Goal: Task Accomplishment & Management: Manage account settings

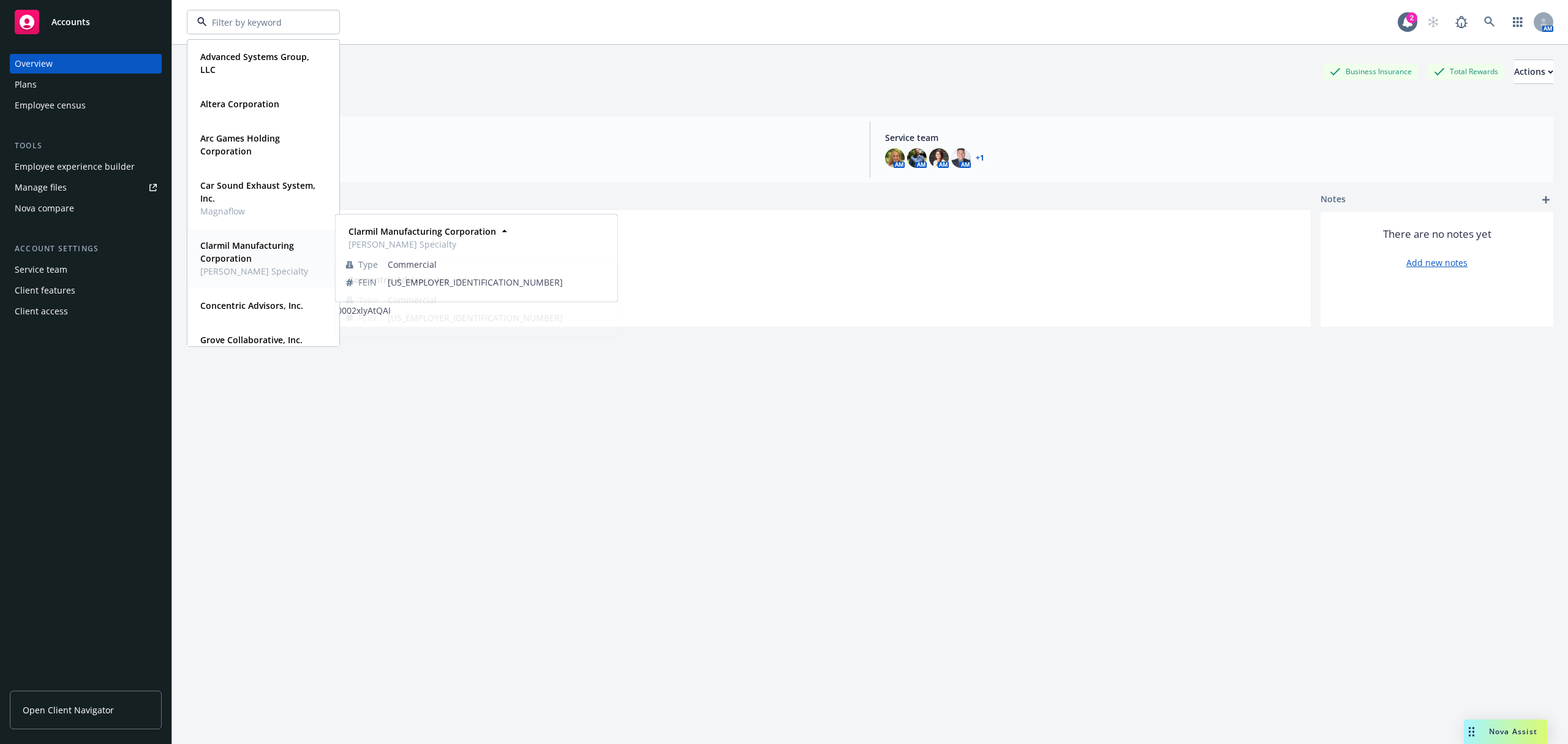
scroll to position [311, 0]
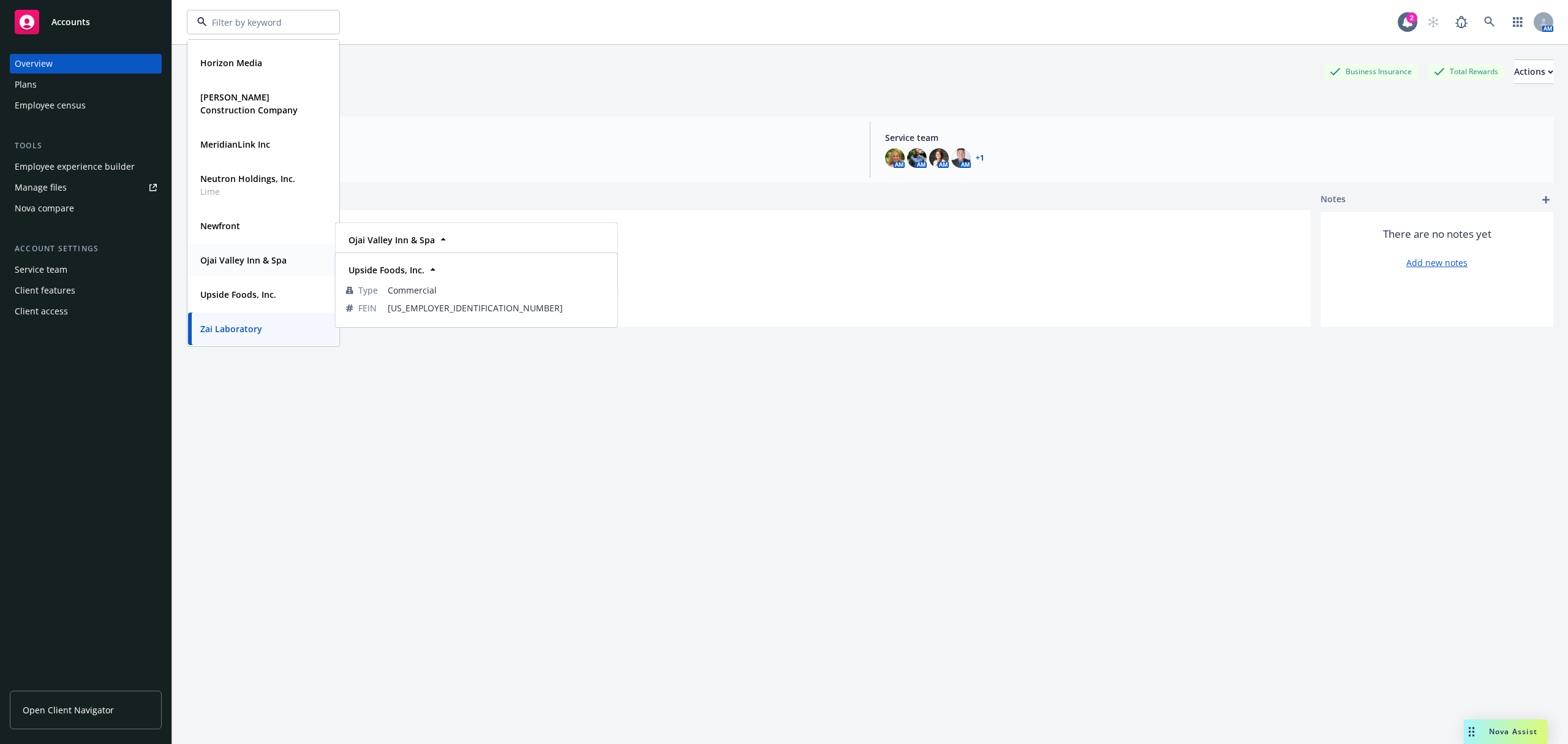
click at [236, 256] on strong "Ojai Valley Inn & Spa" at bounding box center [243, 260] width 86 height 11
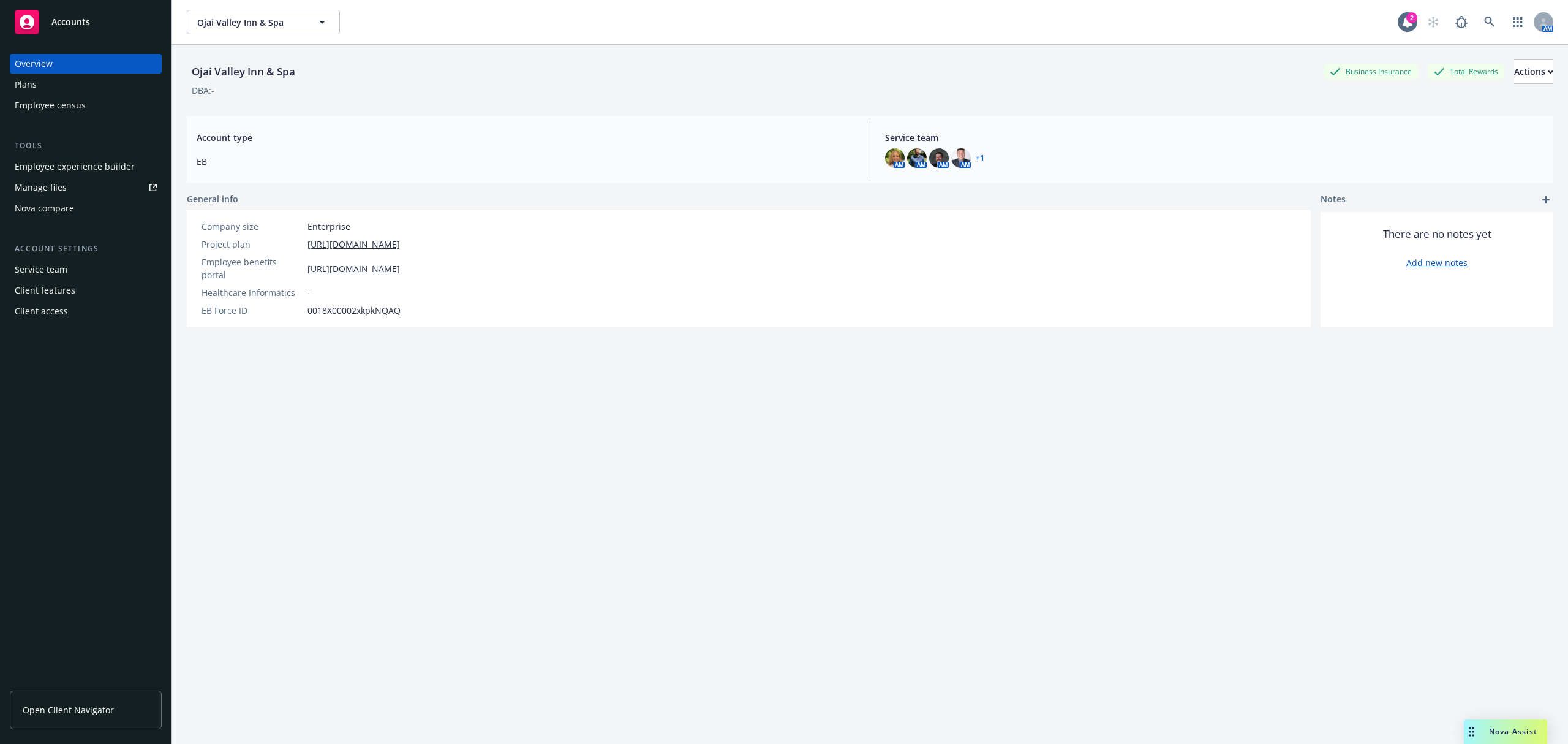
click at [69, 163] on div "Employee experience builder" at bounding box center [74, 166] width 120 height 20
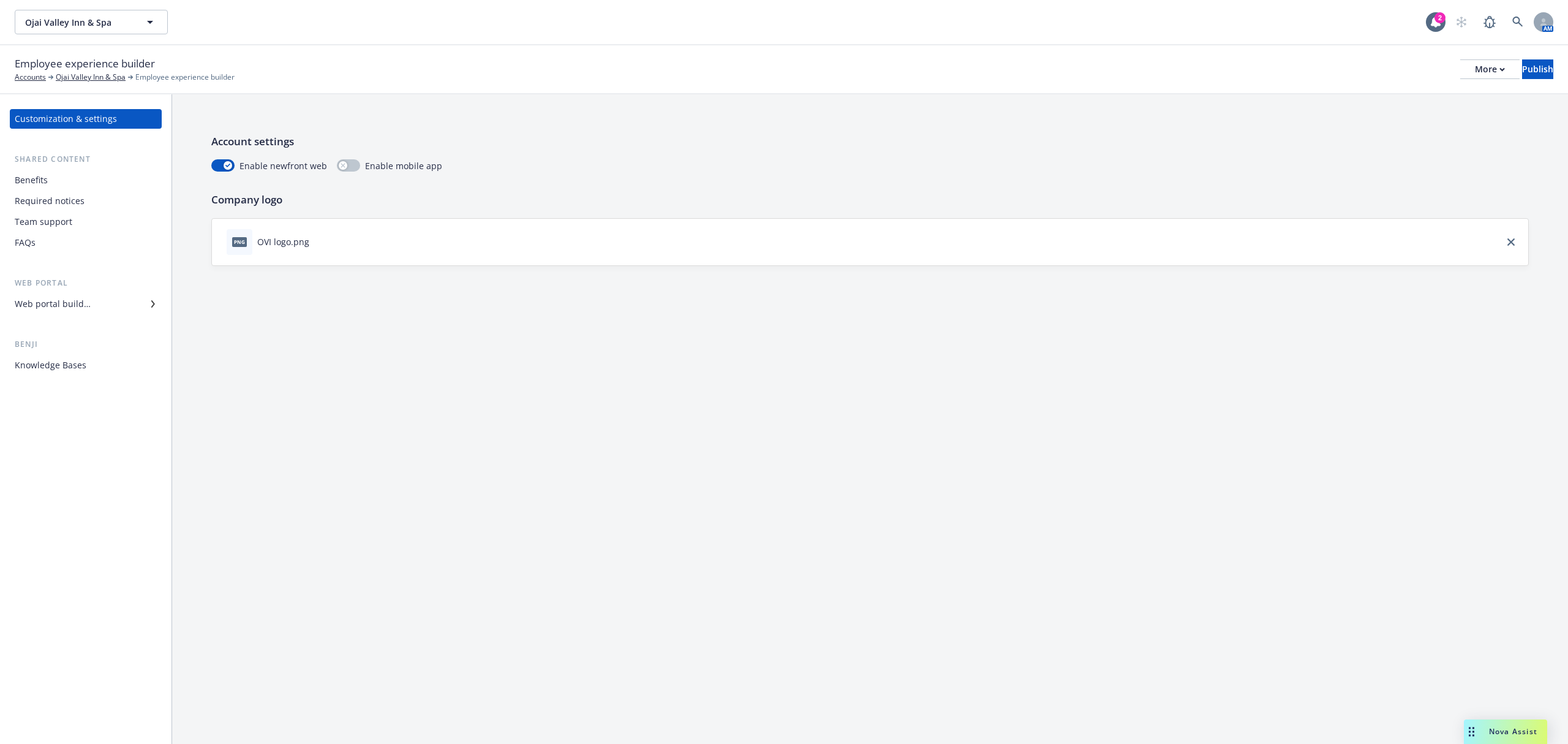
click at [52, 181] on div "Benefits" at bounding box center [85, 180] width 142 height 20
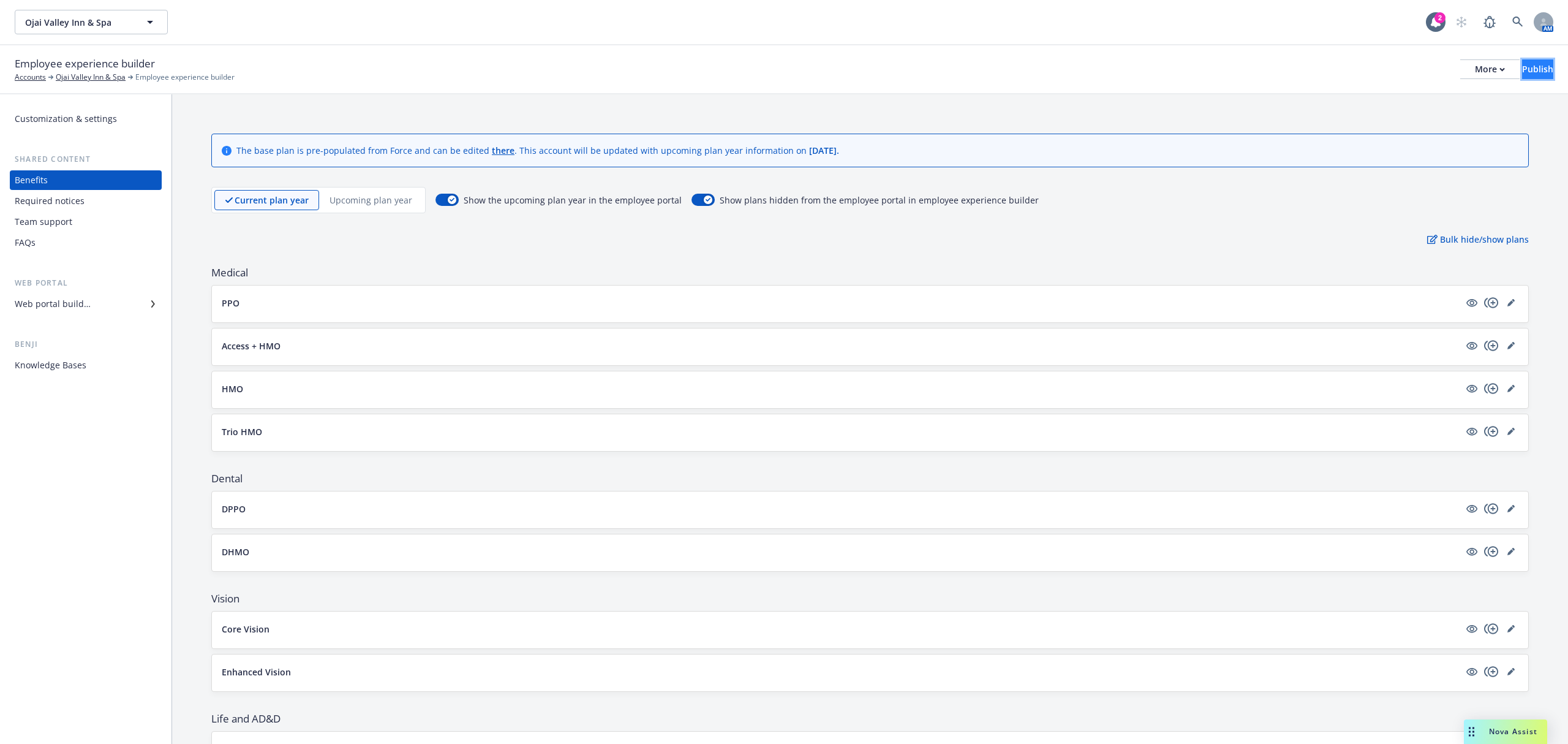
click at [1523, 68] on button "Publish" at bounding box center [1538, 69] width 31 height 20
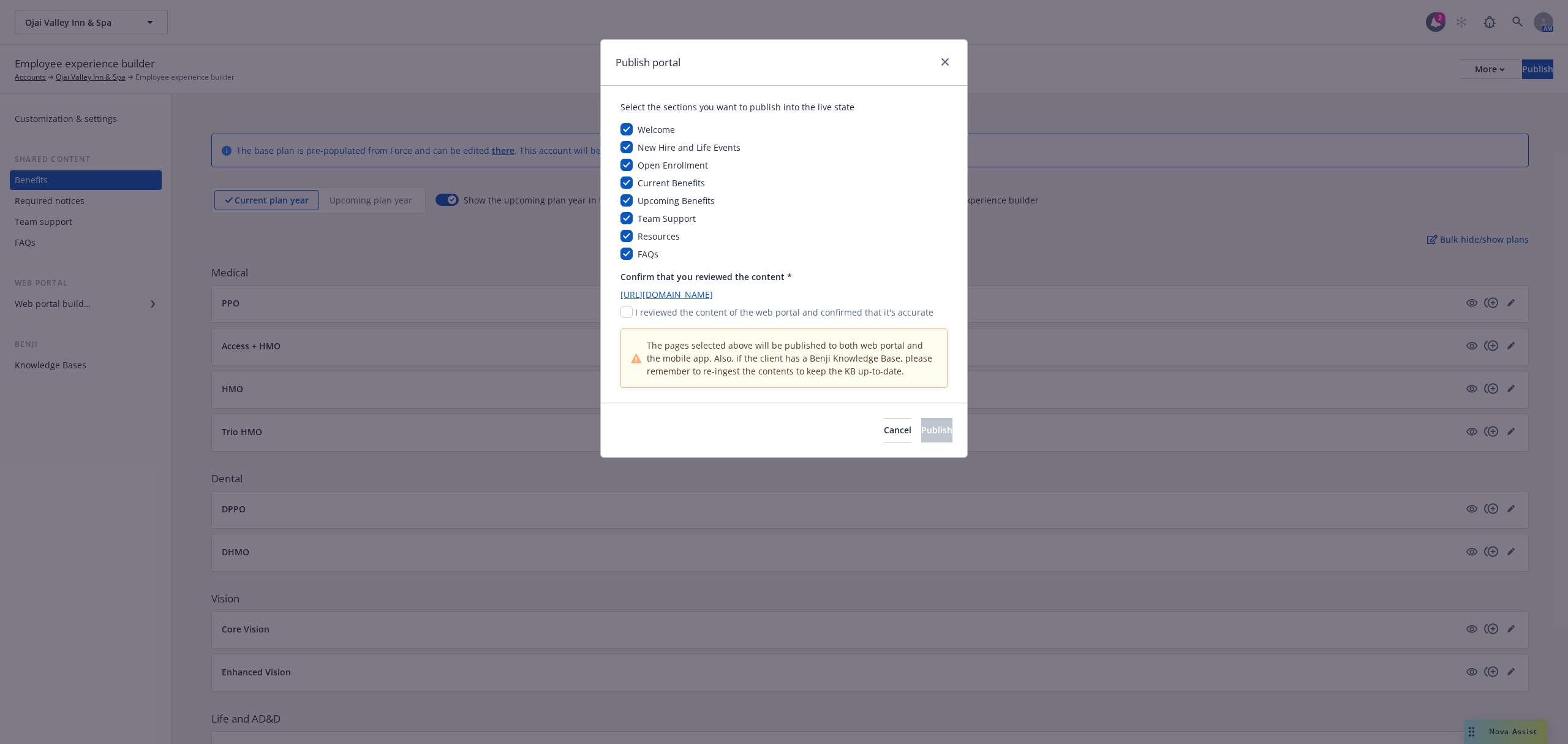
click at [635, 312] on p "I reviewed the content of the web portal and confirmed that it's accurate" at bounding box center [784, 312] width 299 height 13
click at [630, 315] on input "checkbox" at bounding box center [626, 311] width 12 height 12
checkbox input "true"
click at [927, 442] on button "Publish" at bounding box center [937, 430] width 31 height 25
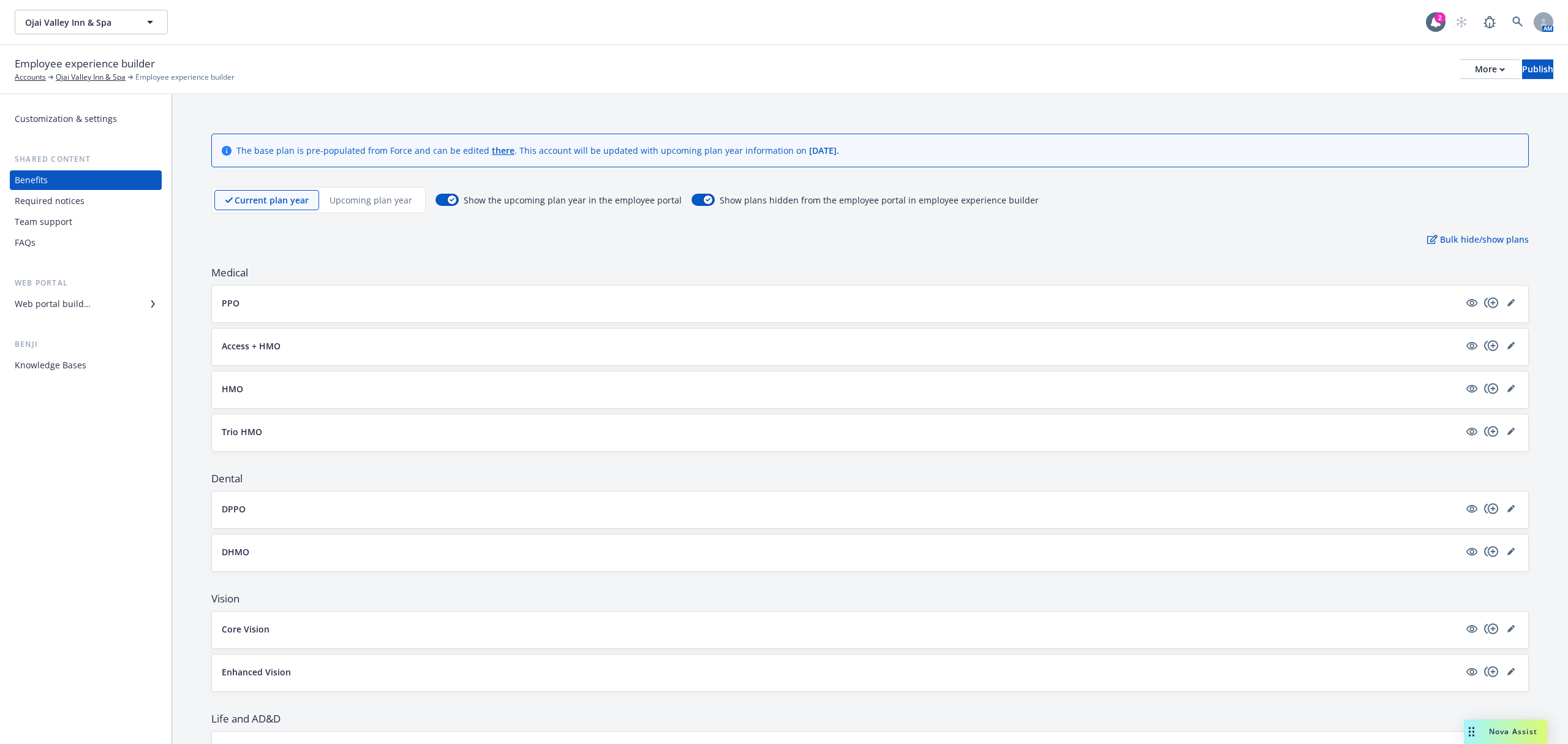
click at [389, 197] on p "Upcoming plan year" at bounding box center [371, 200] width 83 height 13
click at [229, 195] on p "Current plan year" at bounding box center [261, 200] width 73 height 13
click at [1484, 300] on icon "copyPlus" at bounding box center [1491, 303] width 15 height 15
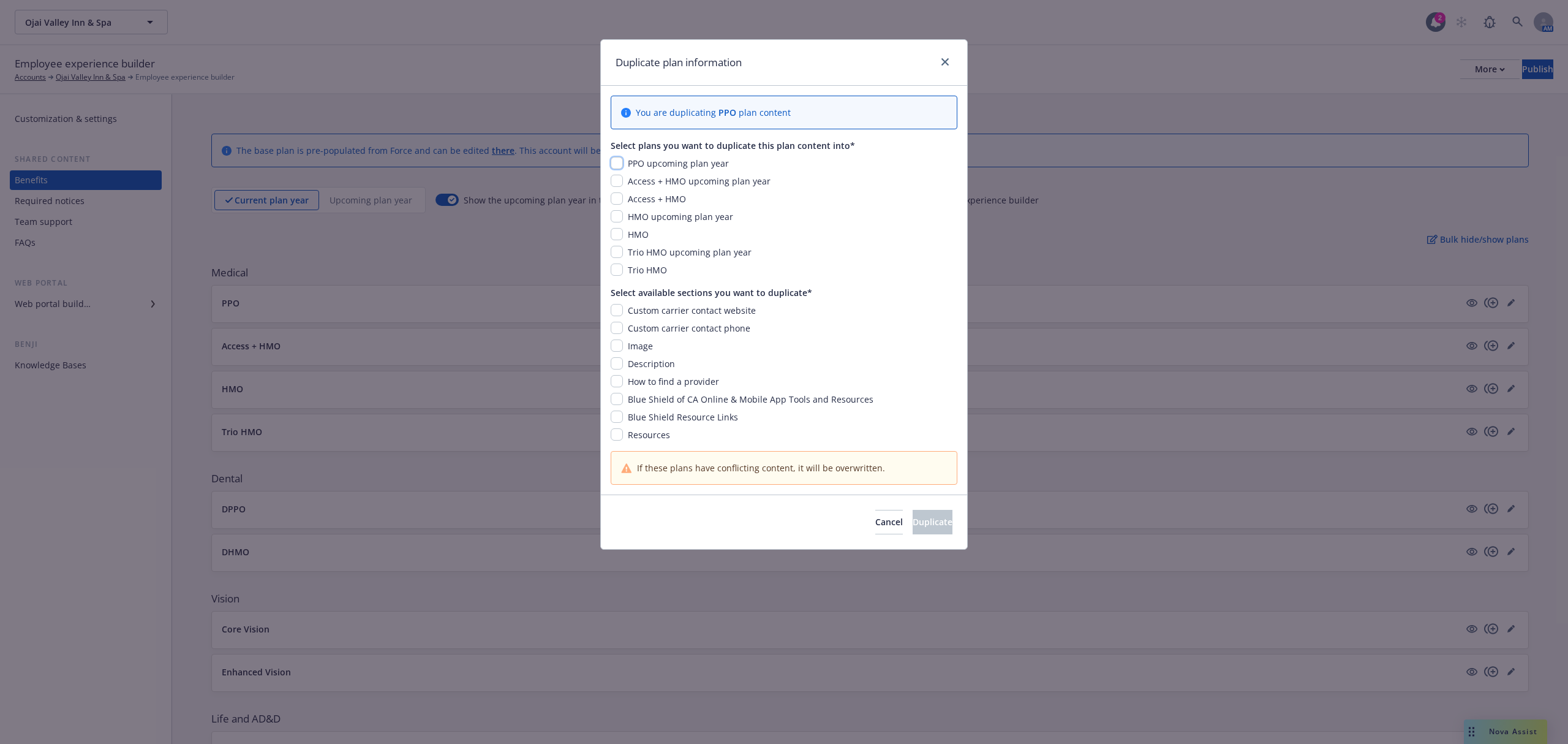
click at [616, 165] on input "checkbox" at bounding box center [617, 162] width 12 height 12
checkbox input "true"
click at [613, 312] on input "checkbox" at bounding box center [617, 309] width 12 height 12
checkbox input "true"
click at [613, 334] on input "checkbox" at bounding box center [617, 327] width 12 height 12
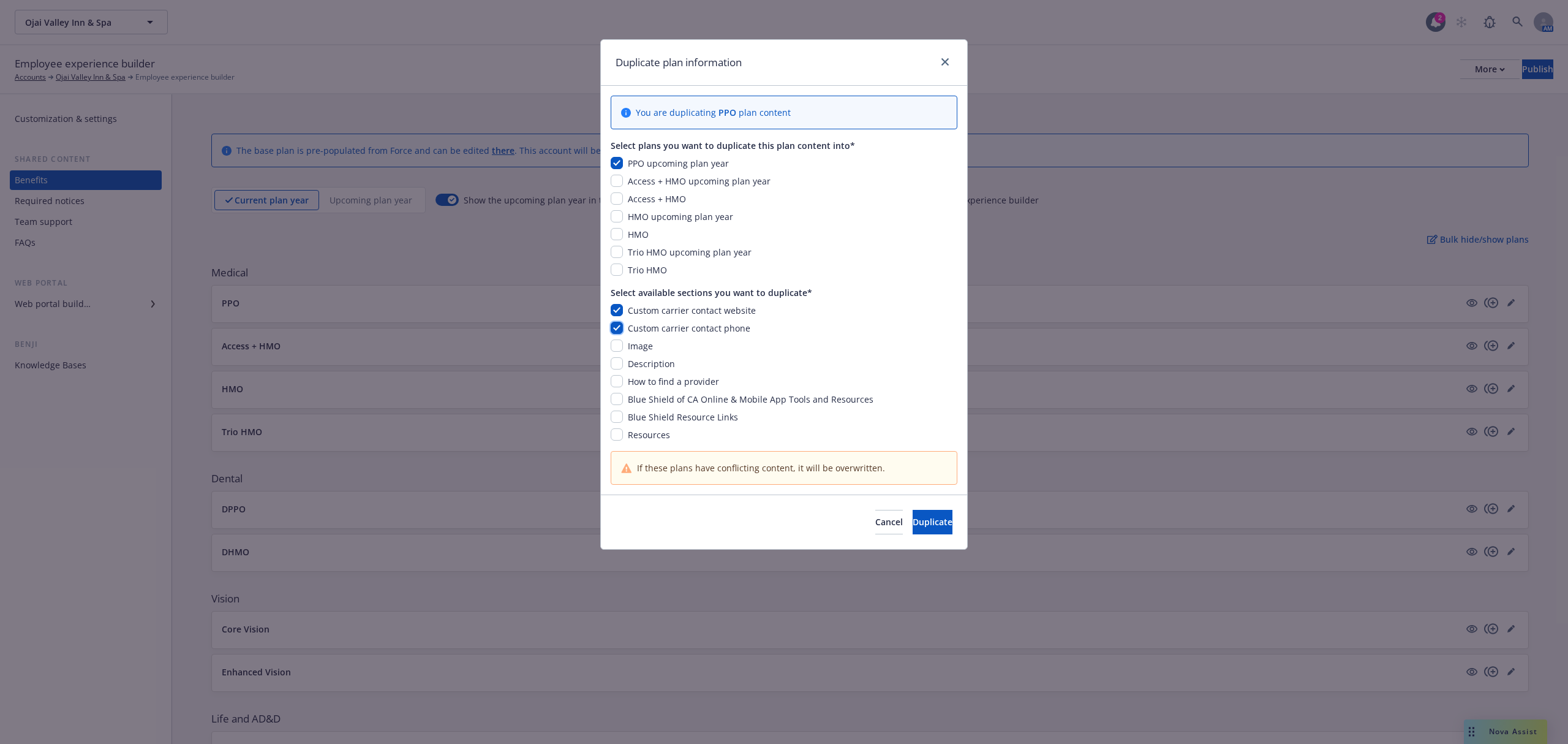
checkbox input "true"
click at [615, 345] on input "checkbox" at bounding box center [617, 345] width 12 height 12
checkbox input "true"
click at [615, 361] on input "checkbox" at bounding box center [617, 363] width 12 height 12
checkbox input "true"
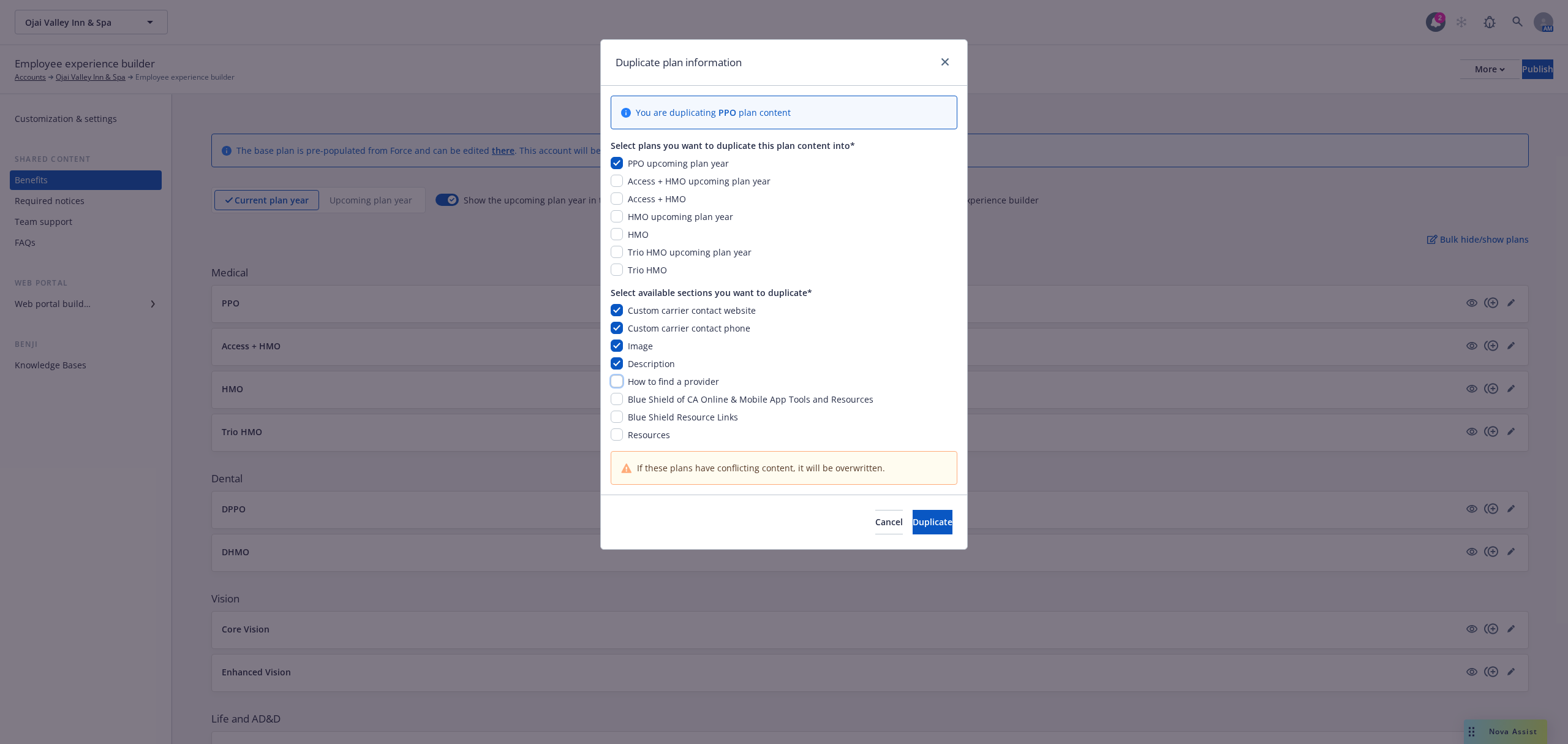
click at [615, 381] on input "checkbox" at bounding box center [617, 381] width 12 height 12
checkbox input "true"
click at [617, 392] on div "Custom carrier contact website Custom carrier contact phone Image Description H…" at bounding box center [784, 372] width 347 height 137
click at [614, 412] on input "checkbox" at bounding box center [617, 416] width 12 height 12
checkbox input "true"
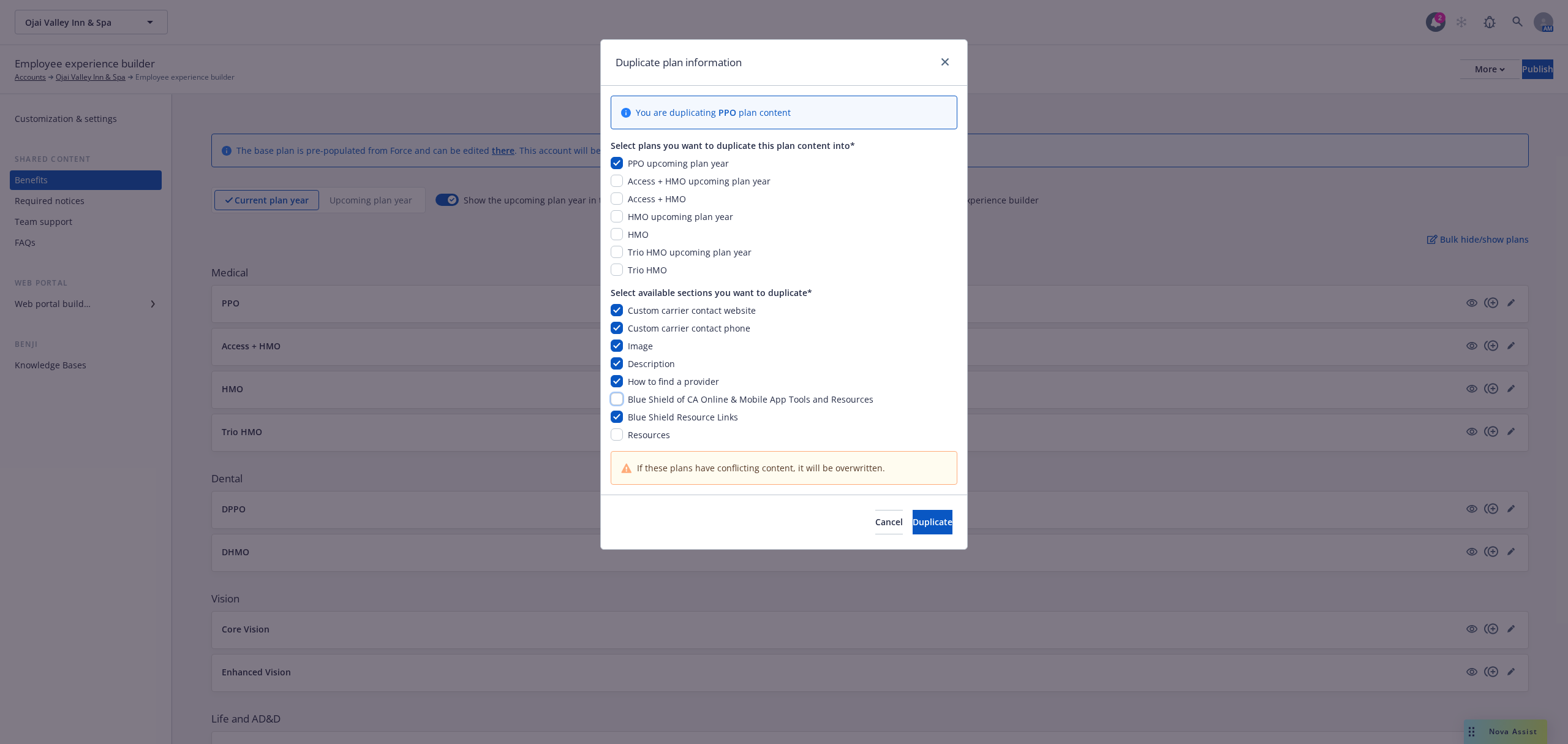
click at [611, 402] on input "checkbox" at bounding box center [617, 399] width 12 height 12
checkbox input "true"
click at [612, 435] on input "checkbox" at bounding box center [617, 434] width 12 height 12
checkbox input "true"
click at [929, 524] on span "Duplicate" at bounding box center [932, 522] width 40 height 11
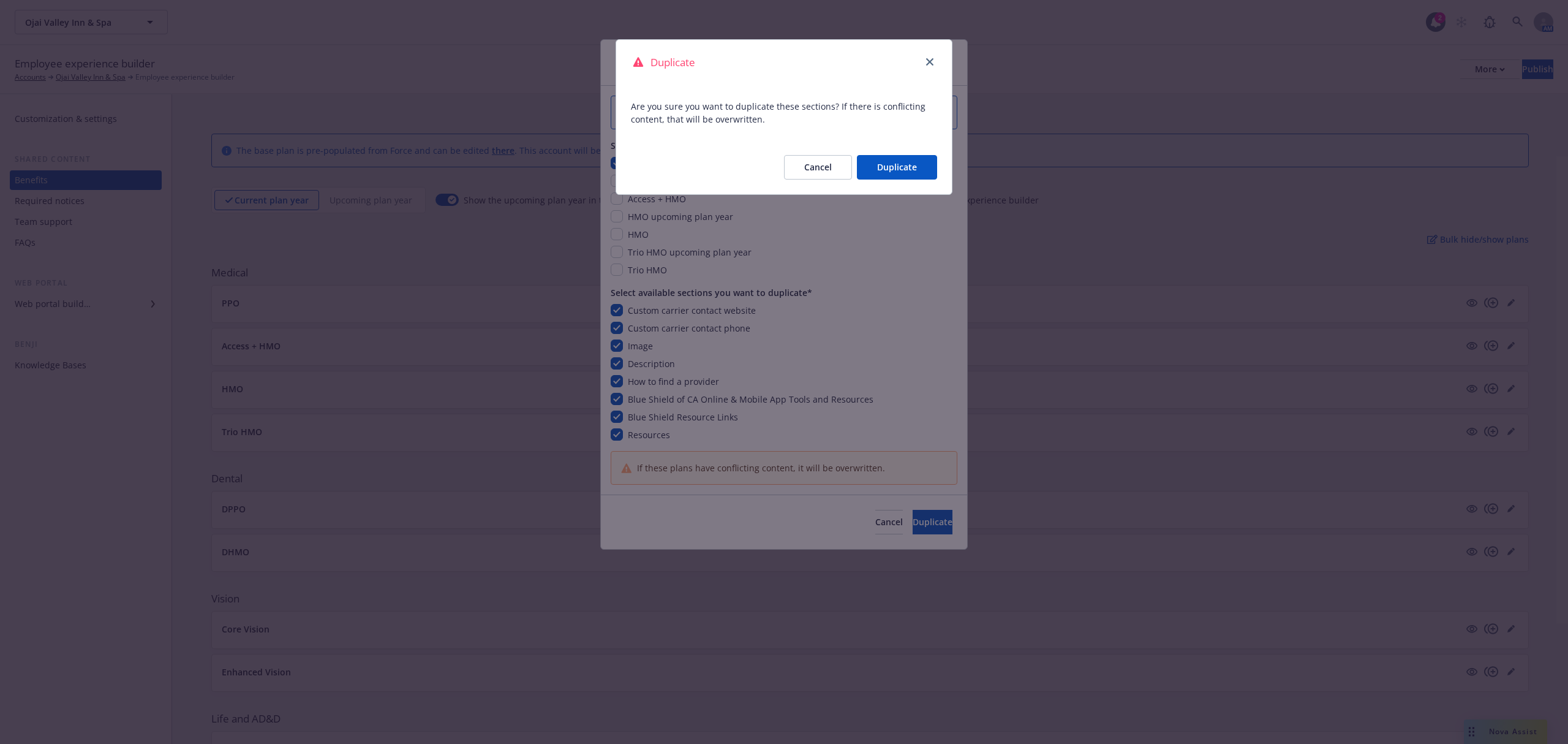
click at [895, 155] on button "Duplicate" at bounding box center [897, 167] width 80 height 25
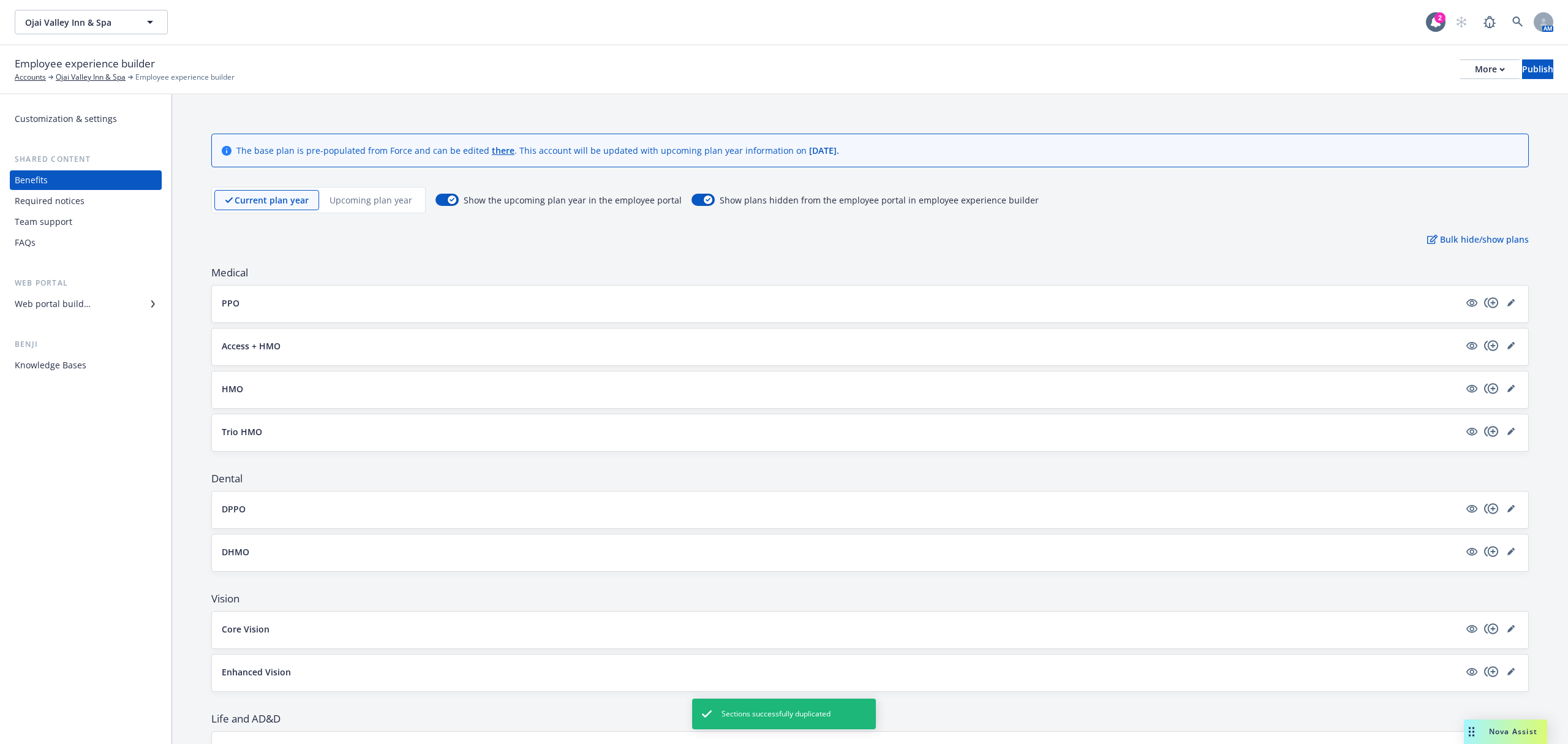
click at [1484, 436] on icon "copyPlus" at bounding box center [1491, 431] width 14 height 10
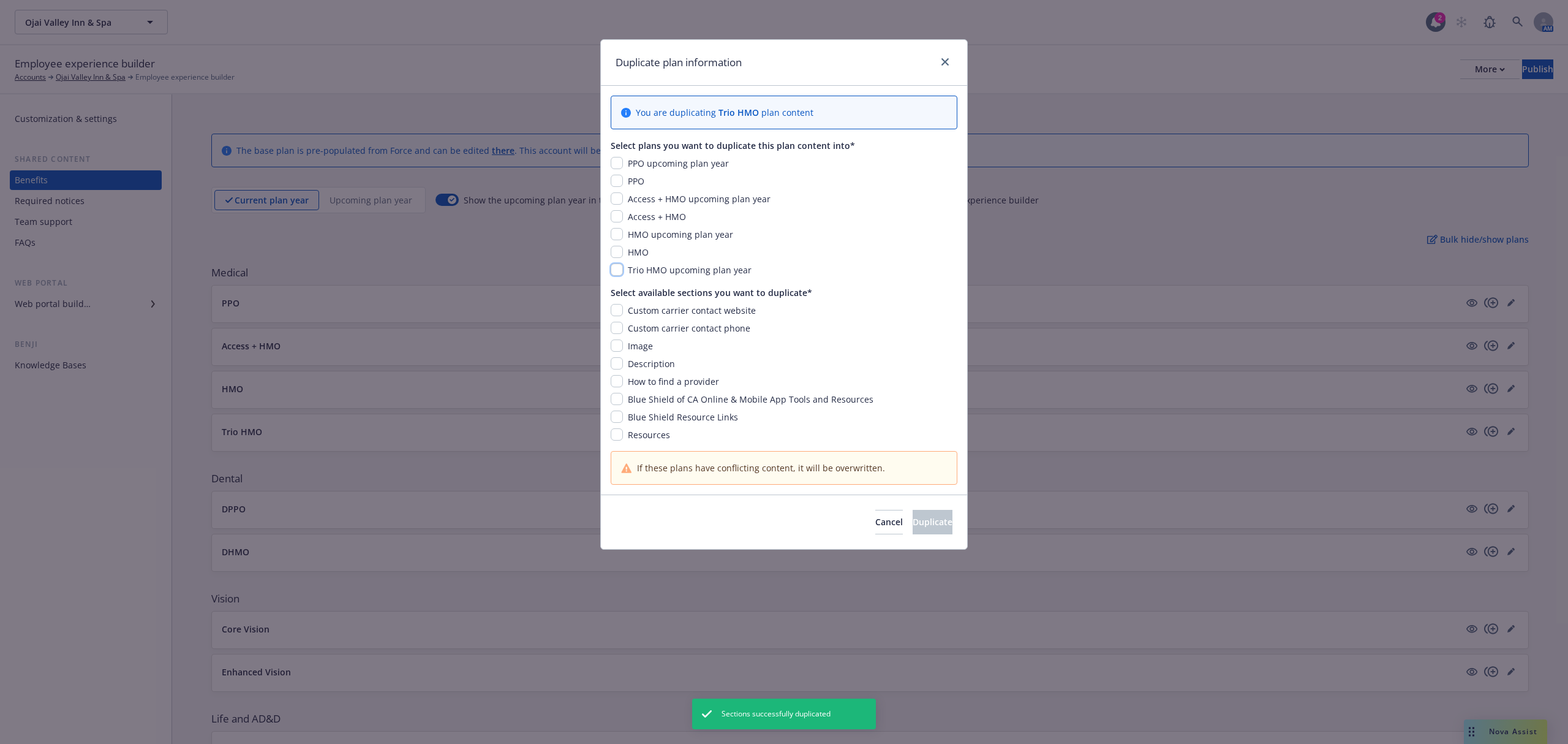
click at [619, 266] on input "checkbox" at bounding box center [617, 269] width 12 height 12
checkbox input "true"
click at [617, 310] on input "checkbox" at bounding box center [617, 309] width 12 height 12
checkbox input "true"
click at [617, 327] on input "checkbox" at bounding box center [617, 327] width 12 height 12
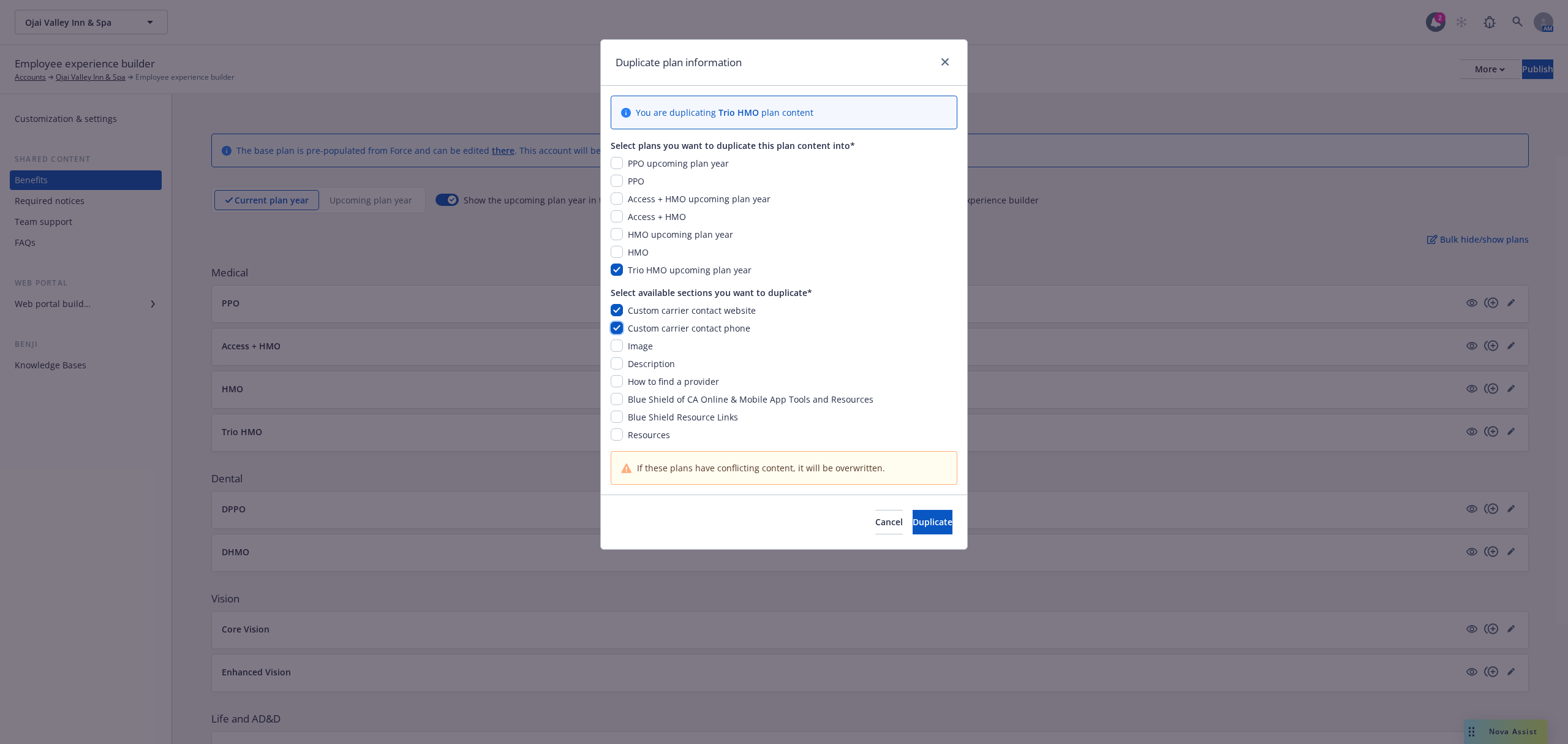
checkbox input "true"
click at [617, 344] on input "checkbox" at bounding box center [617, 345] width 12 height 12
checkbox input "true"
click at [617, 363] on input "checkbox" at bounding box center [617, 363] width 12 height 12
checkbox input "true"
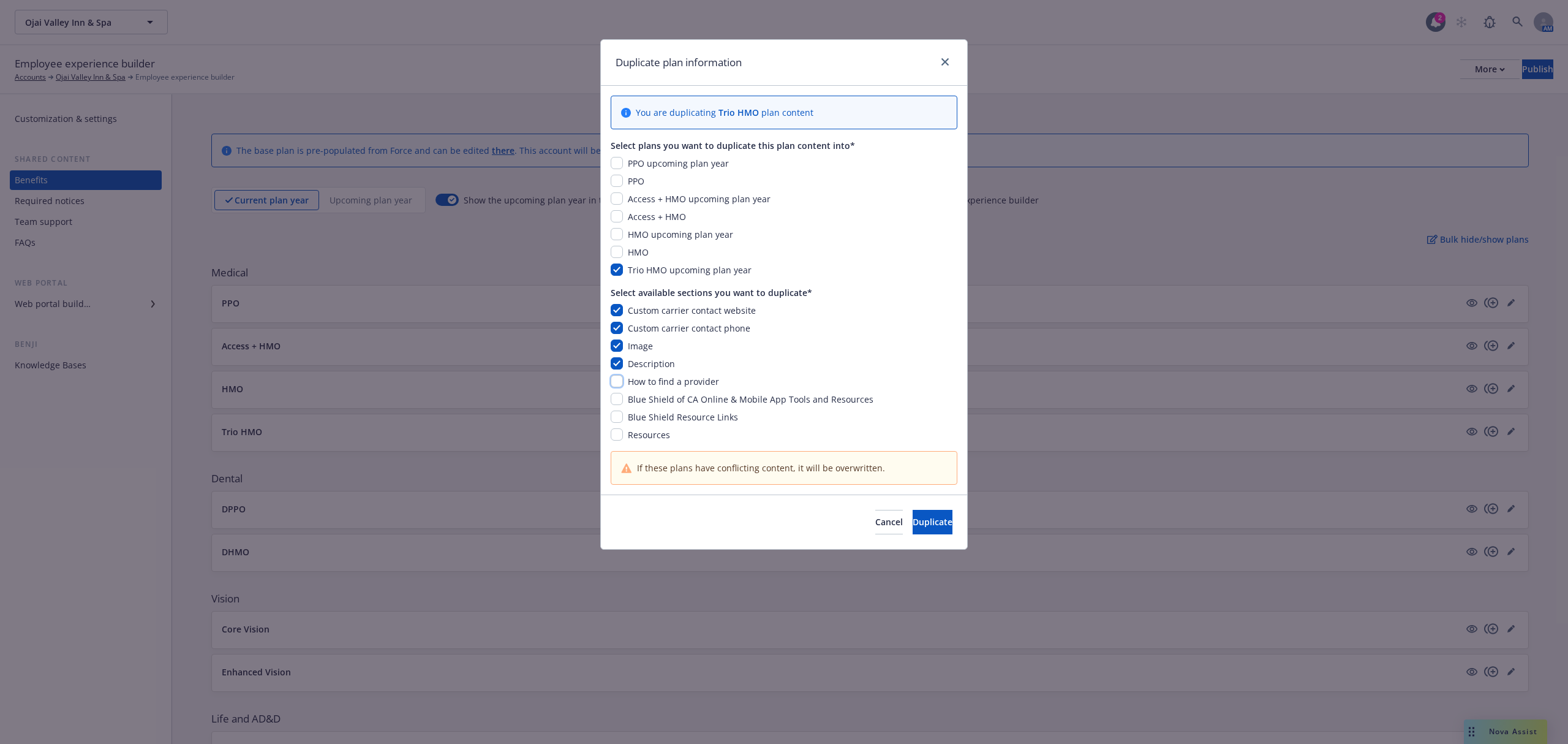
click at [615, 380] on input "checkbox" at bounding box center [617, 381] width 12 height 12
checkbox input "true"
click at [613, 396] on input "checkbox" at bounding box center [617, 399] width 12 height 12
checkbox input "true"
click at [612, 414] on input "checkbox" at bounding box center [617, 416] width 12 height 12
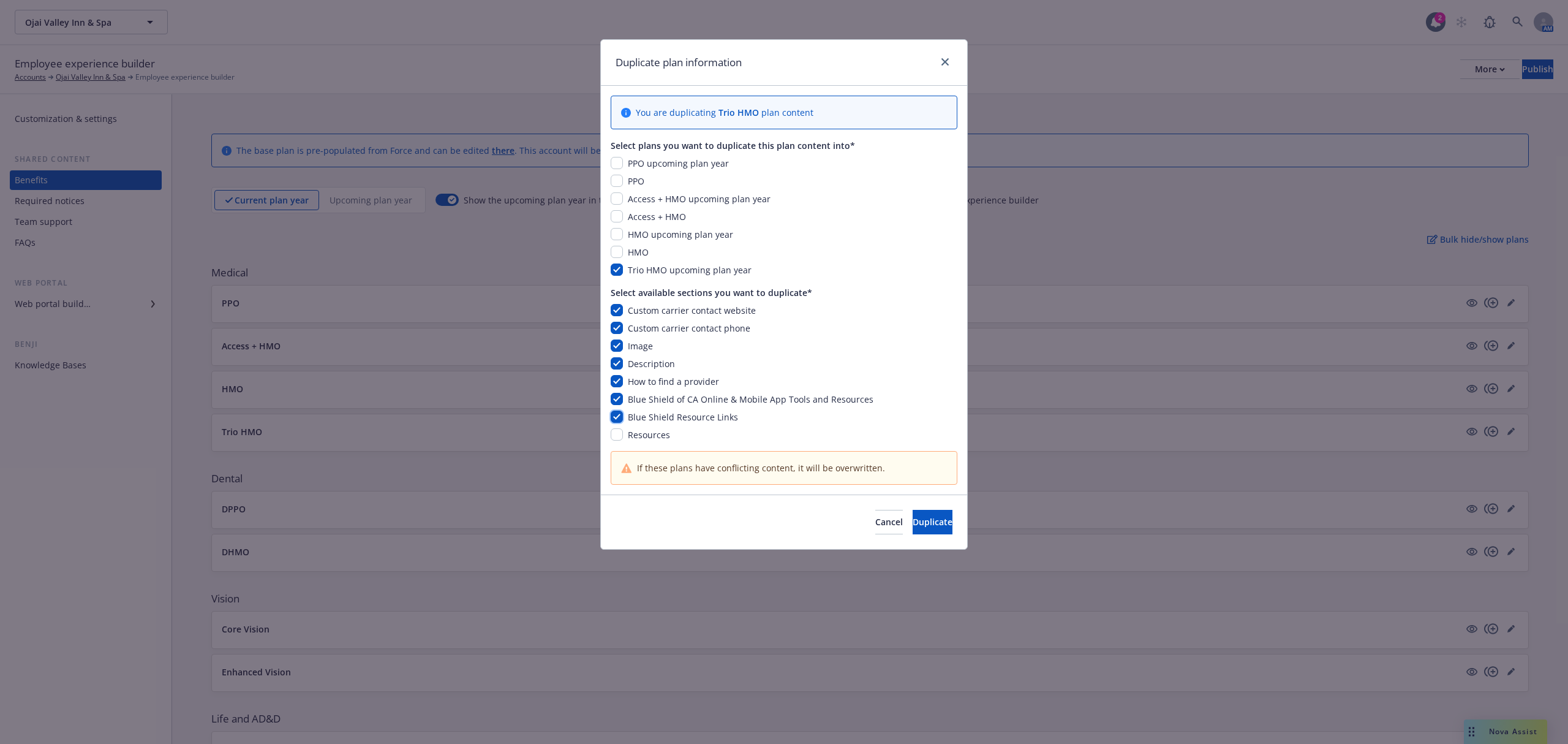
checkbox input "true"
click at [617, 435] on input "checkbox" at bounding box center [617, 434] width 12 height 12
checkbox input "true"
click at [914, 525] on span "Duplicate" at bounding box center [932, 522] width 40 height 11
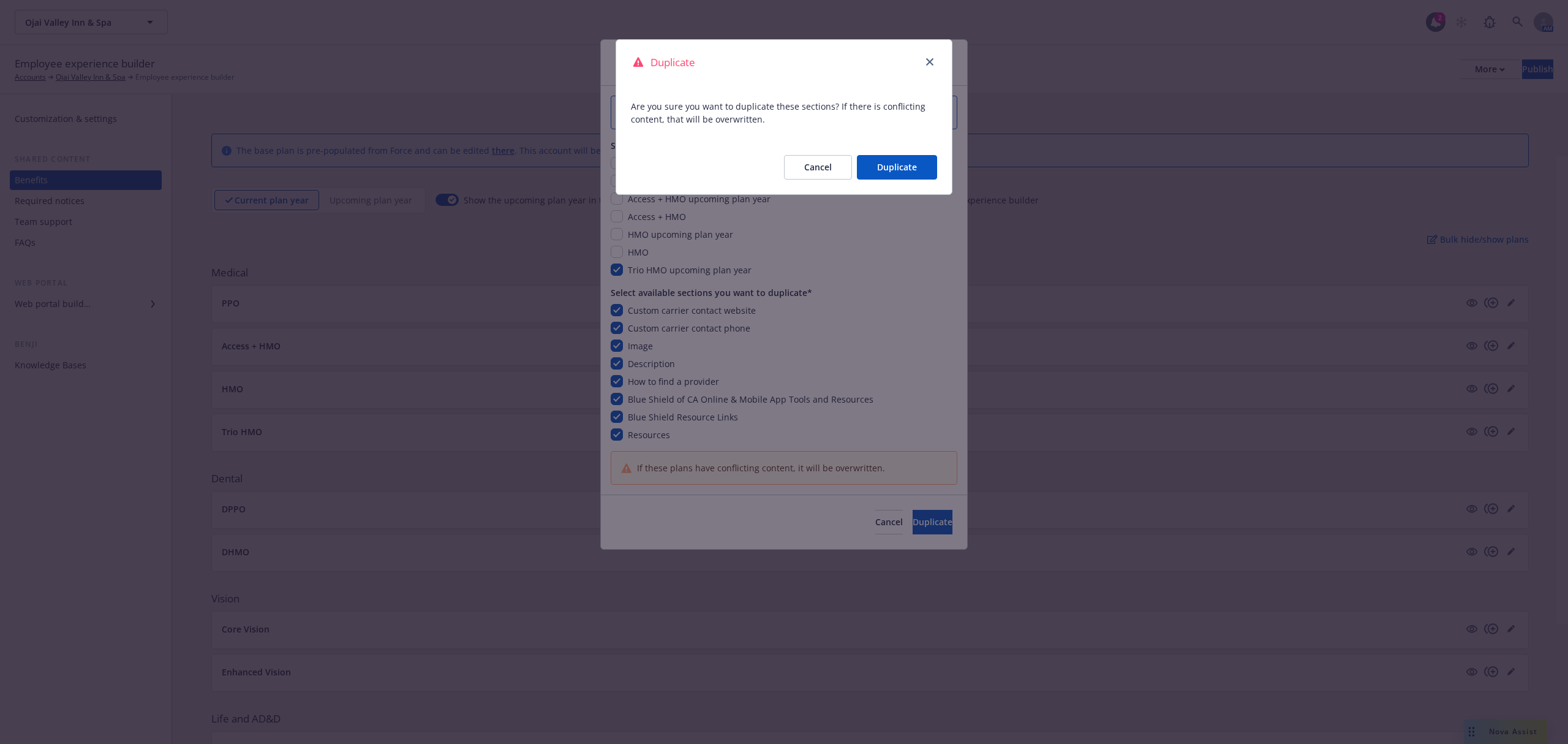
click at [876, 176] on button "Duplicate" at bounding box center [897, 167] width 80 height 25
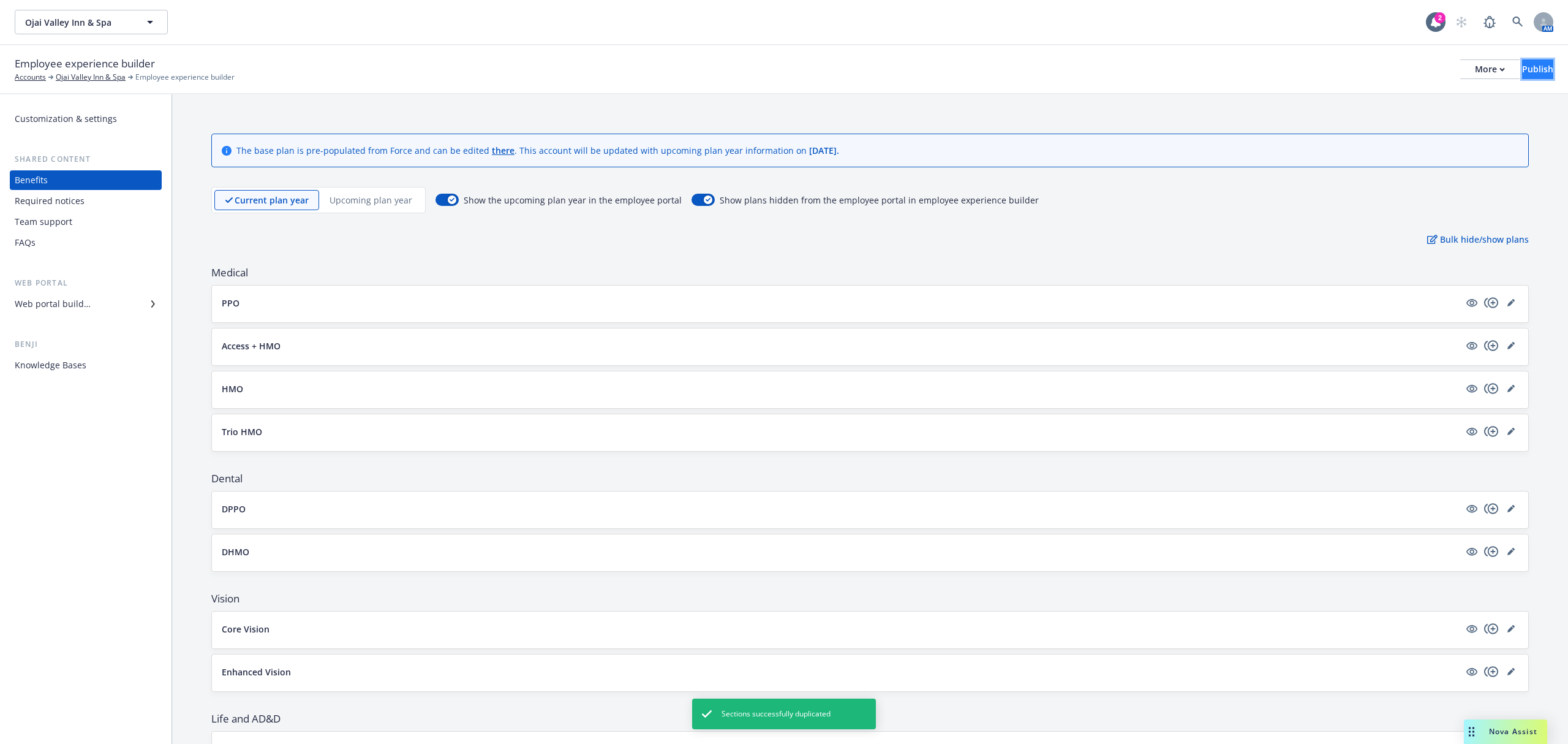
click at [1529, 68] on div "Publish" at bounding box center [1538, 69] width 31 height 18
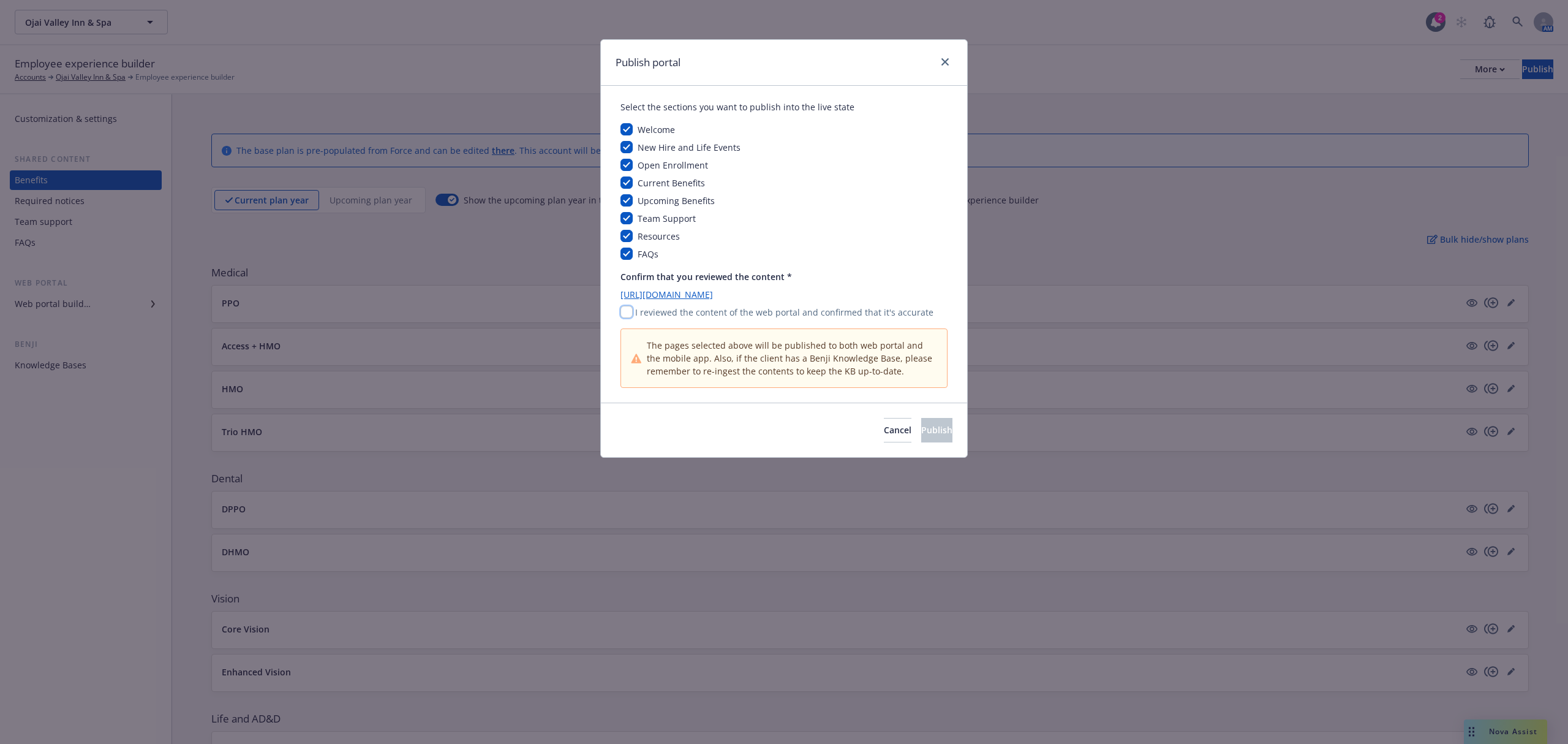
click at [628, 316] on input "checkbox" at bounding box center [626, 311] width 12 height 12
checkbox input "true"
click at [932, 435] on button "Publish" at bounding box center [937, 430] width 31 height 25
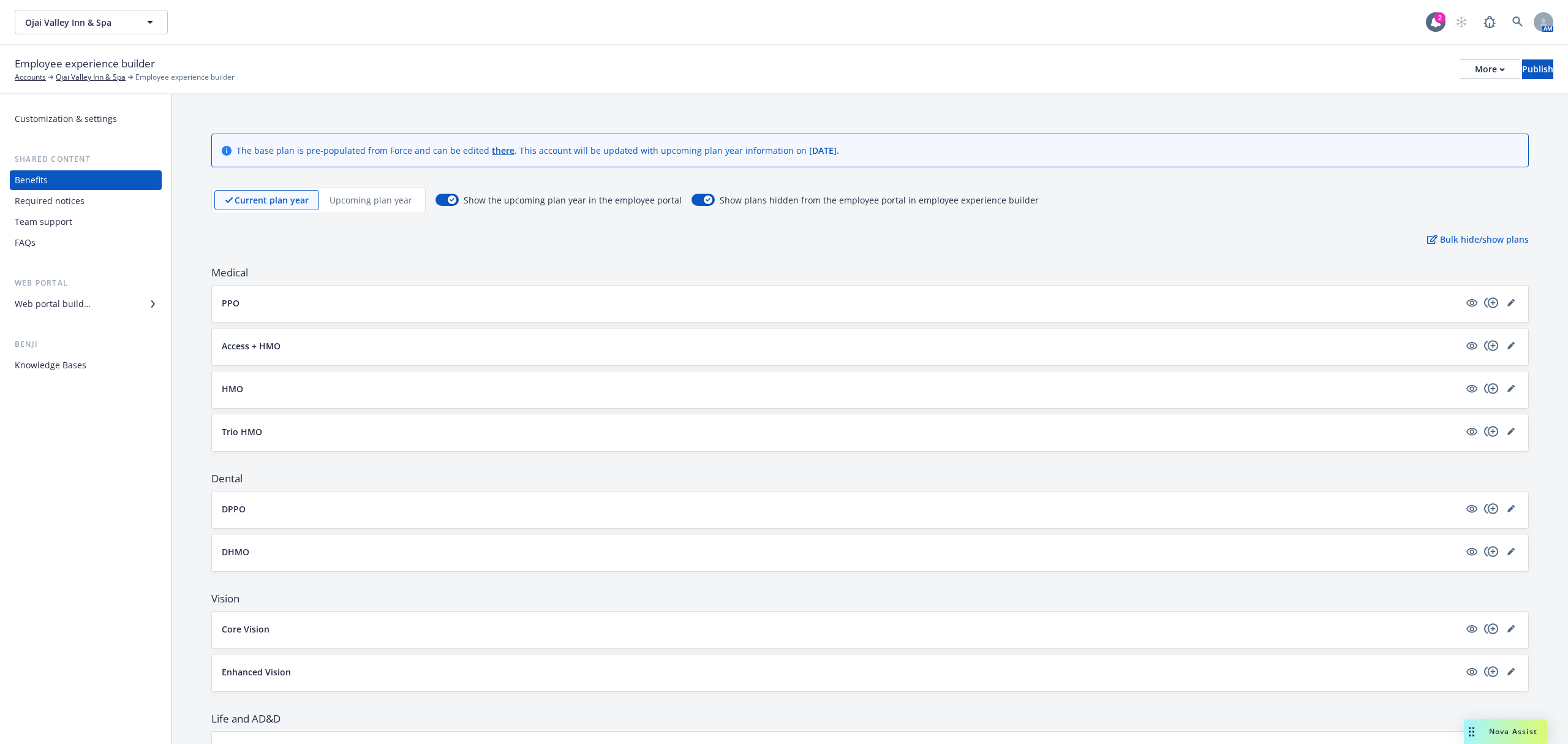
click at [383, 201] on p "Upcoming plan year" at bounding box center [371, 200] width 83 height 13
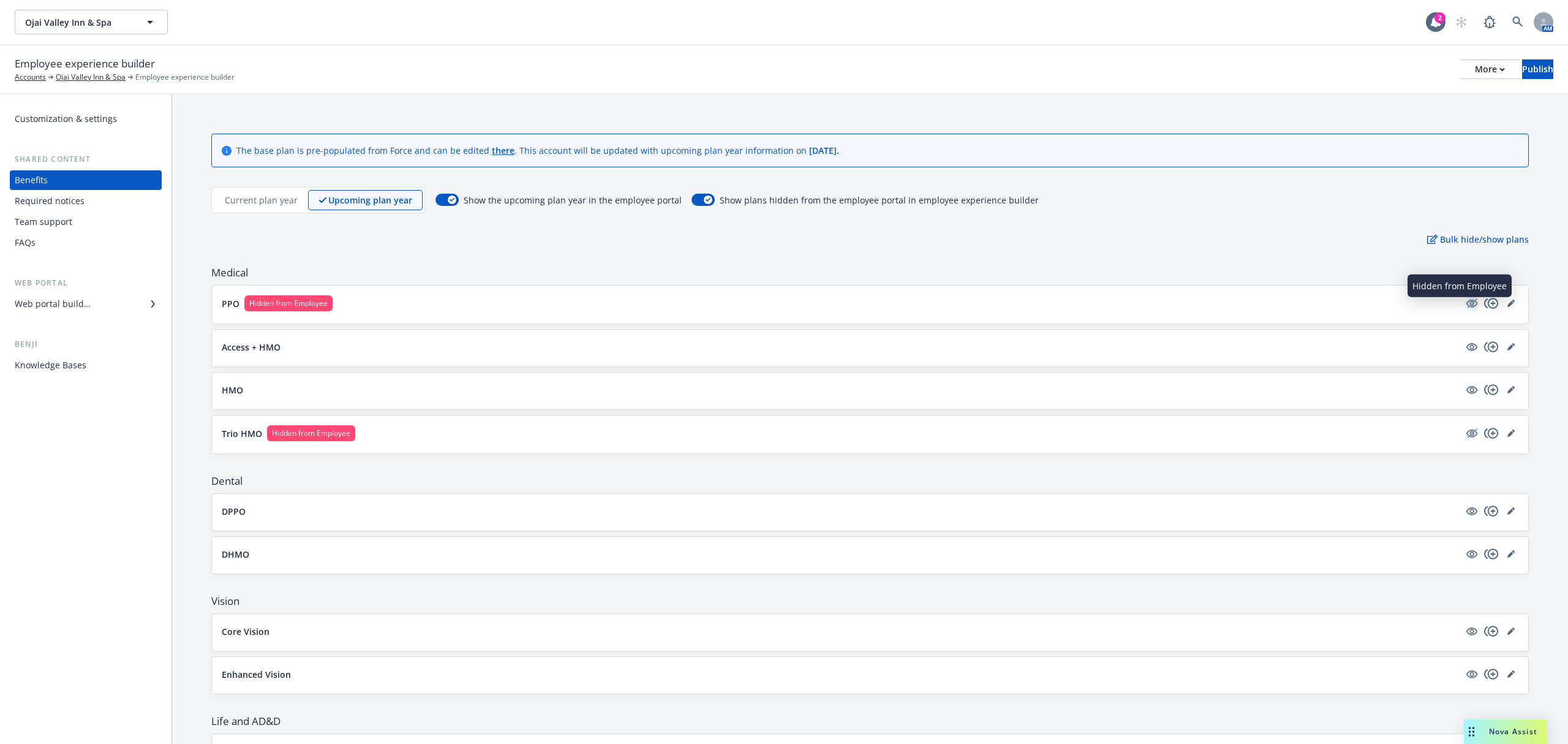
click at [1464, 304] on icon "hidden" at bounding box center [1471, 303] width 15 height 15
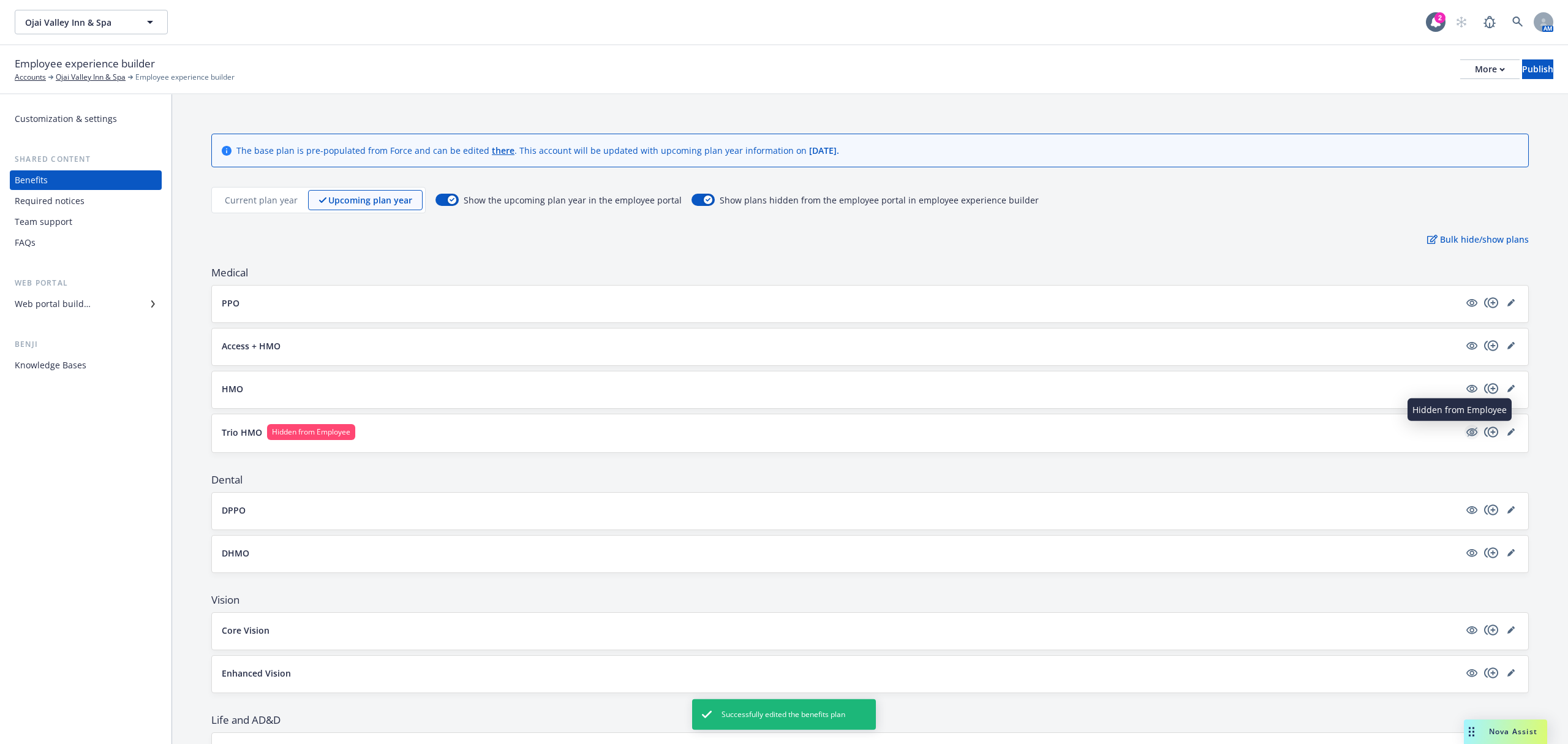
click at [1464, 434] on icon "hidden" at bounding box center [1471, 432] width 15 height 15
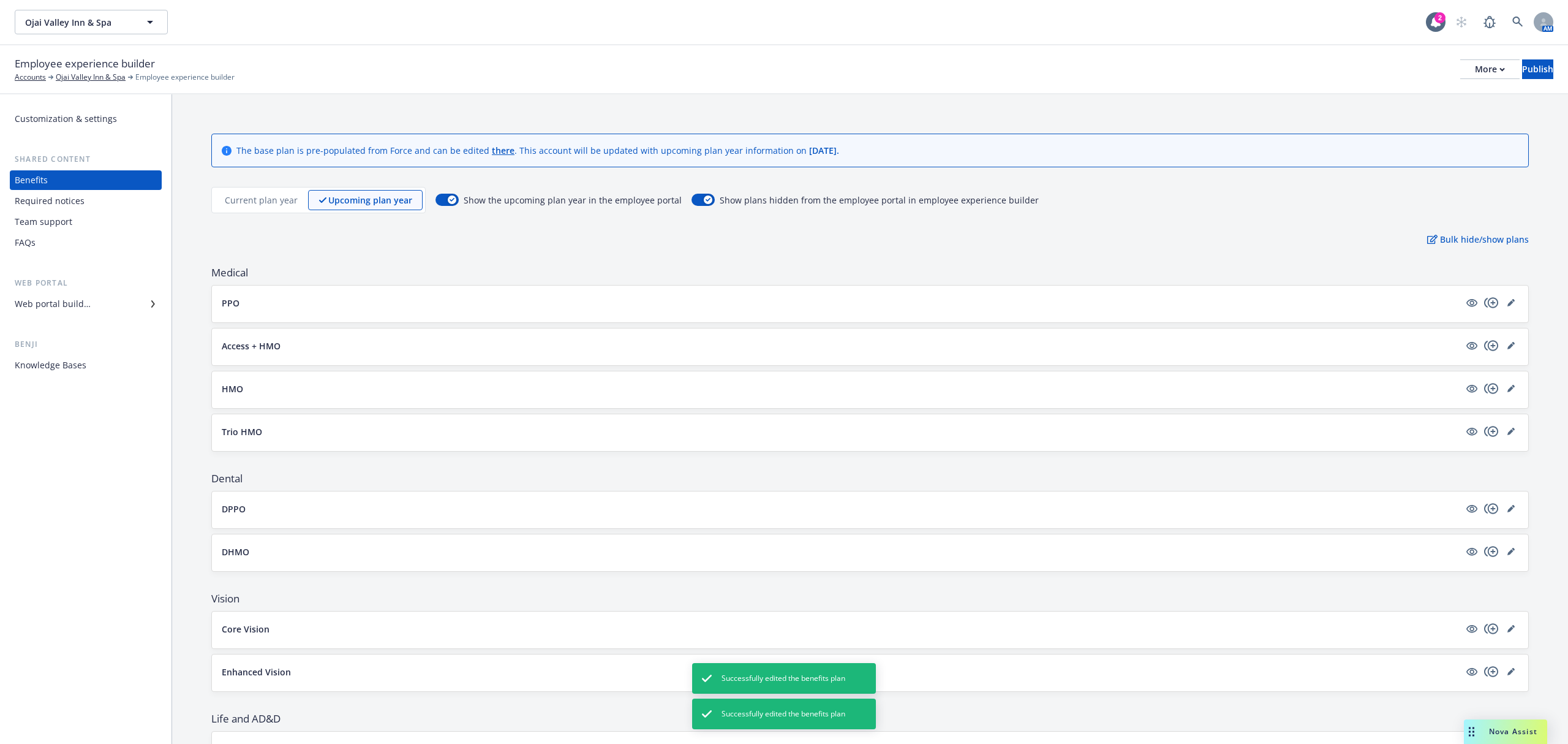
click at [253, 193] on div "Current plan year" at bounding box center [261, 200] width 93 height 20
click at [375, 197] on p "Upcoming plan year" at bounding box center [371, 200] width 83 height 13
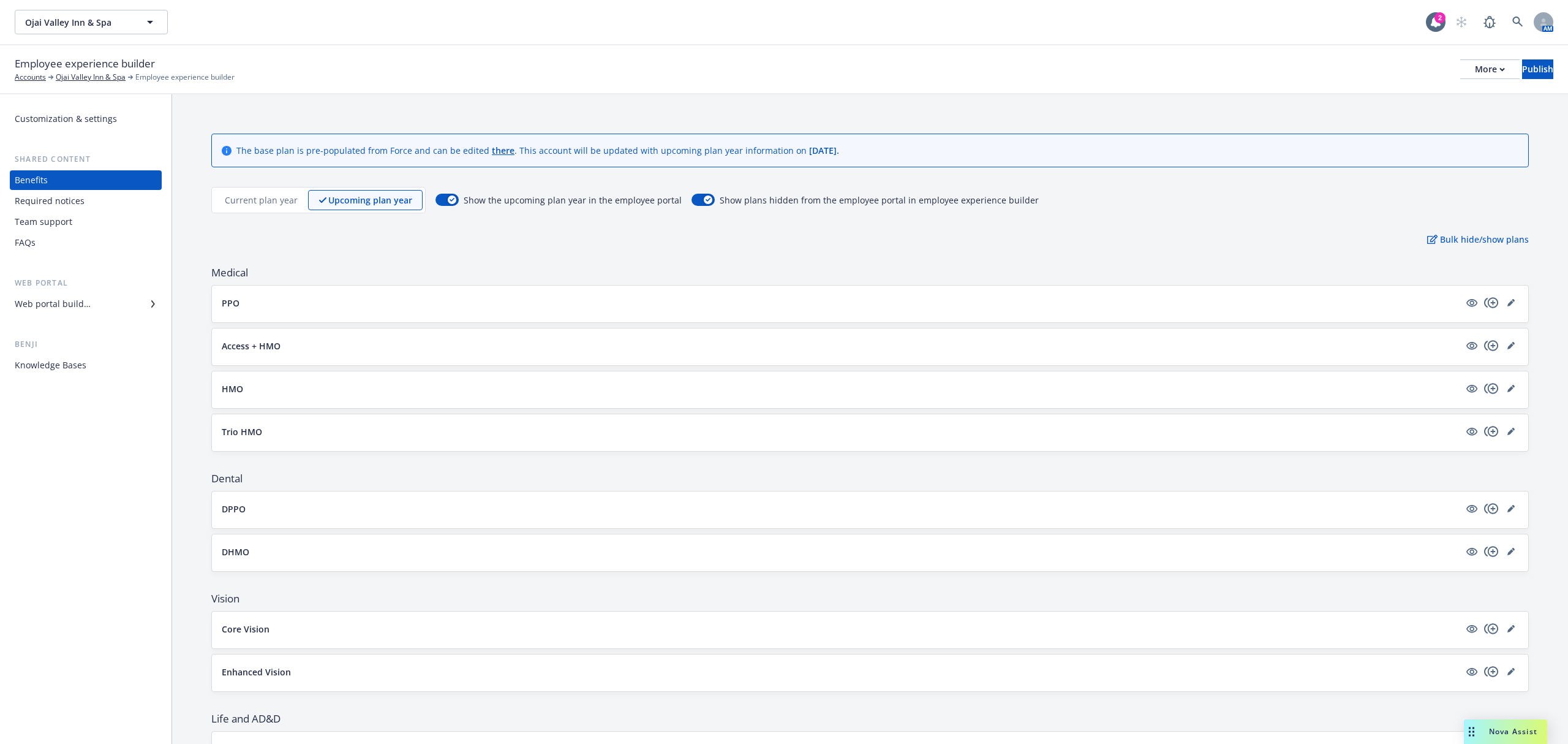
click at [268, 197] on p "Current plan year" at bounding box center [261, 200] width 73 height 13
click at [381, 198] on p "Upcoming plan year" at bounding box center [371, 200] width 83 height 13
click at [1527, 70] on div "Publish" at bounding box center [1538, 69] width 31 height 18
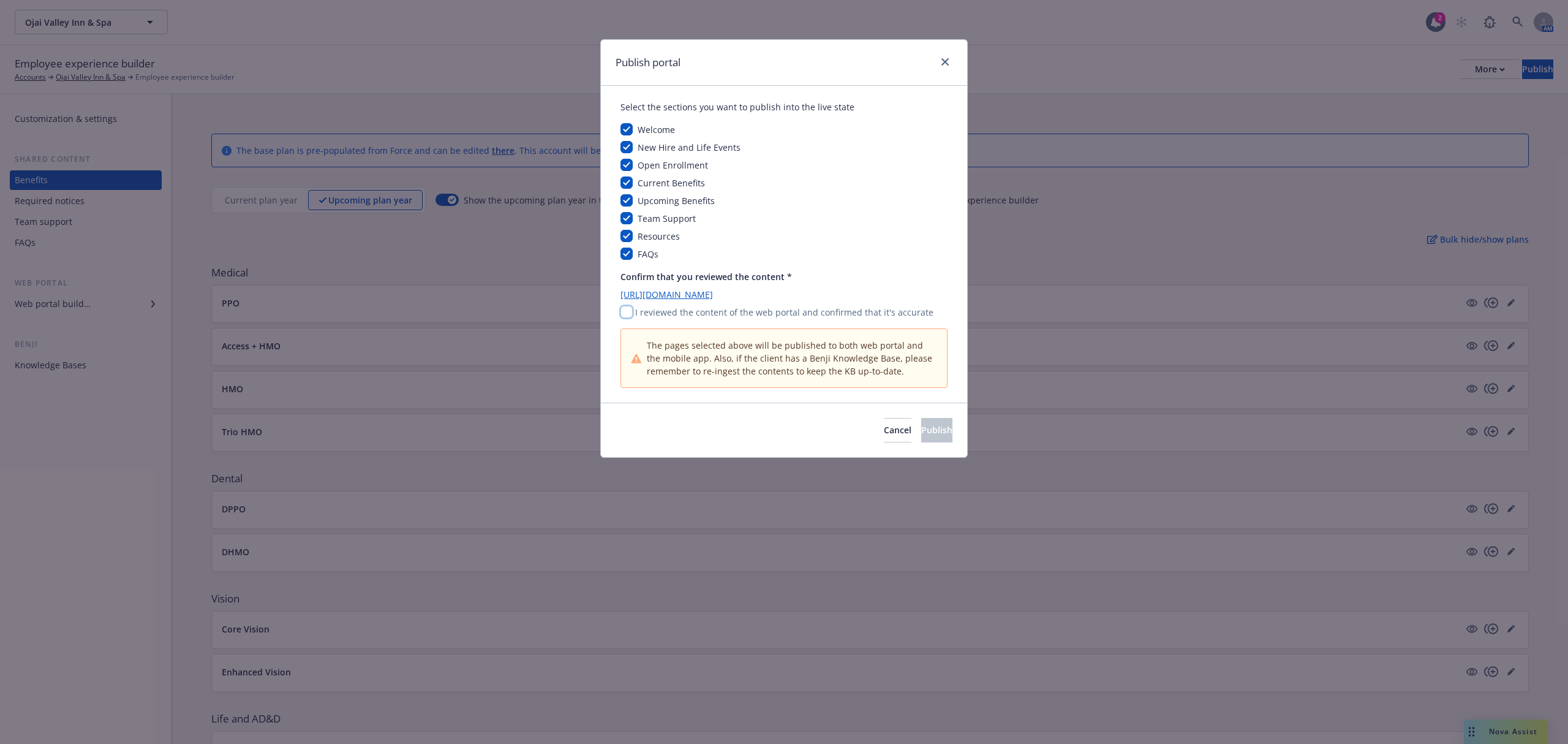
click at [626, 310] on input "checkbox" at bounding box center [626, 311] width 12 height 12
checkbox input "true"
click at [922, 433] on button "Publish" at bounding box center [937, 430] width 31 height 25
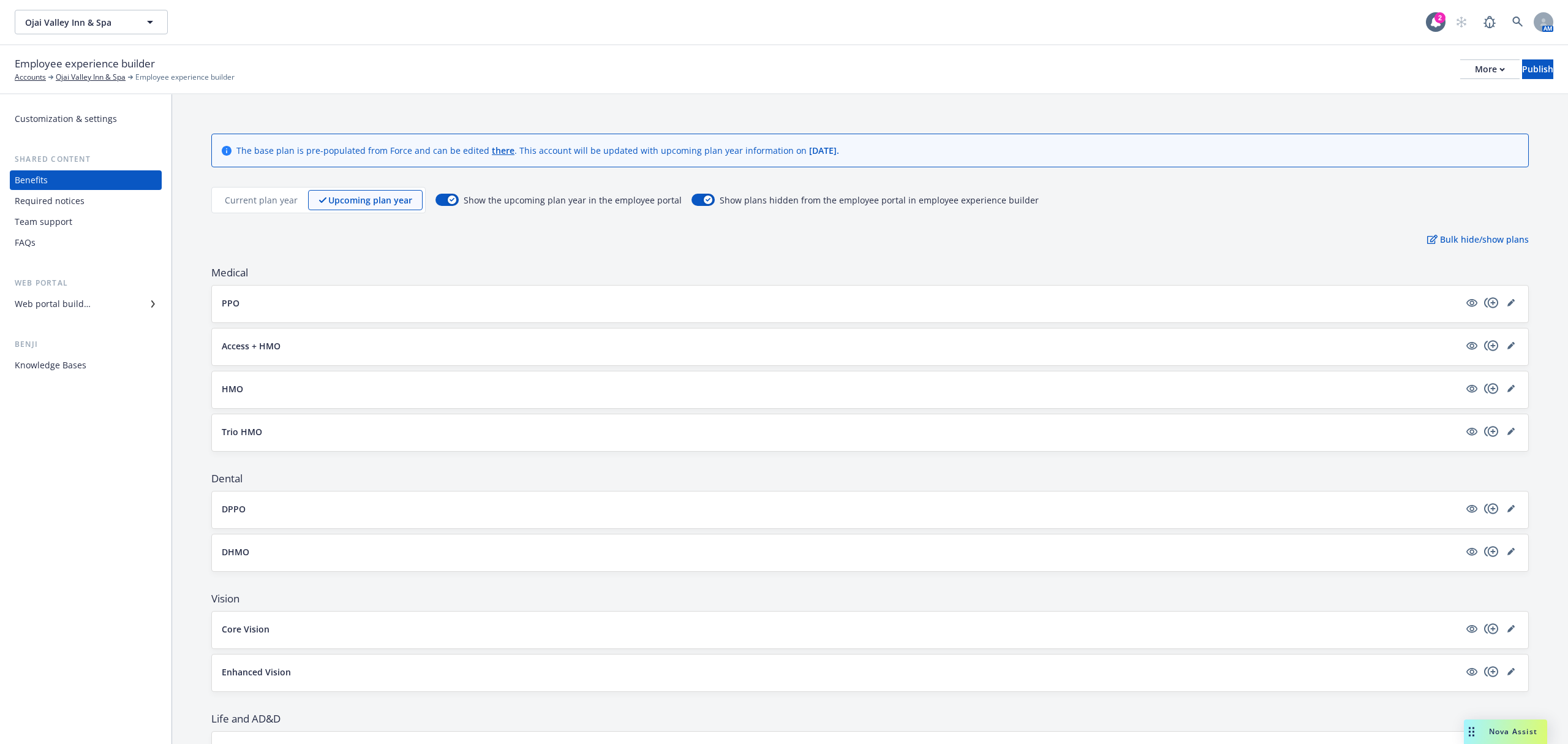
click at [277, 200] on p "Current plan year" at bounding box center [261, 200] width 73 height 13
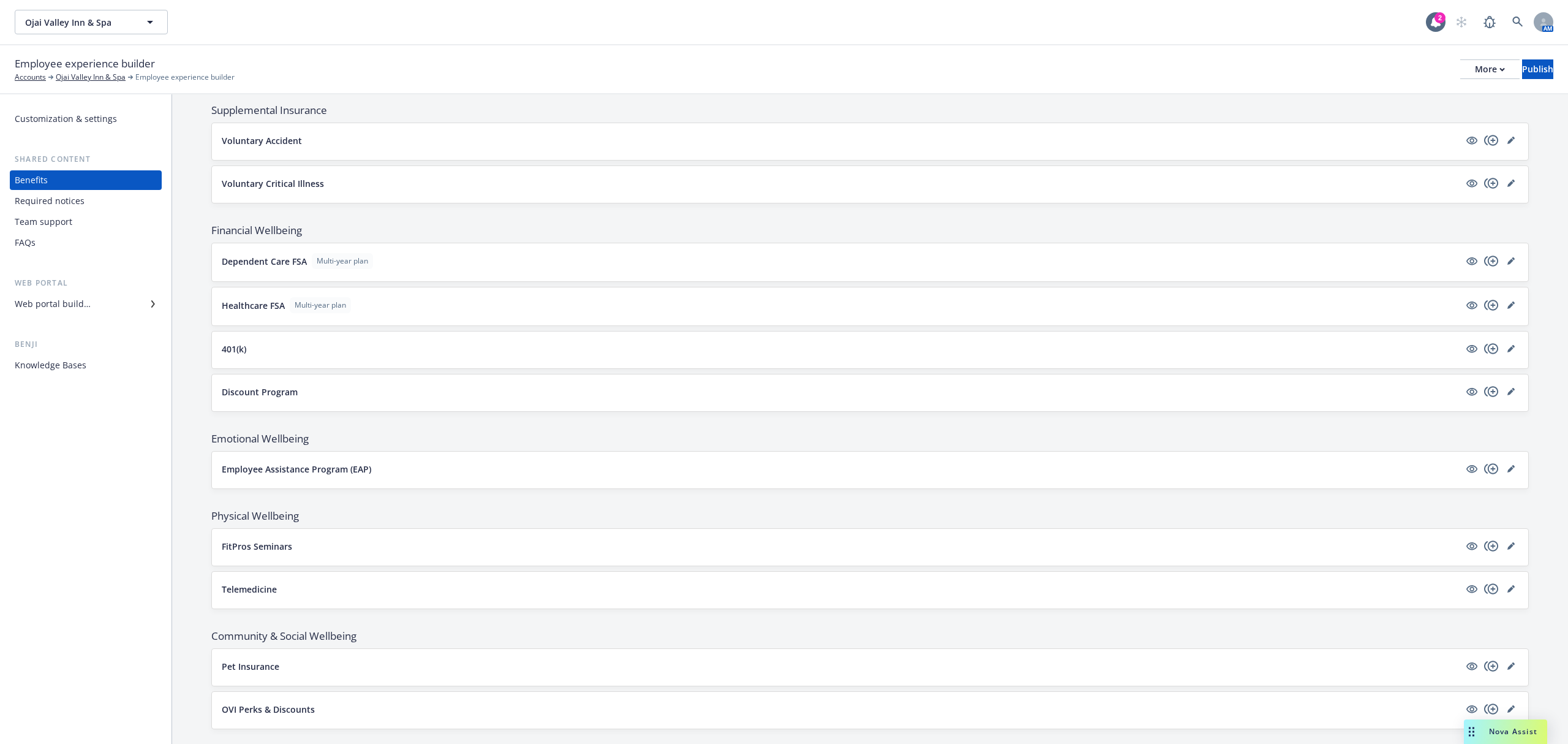
scroll to position [1271, 0]
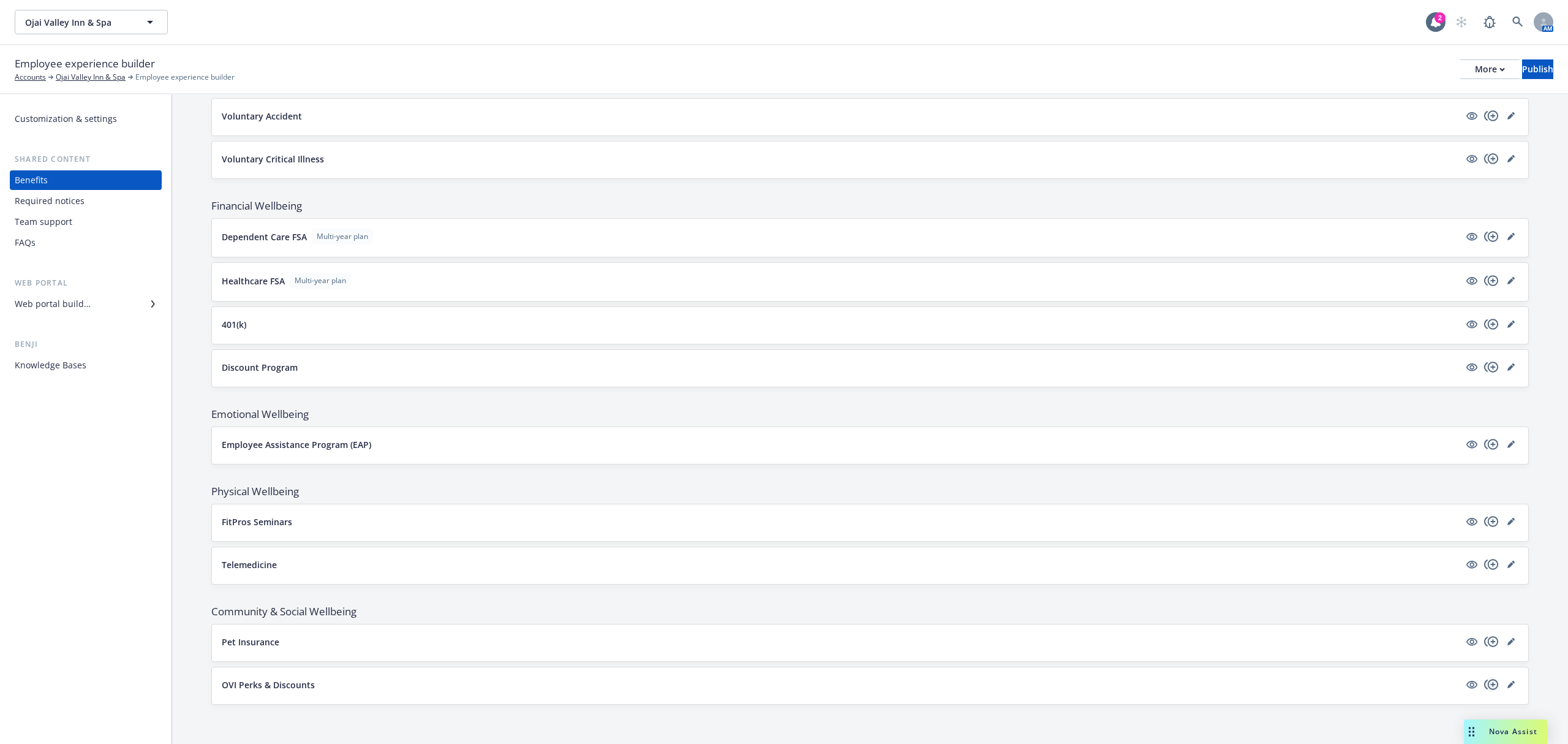
click at [1484, 681] on icon "copyPlus" at bounding box center [1491, 684] width 15 height 15
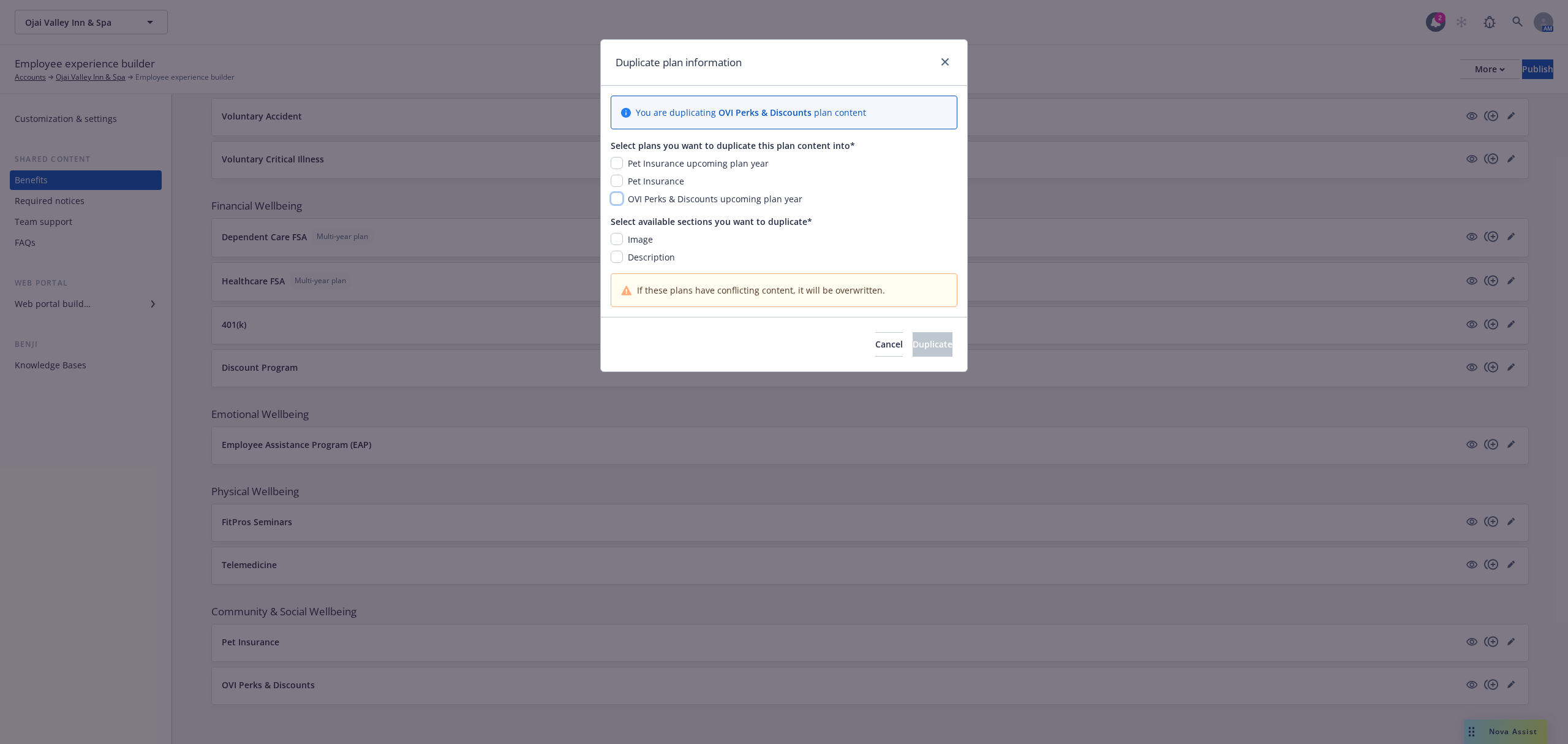
click at [621, 201] on input "checkbox" at bounding box center [617, 198] width 12 height 12
checkbox input "true"
click at [616, 241] on input "checkbox" at bounding box center [617, 239] width 12 height 12
checkbox input "true"
click at [619, 256] on input "checkbox" at bounding box center [617, 256] width 12 height 12
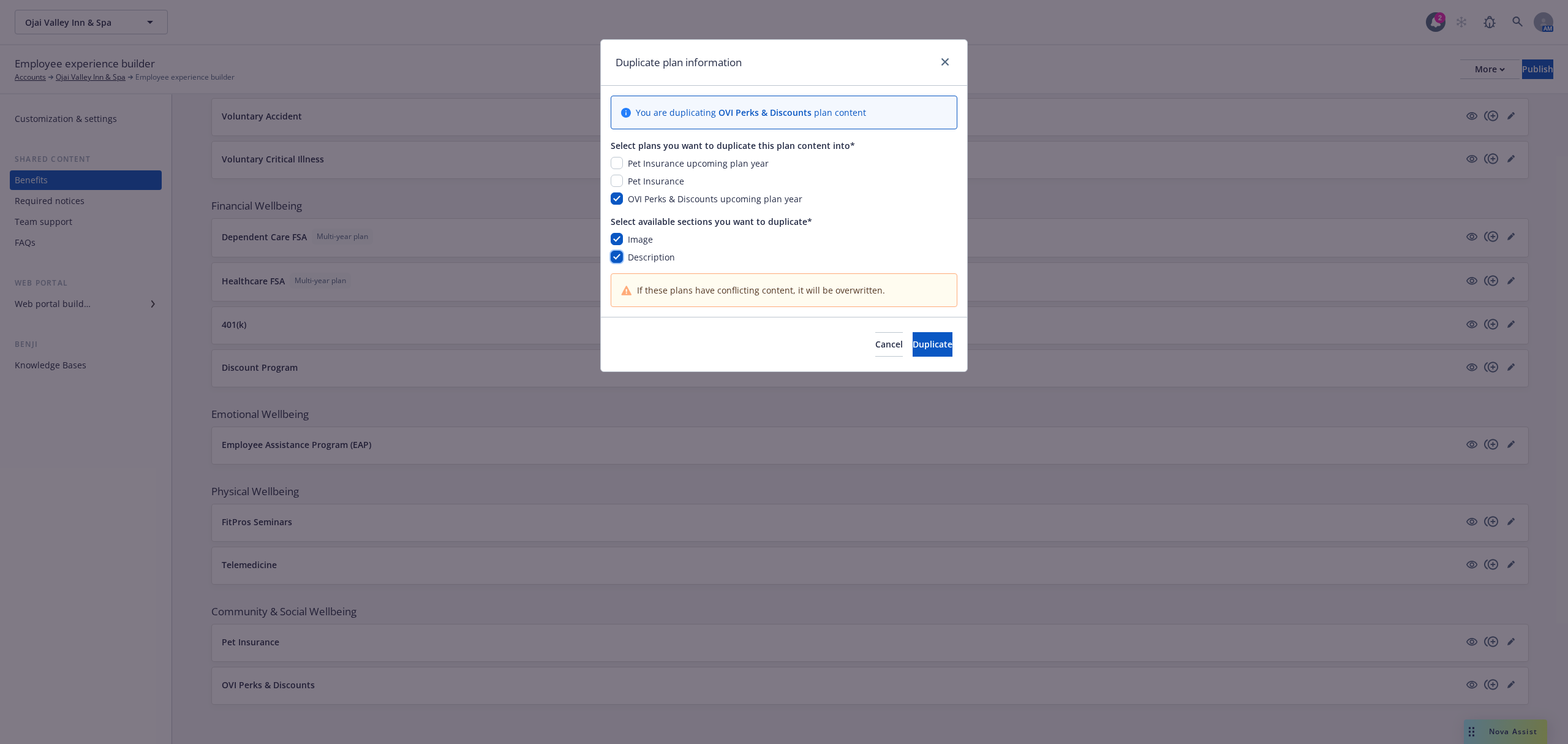
checkbox input "true"
click at [913, 349] on button "Duplicate" at bounding box center [932, 344] width 40 height 25
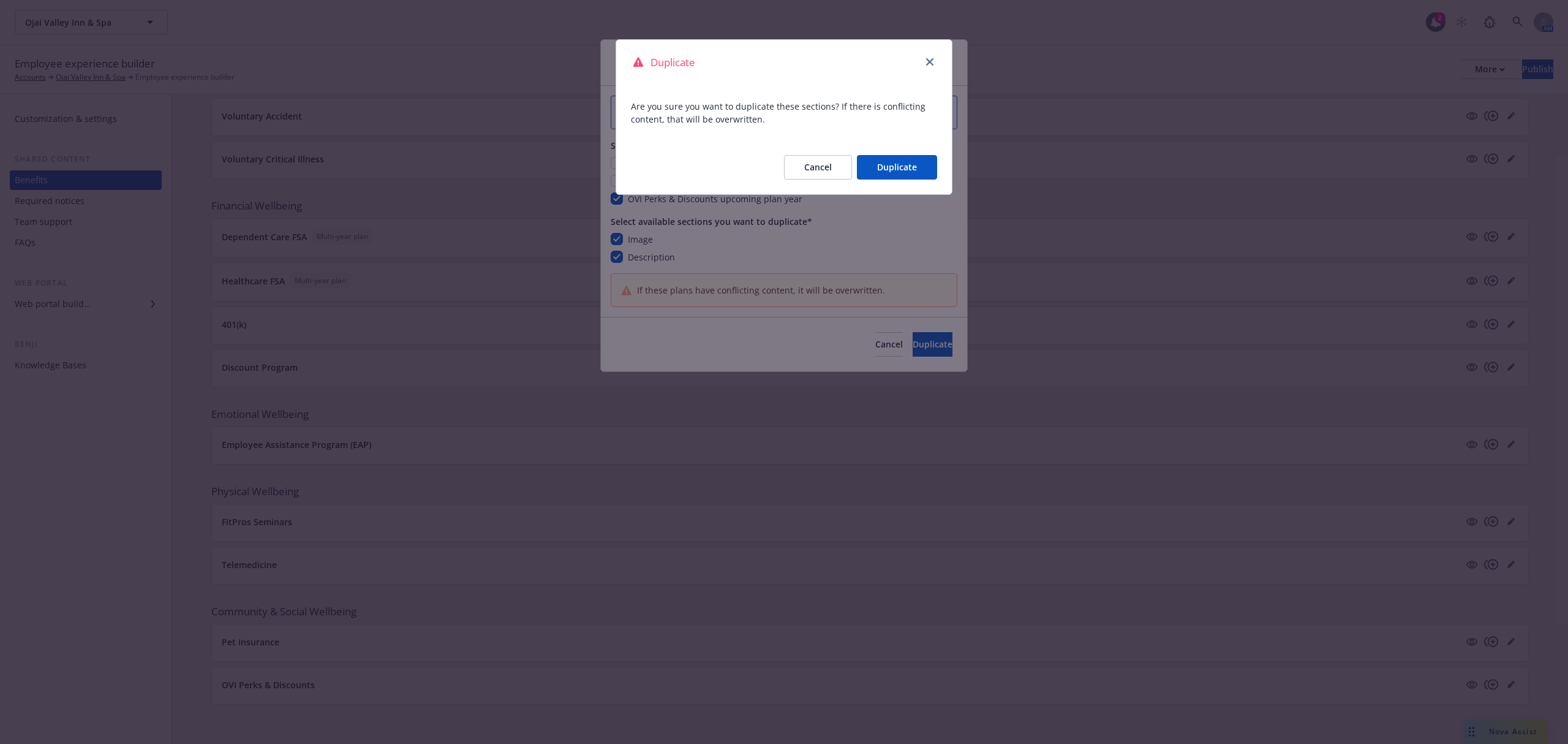
click at [875, 174] on button "Duplicate" at bounding box center [897, 167] width 80 height 25
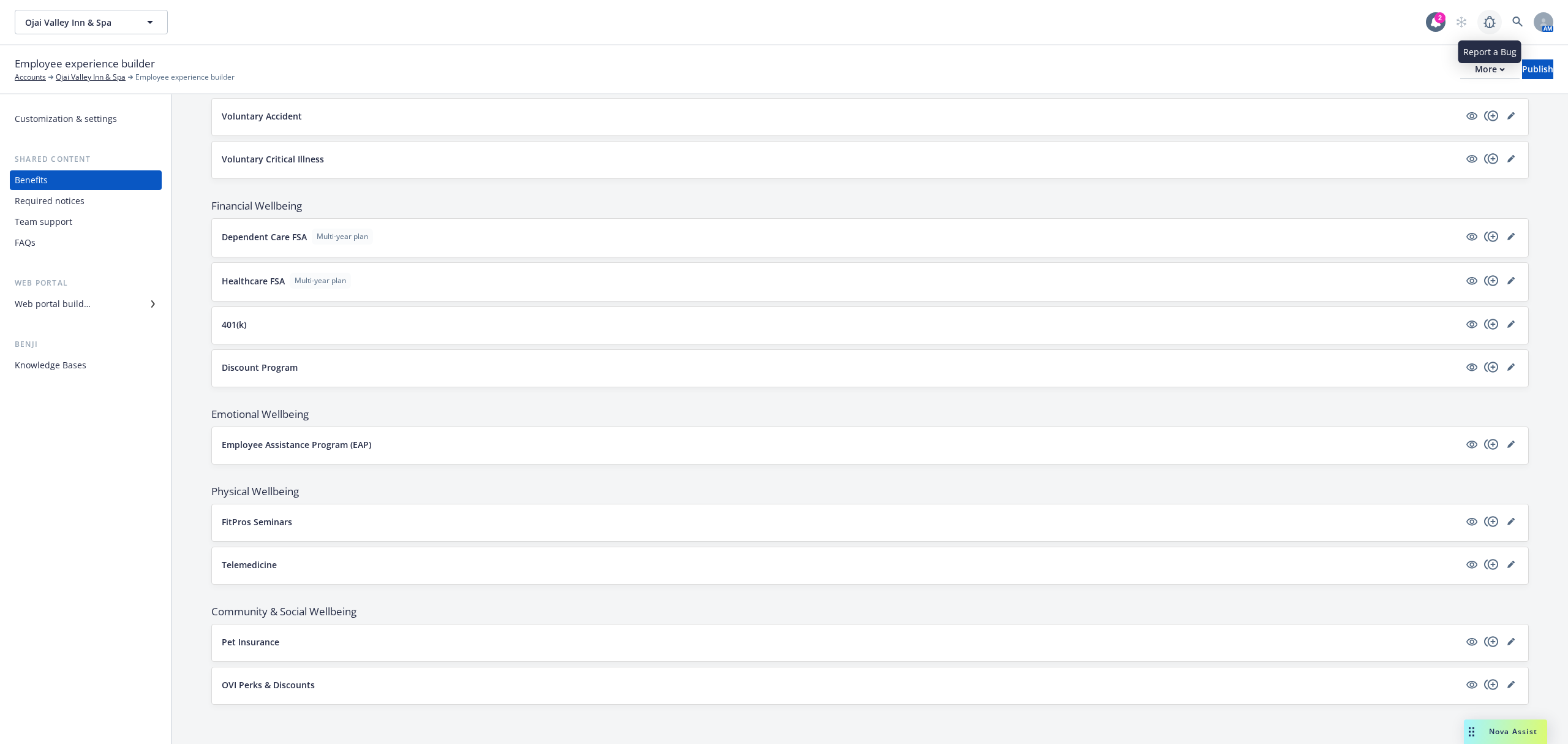
click at [1485, 18] on icon at bounding box center [1490, 21] width 15 height 15
click at [1475, 66] on div "More" at bounding box center [1490, 69] width 30 height 18
click at [1409, 119] on link "Copy portal link" at bounding box center [1388, 121] width 181 height 25
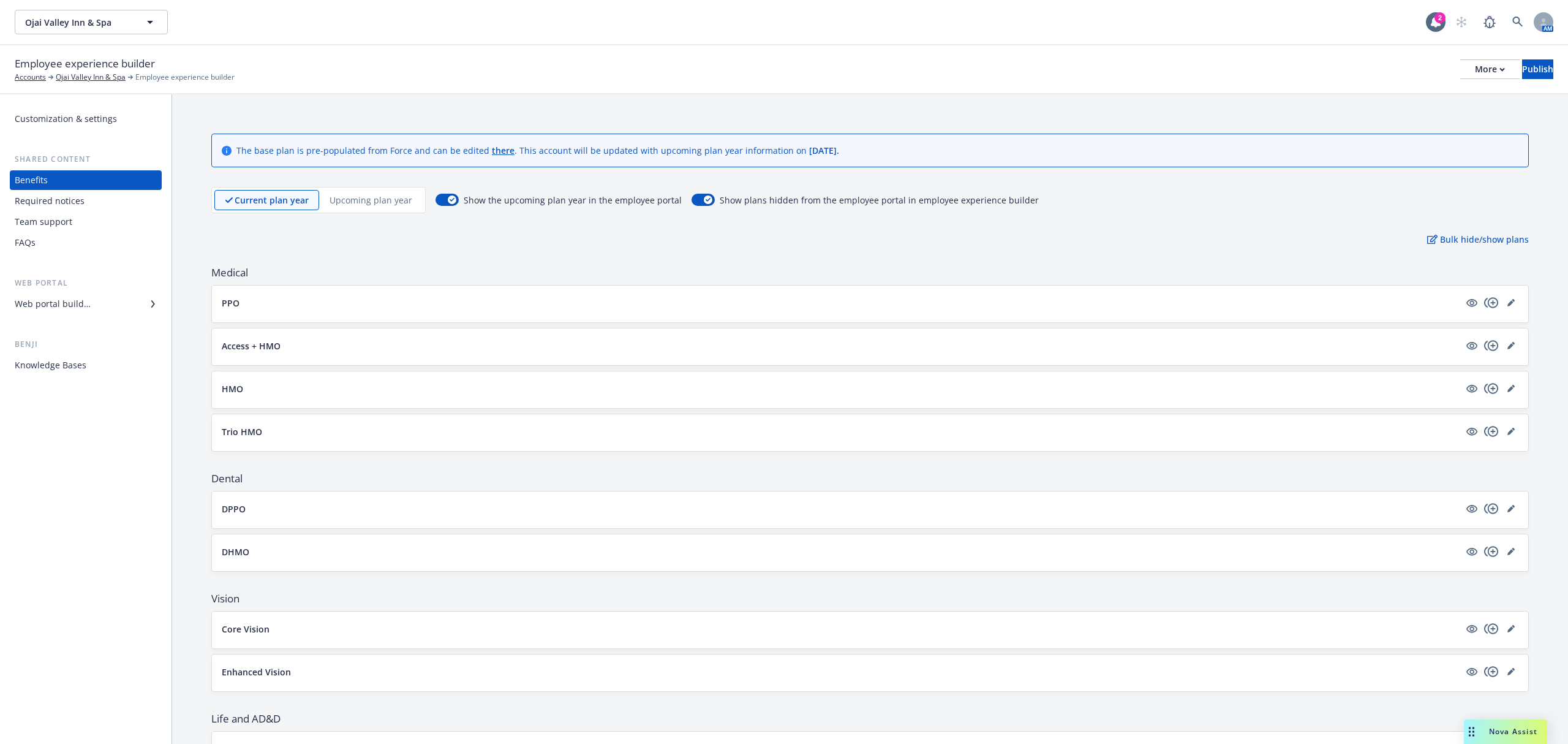
click at [365, 192] on div "Upcoming plan year" at bounding box center [371, 200] width 104 height 20
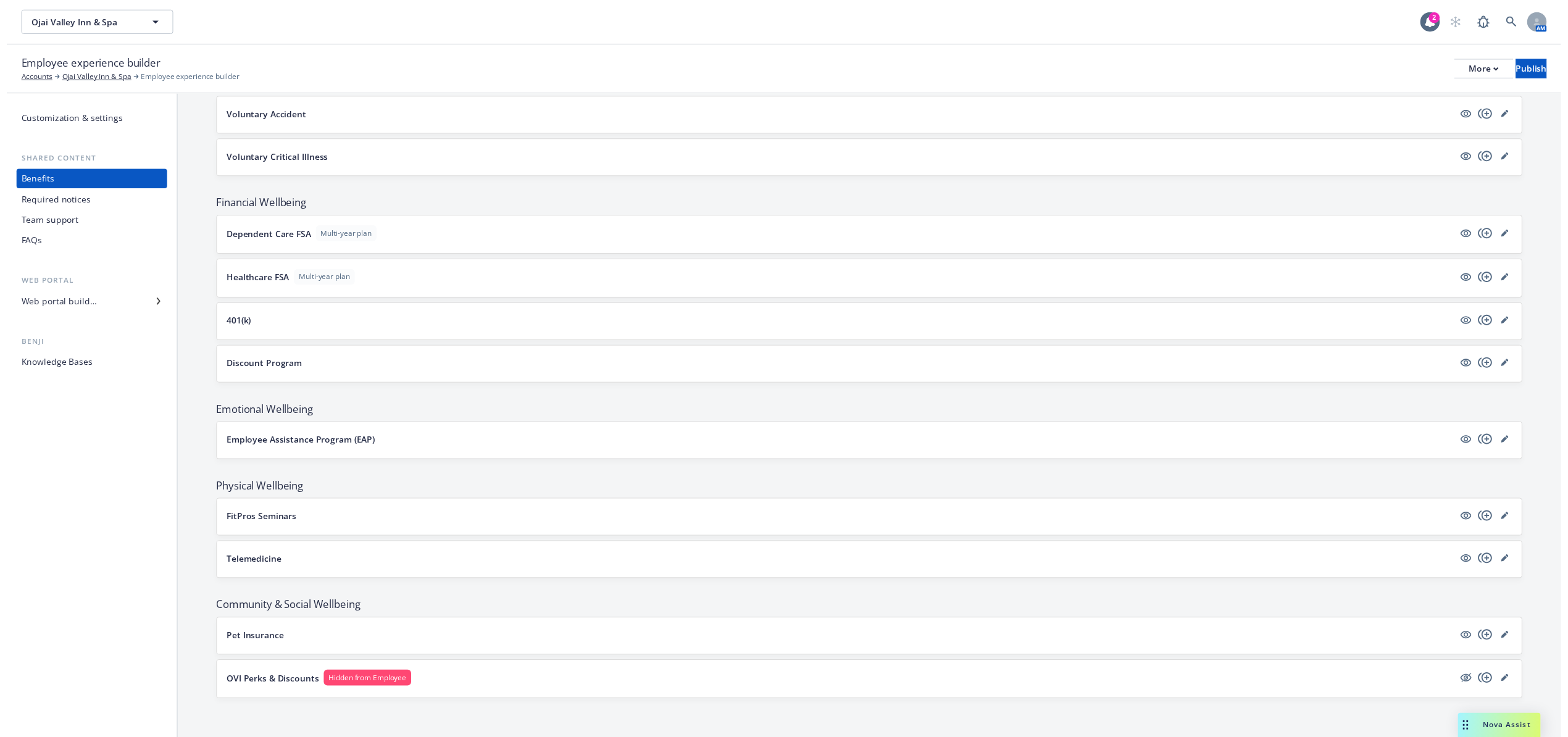
scroll to position [1154, 0]
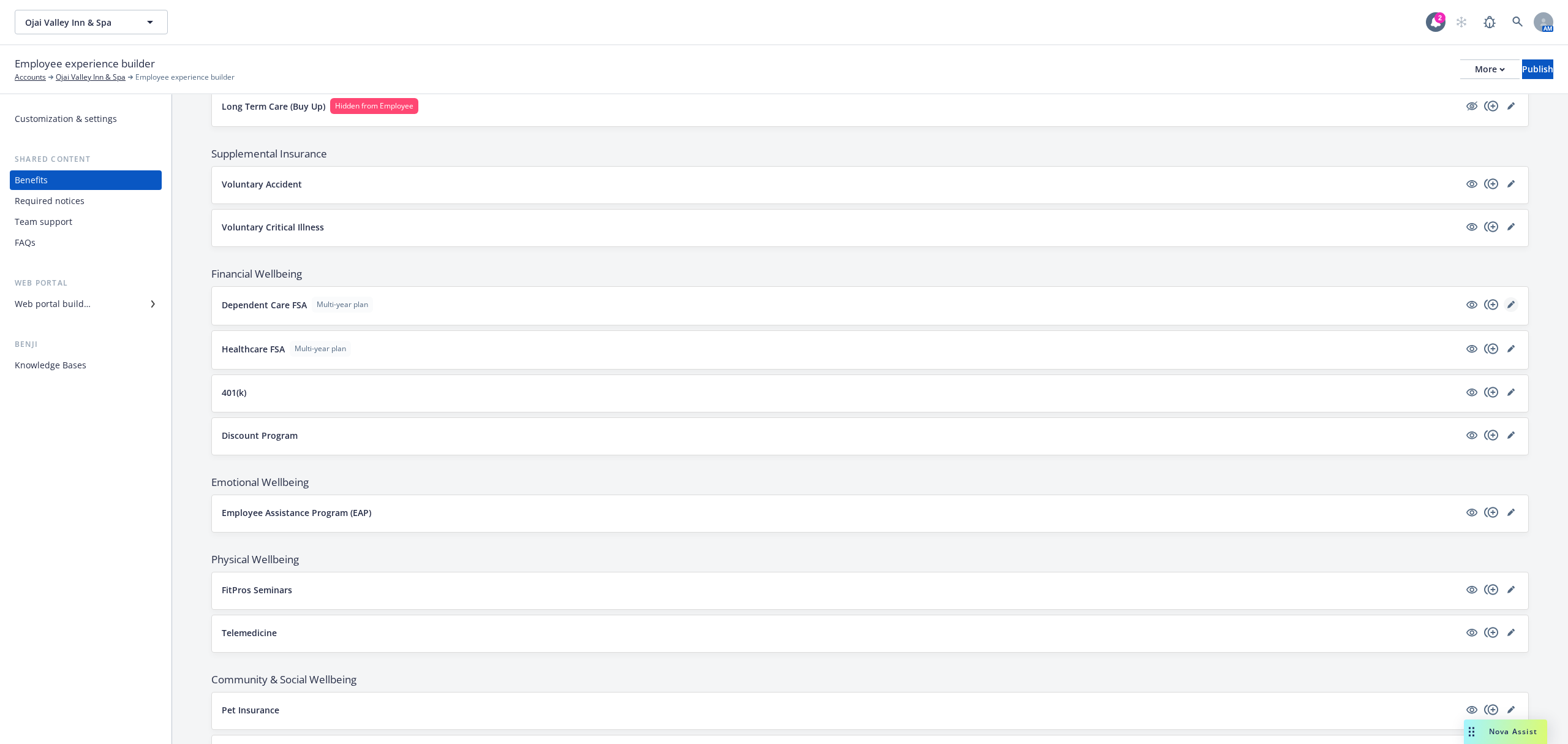
click at [1504, 312] on link "editPencil" at bounding box center [1511, 304] width 15 height 15
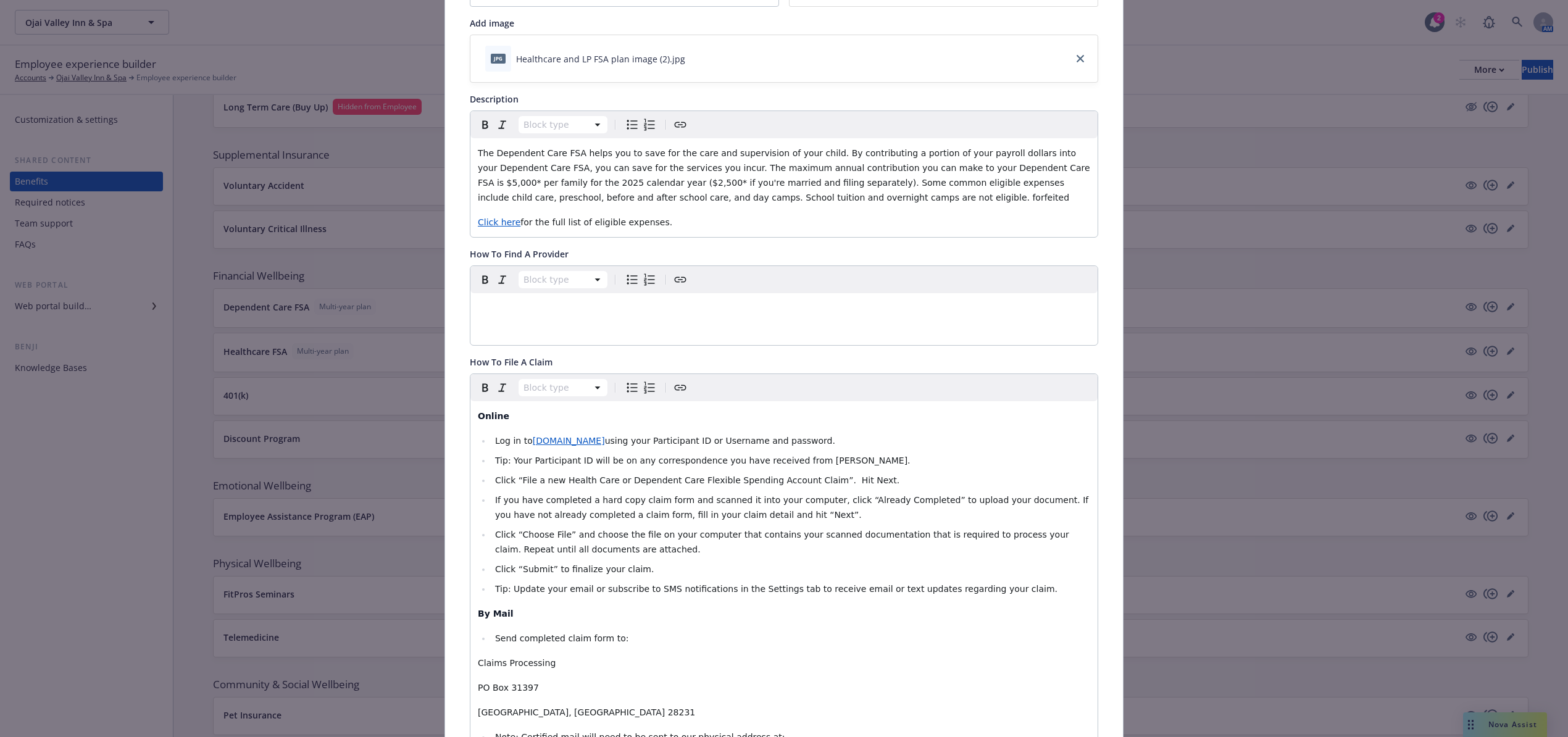
scroll to position [77, 0]
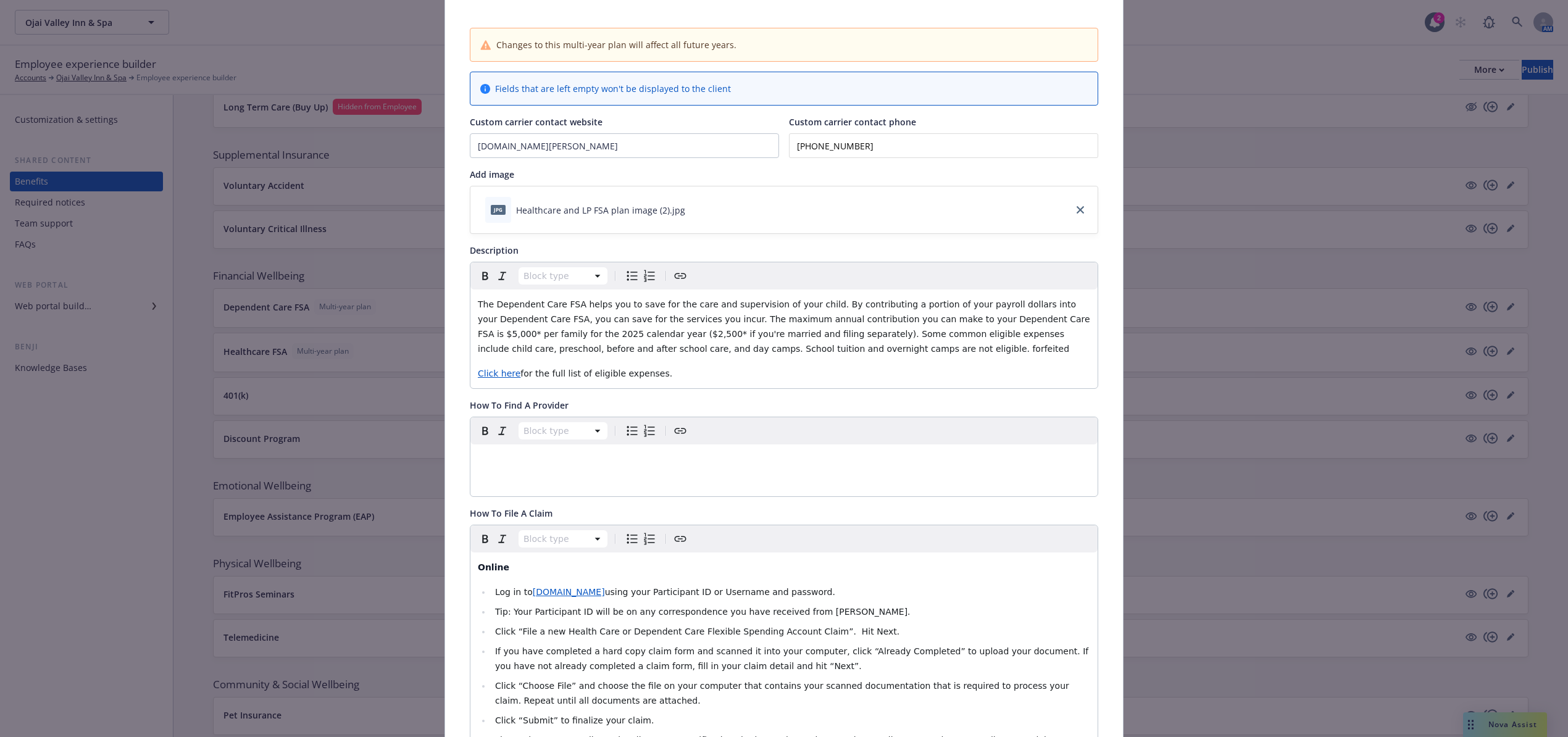
click at [979, 322] on span "The Dependent Care FSA helps you to save for the care and supervision of your c…" at bounding box center [785, 326] width 615 height 54
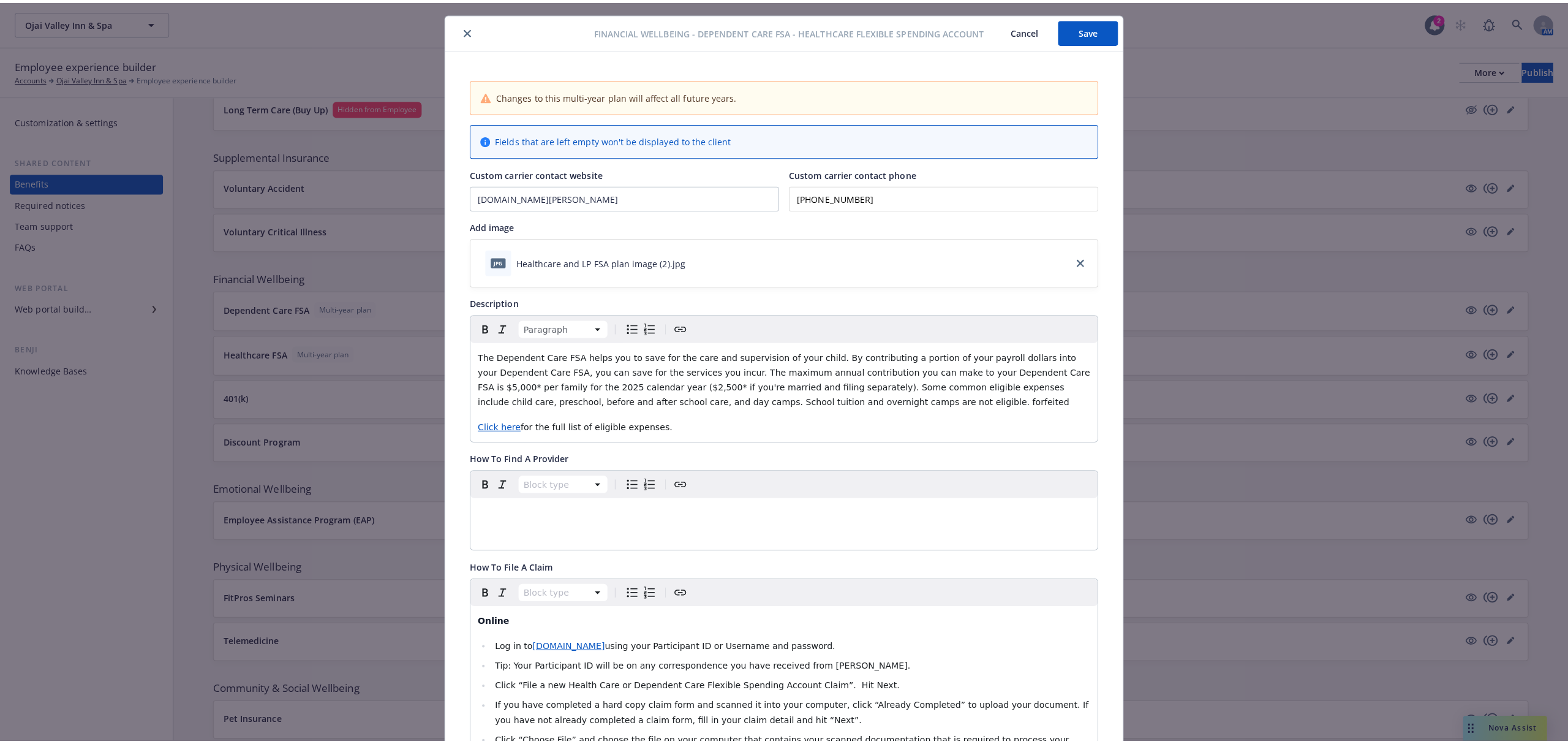
scroll to position [0, 0]
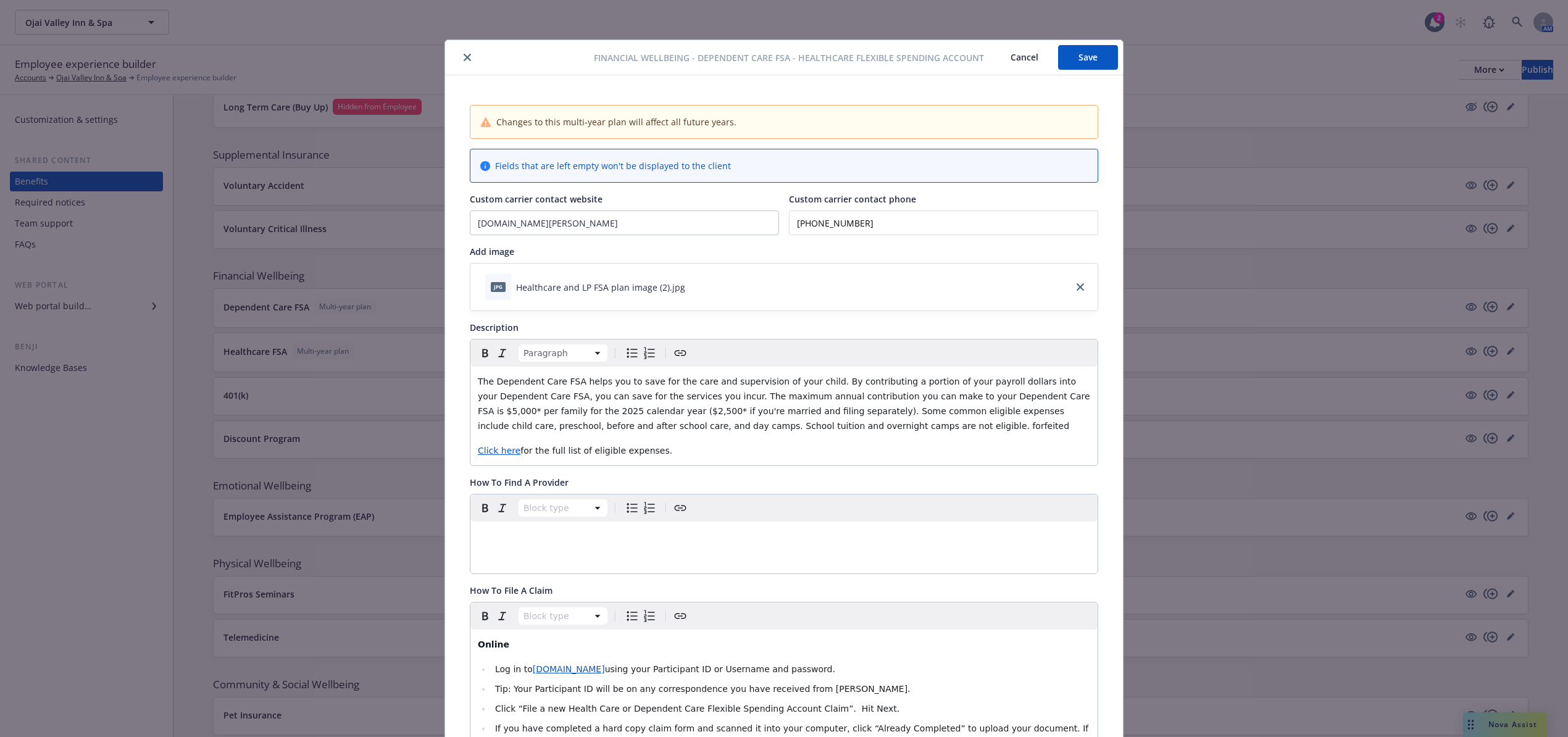
click at [464, 57] on icon "close" at bounding box center [468, 57] width 8 height 8
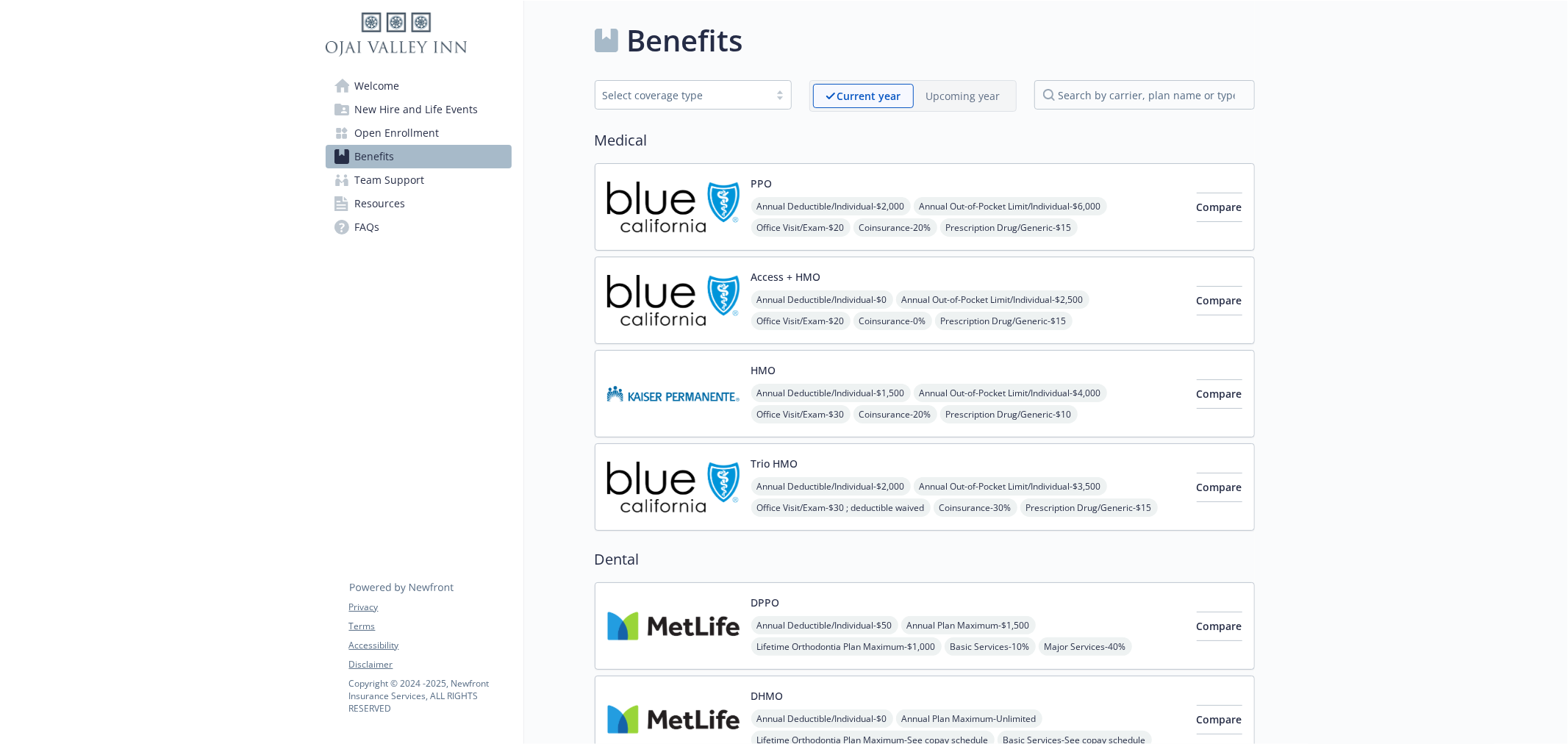
click at [936, 94] on p "Upcoming year" at bounding box center [964, 95] width 74 height 15
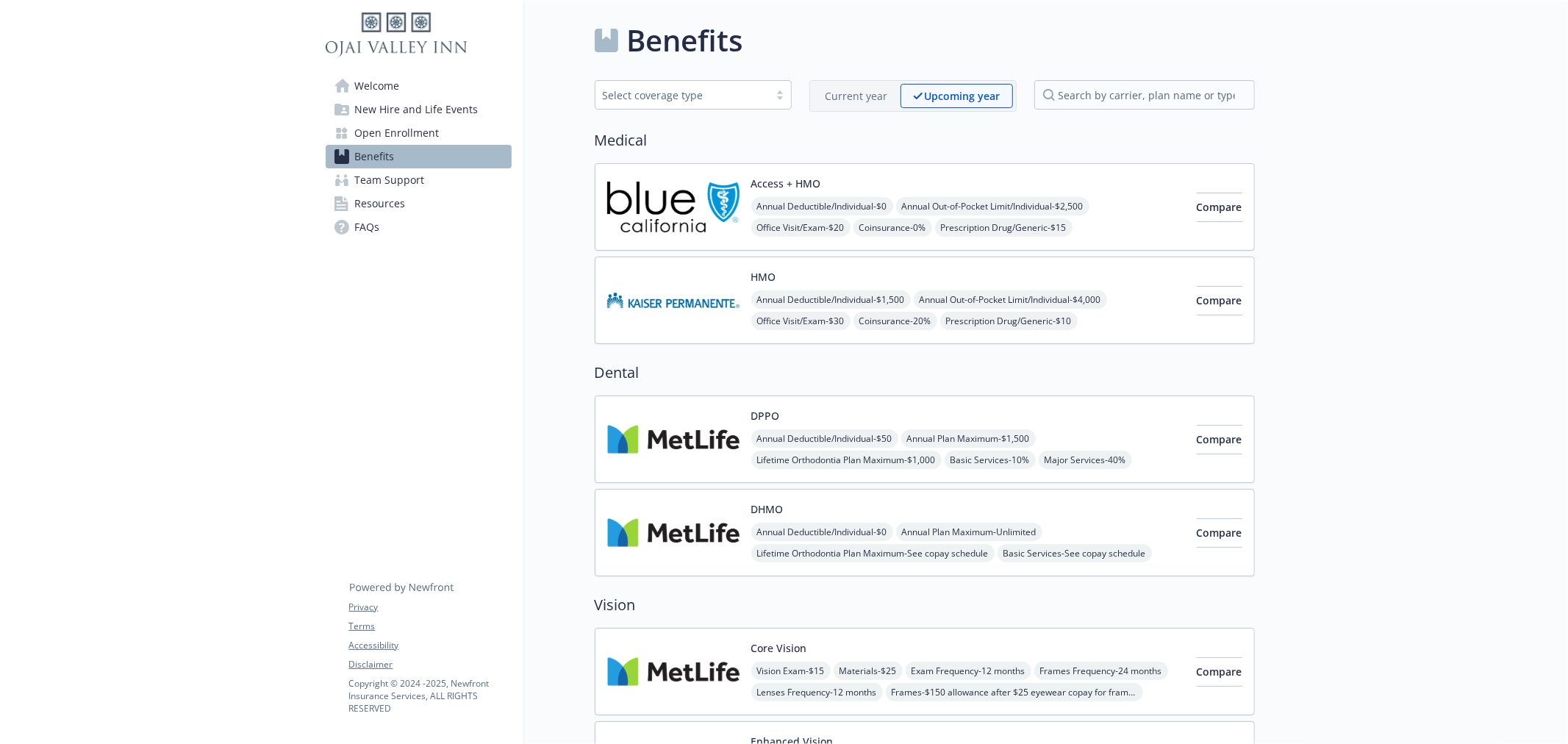
click at [835, 98] on p "Current year" at bounding box center [857, 95] width 62 height 15
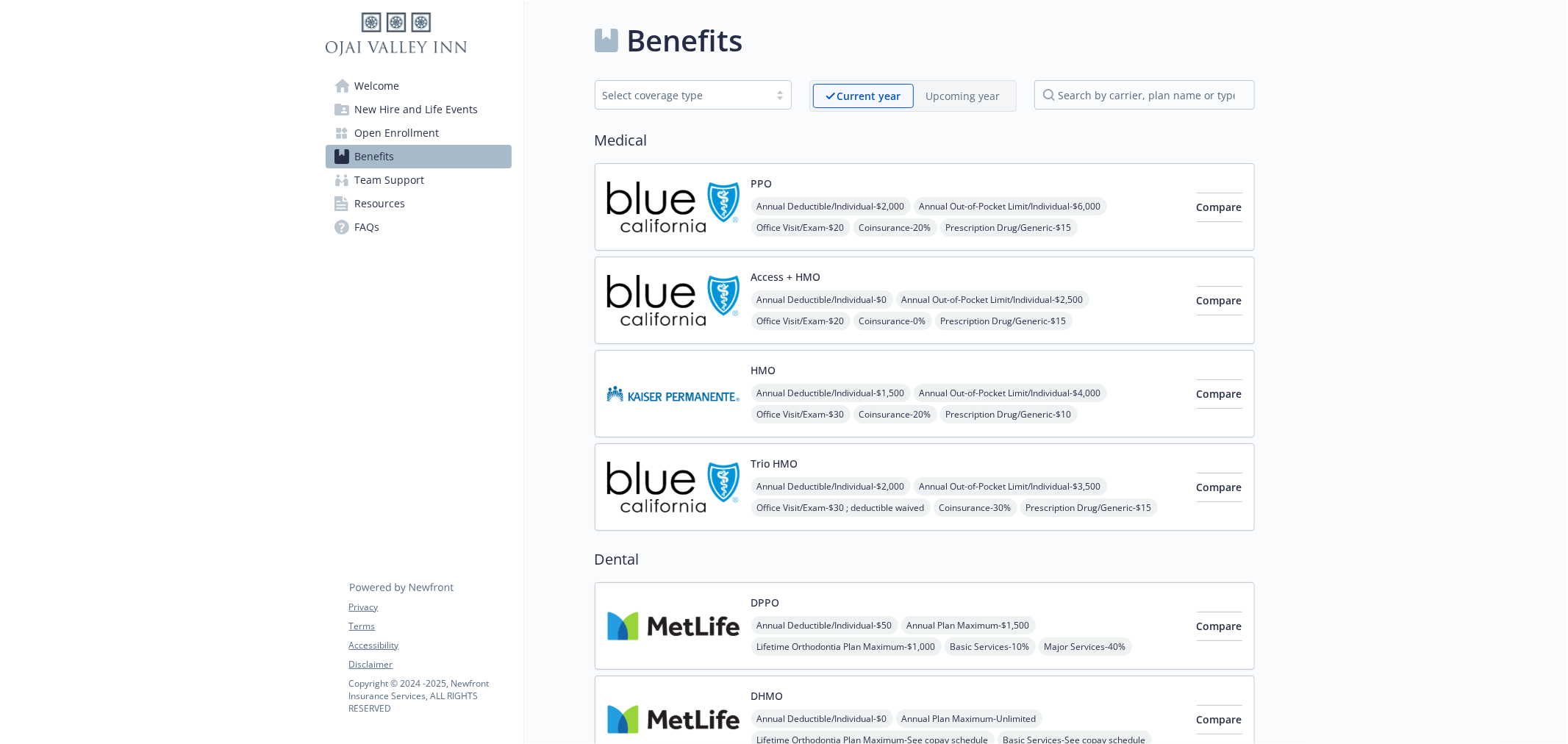
click at [952, 92] on p "Upcoming year" at bounding box center [964, 95] width 74 height 15
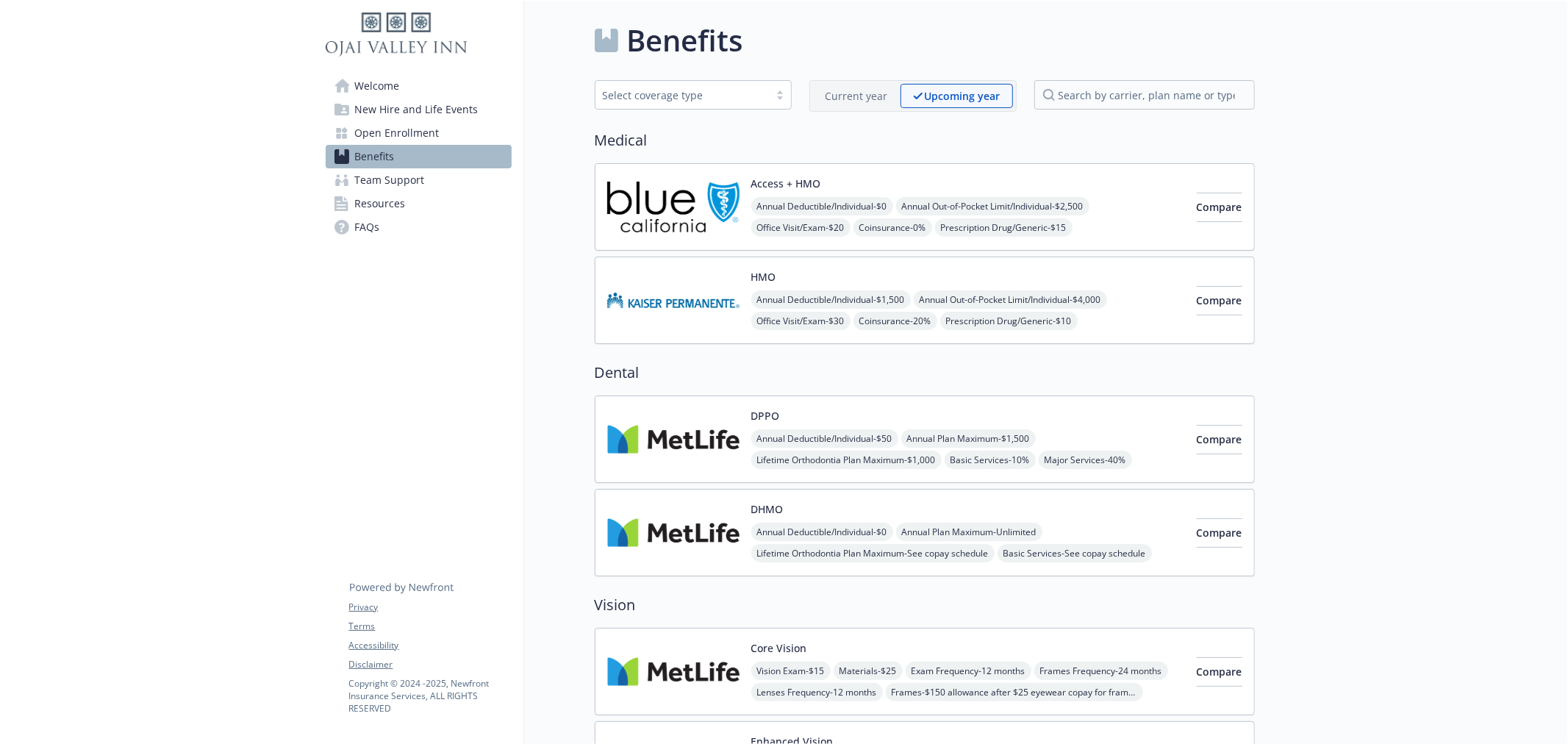
click at [851, 98] on p "Current year" at bounding box center [857, 95] width 62 height 15
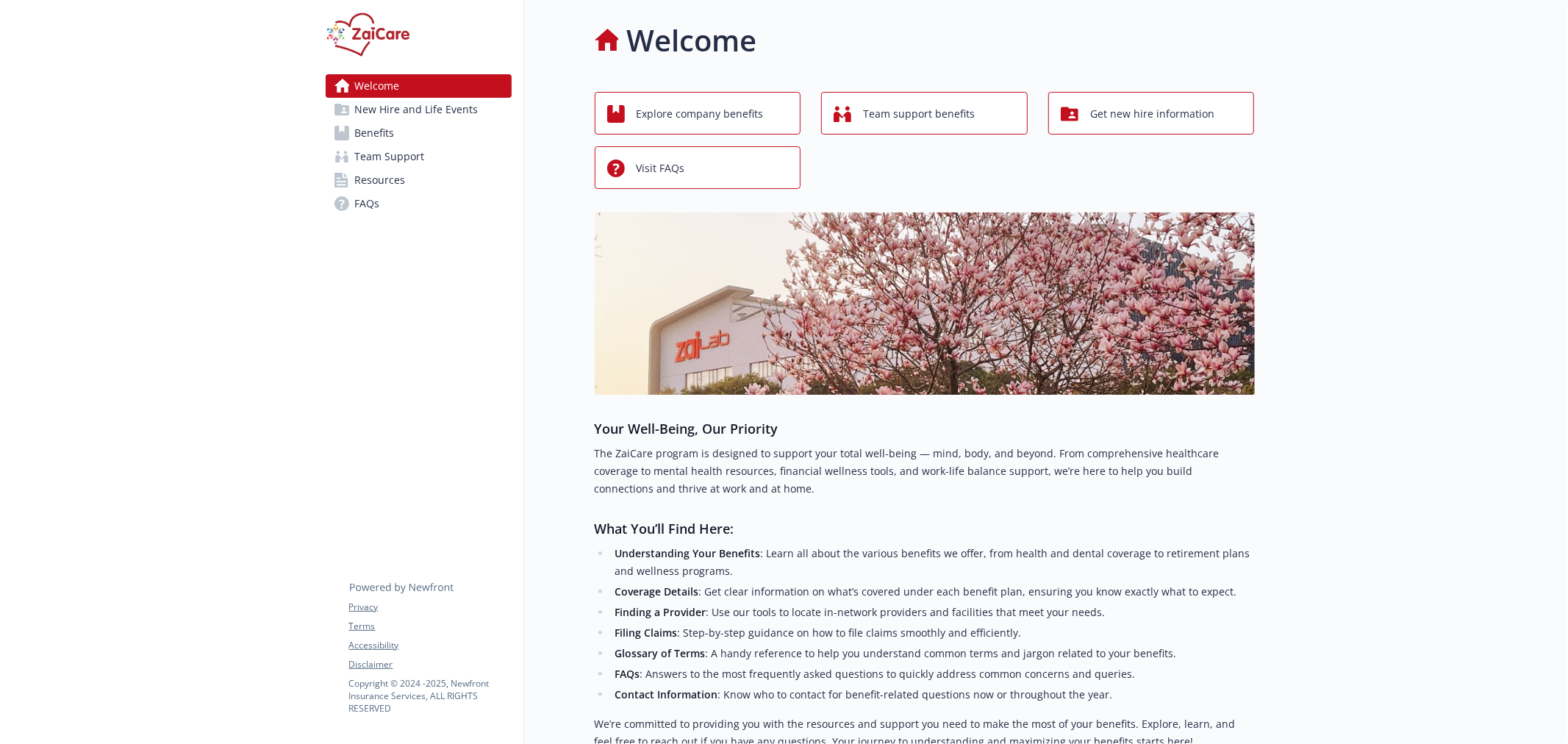
click at [433, 130] on link "Benefits" at bounding box center [419, 133] width 186 height 23
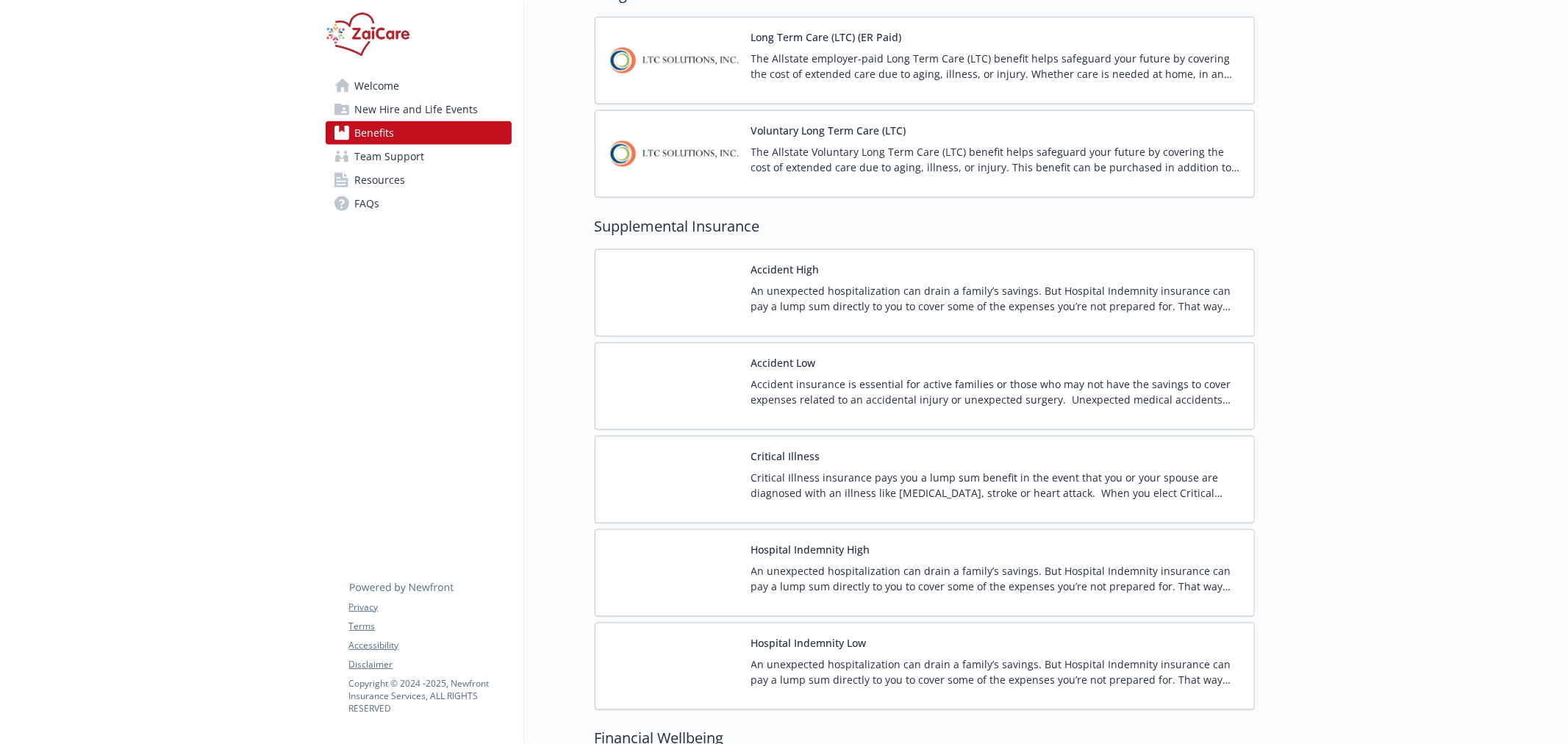
scroll to position [1427, 0]
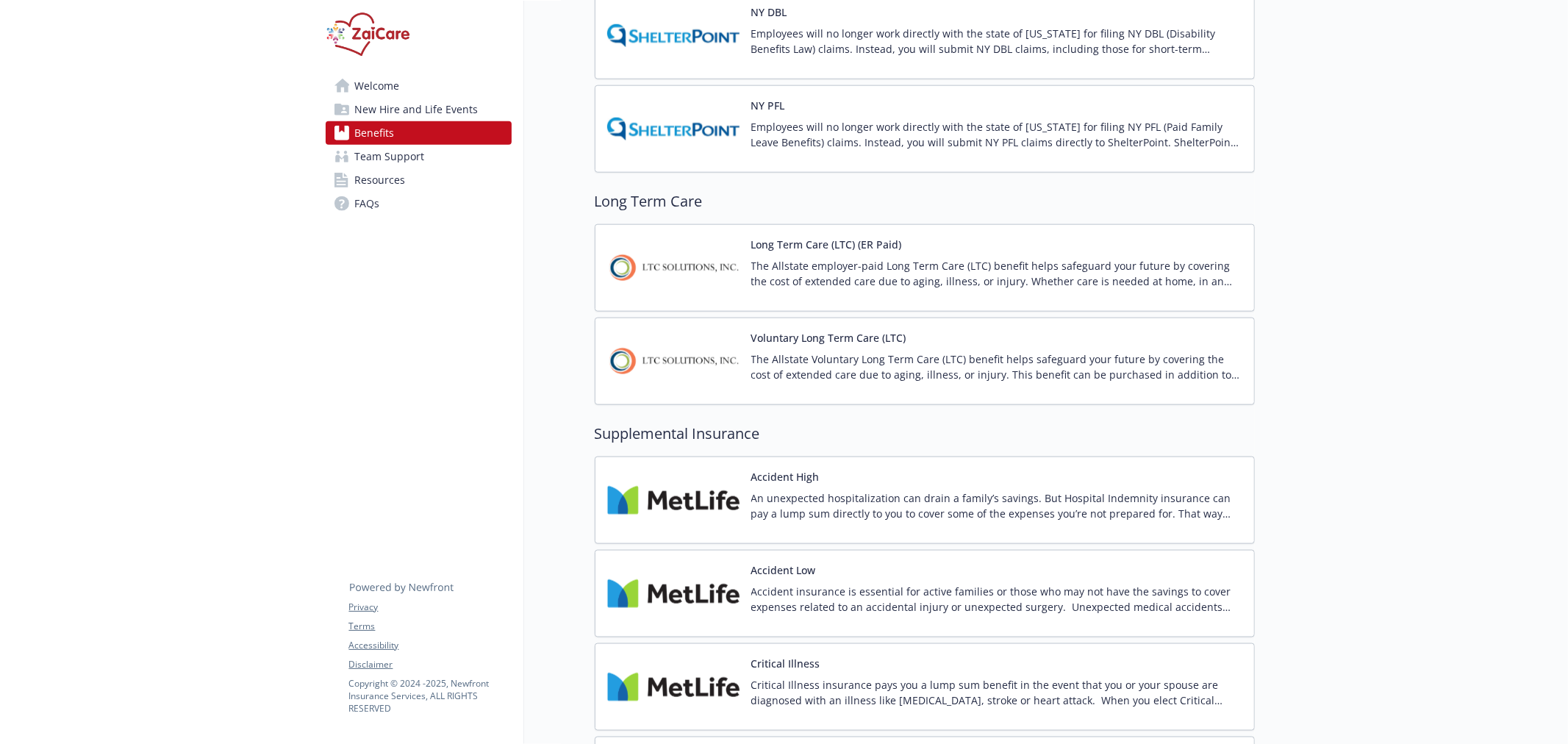
click at [695, 275] on img at bounding box center [673, 267] width 133 height 62
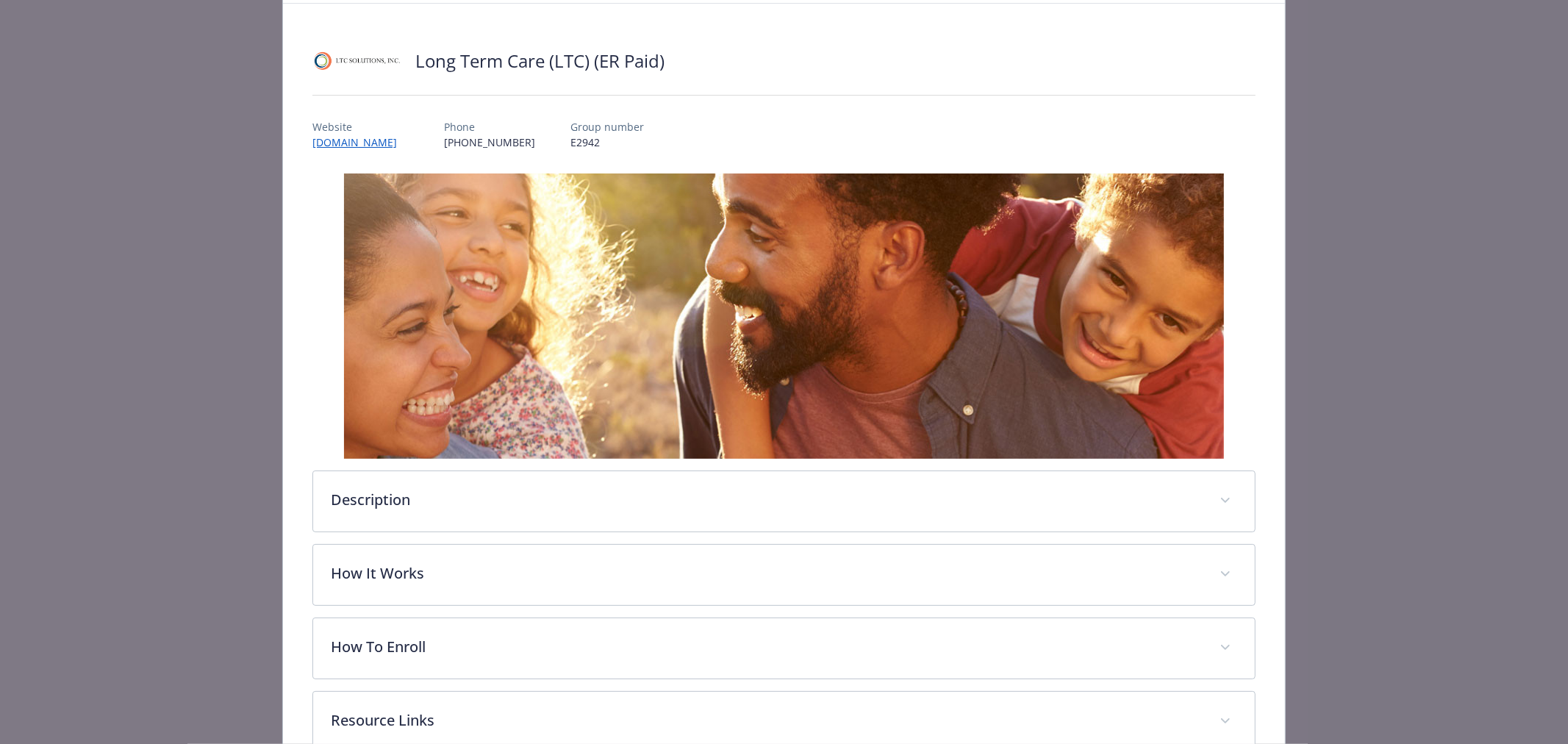
scroll to position [245, 0]
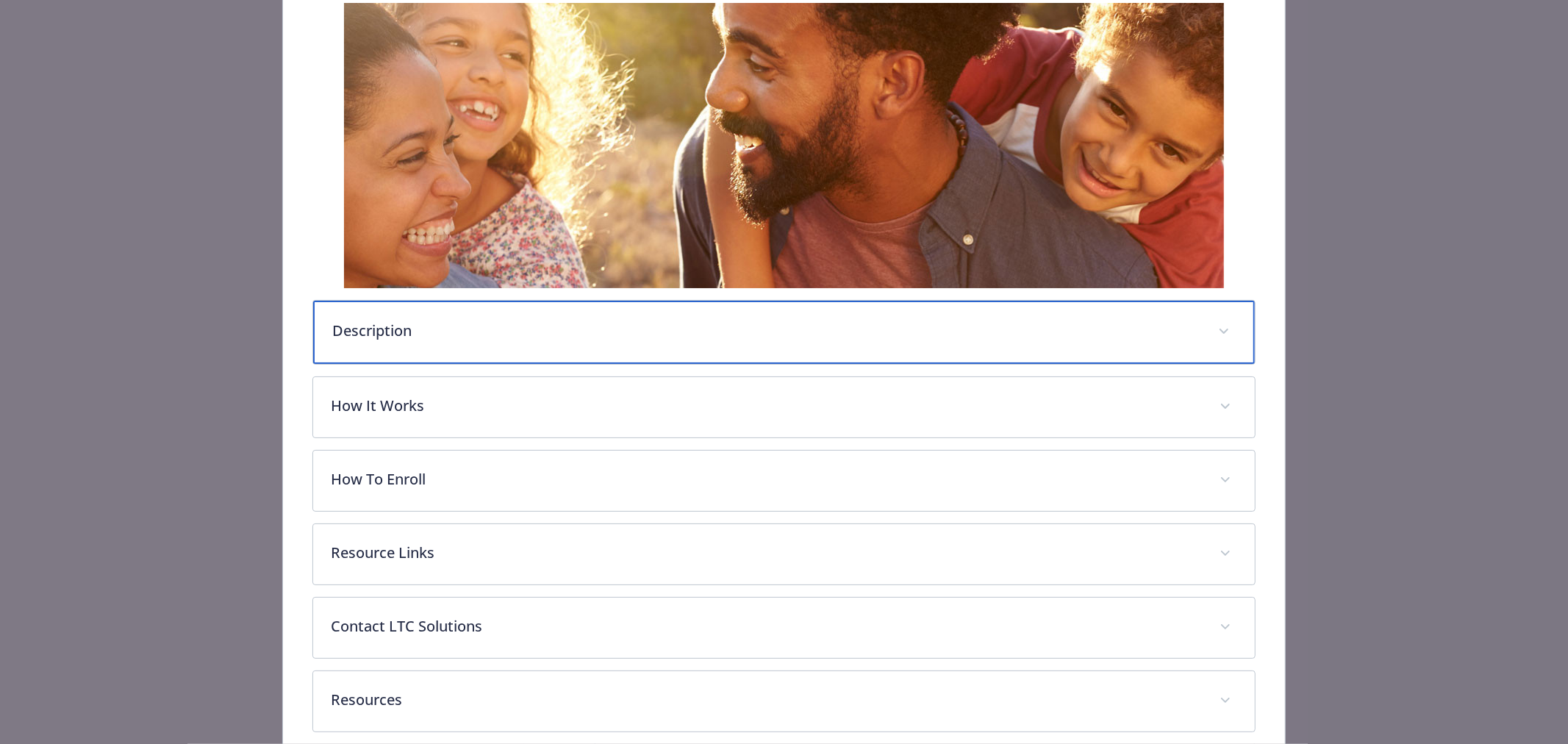
click at [377, 347] on div "Description" at bounding box center [783, 332] width 942 height 63
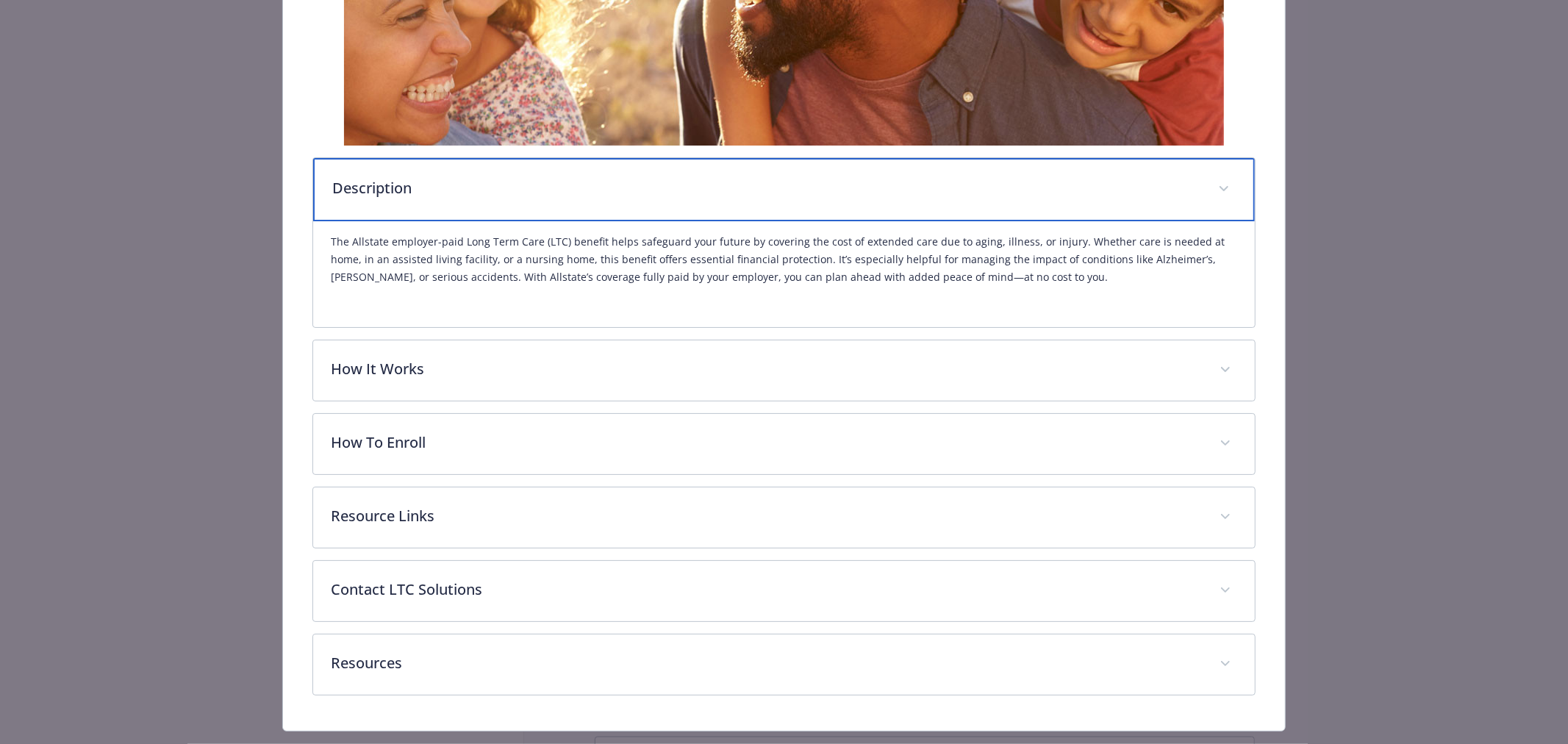
scroll to position [421, 0]
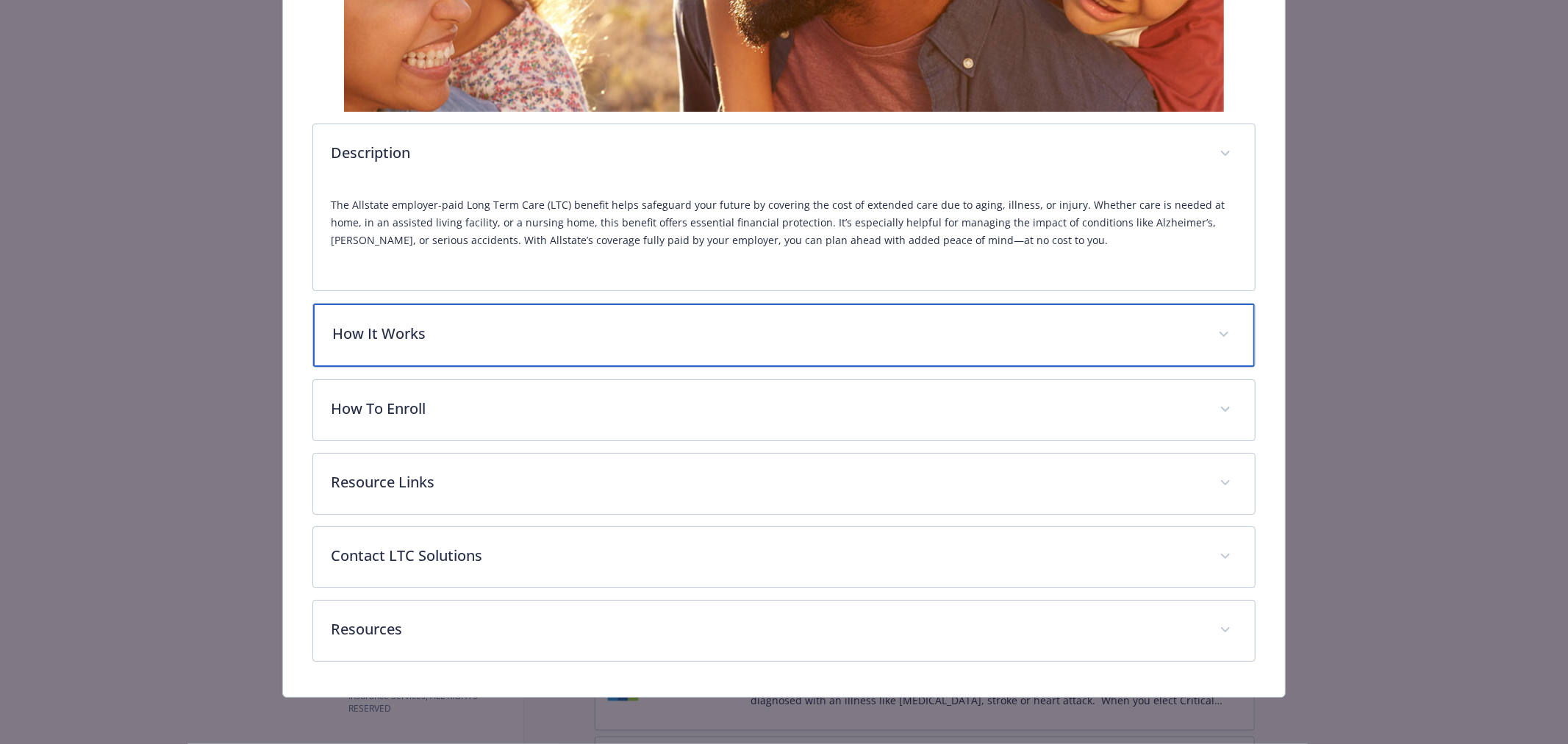
click at [419, 336] on p "How It Works" at bounding box center [767, 333] width 868 height 22
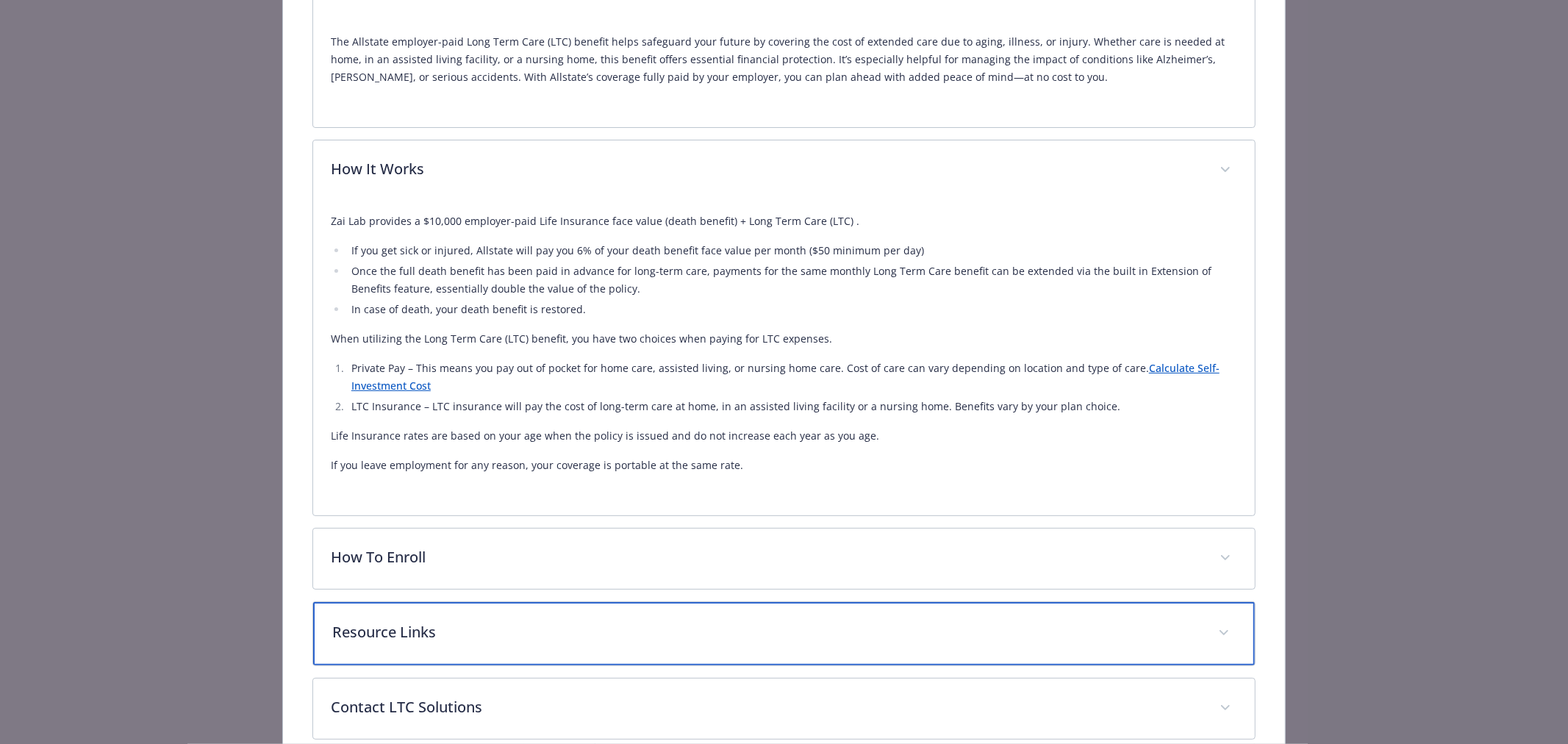
click at [458, 634] on p "Resource Links" at bounding box center [767, 632] width 868 height 22
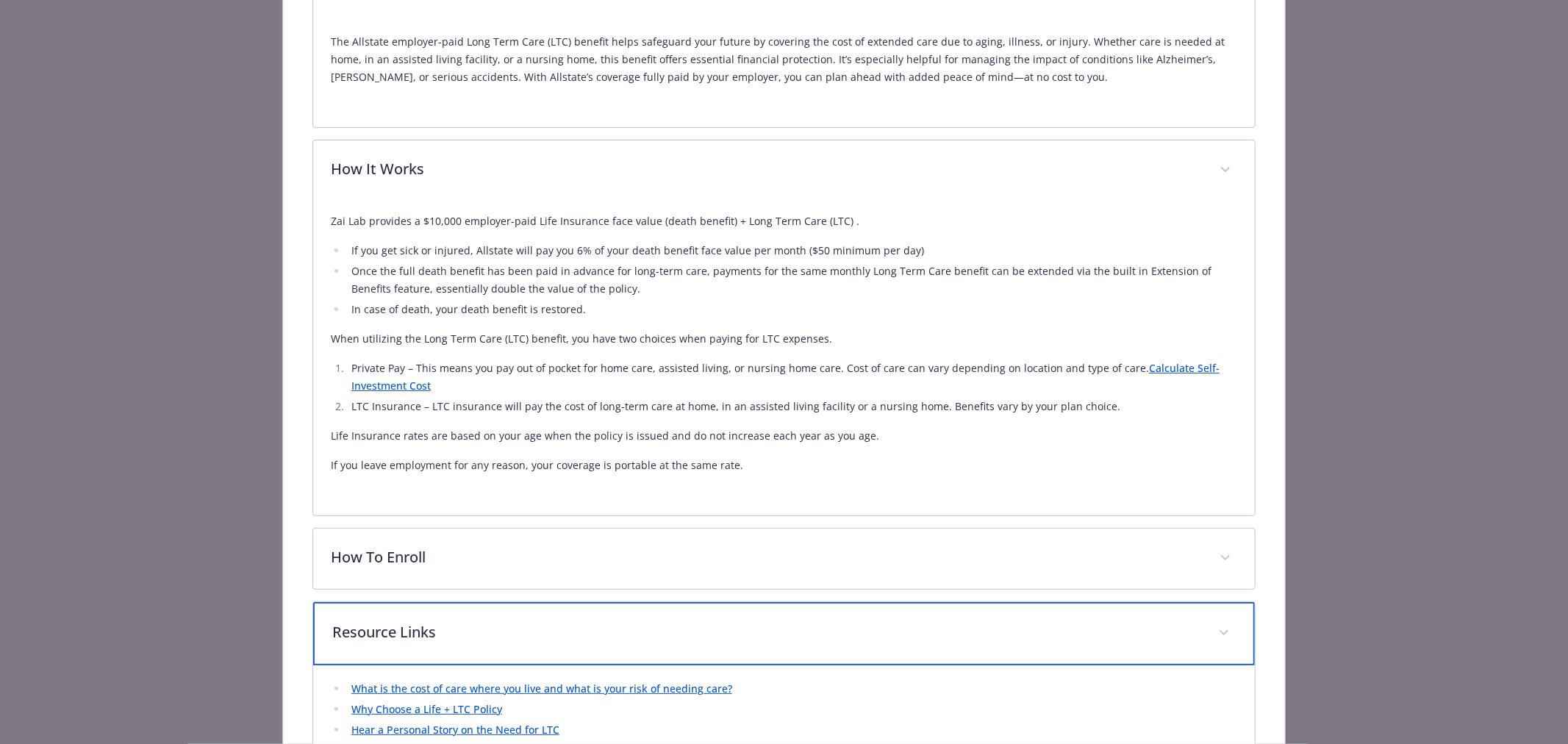
scroll to position [871, 0]
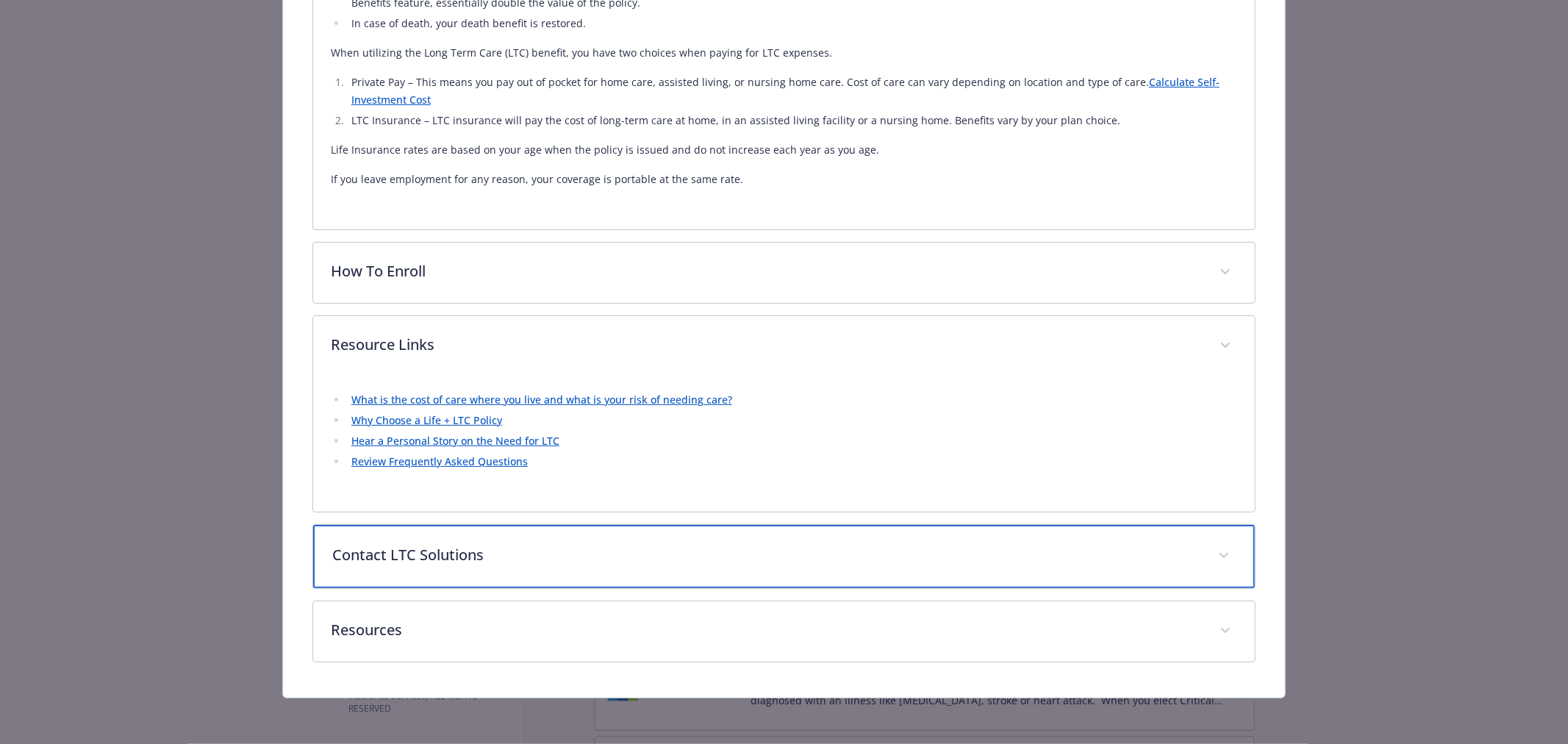
click at [497, 577] on div "Contact LTC Solutions" at bounding box center [783, 556] width 942 height 63
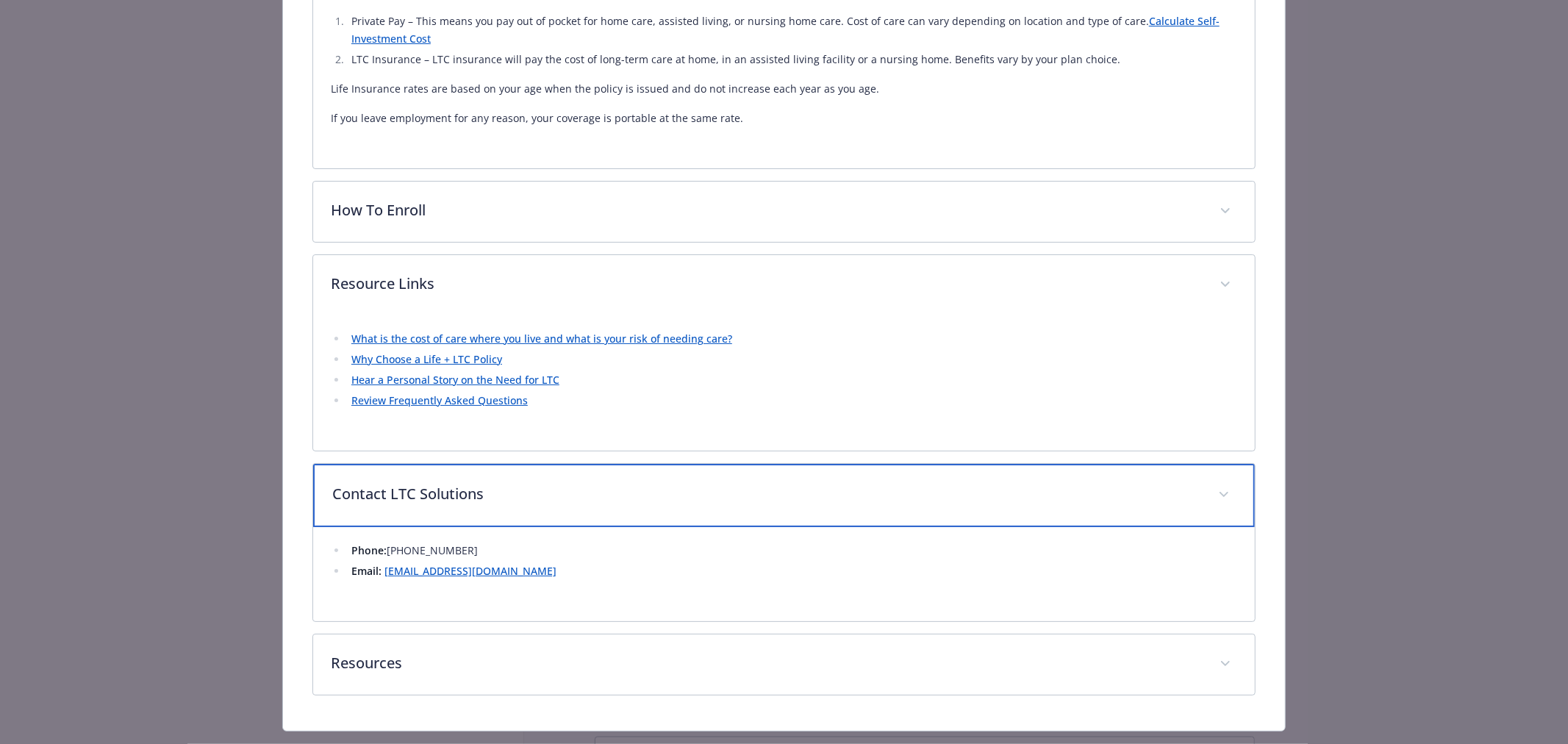
scroll to position [964, 0]
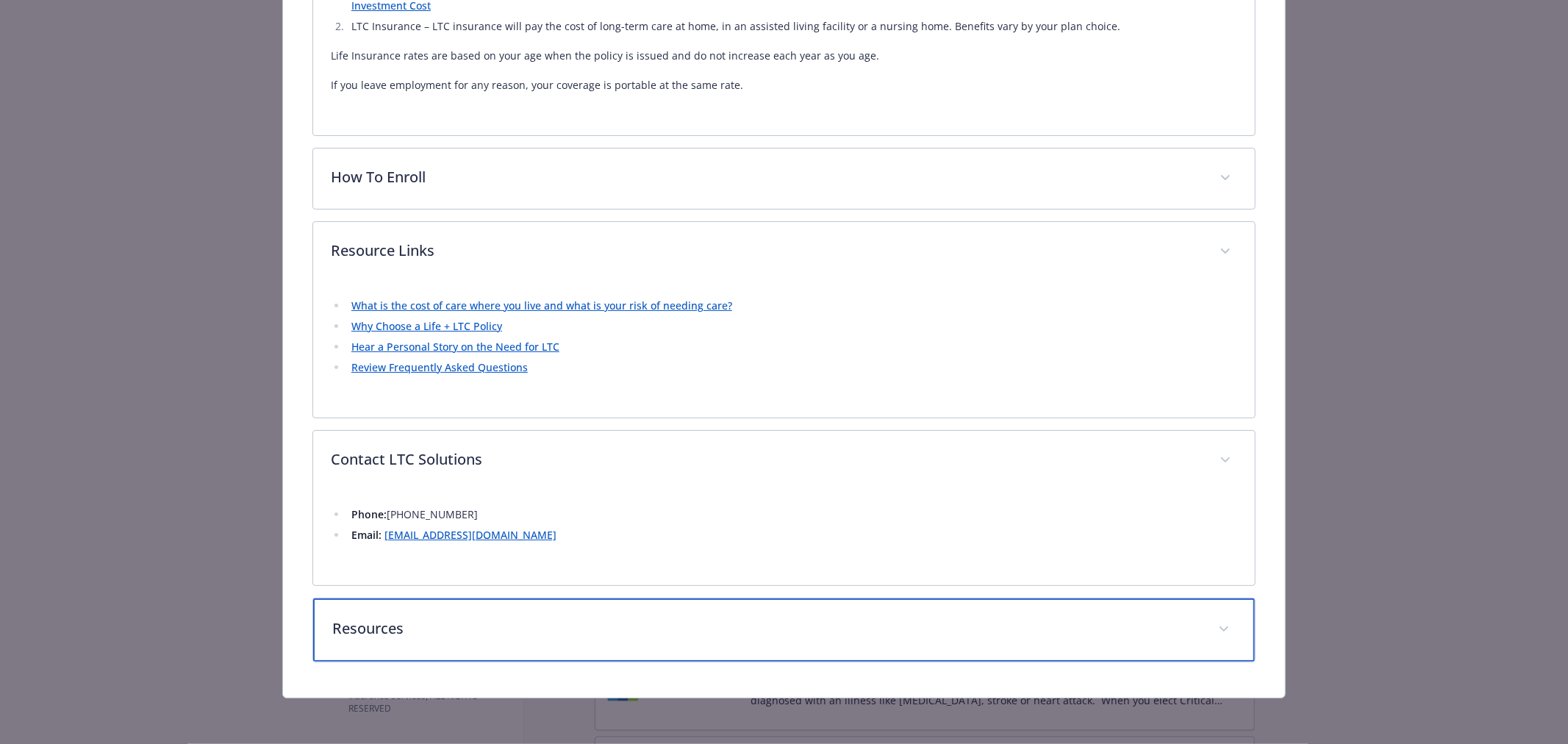
click at [433, 621] on p "Resources" at bounding box center [767, 628] width 868 height 22
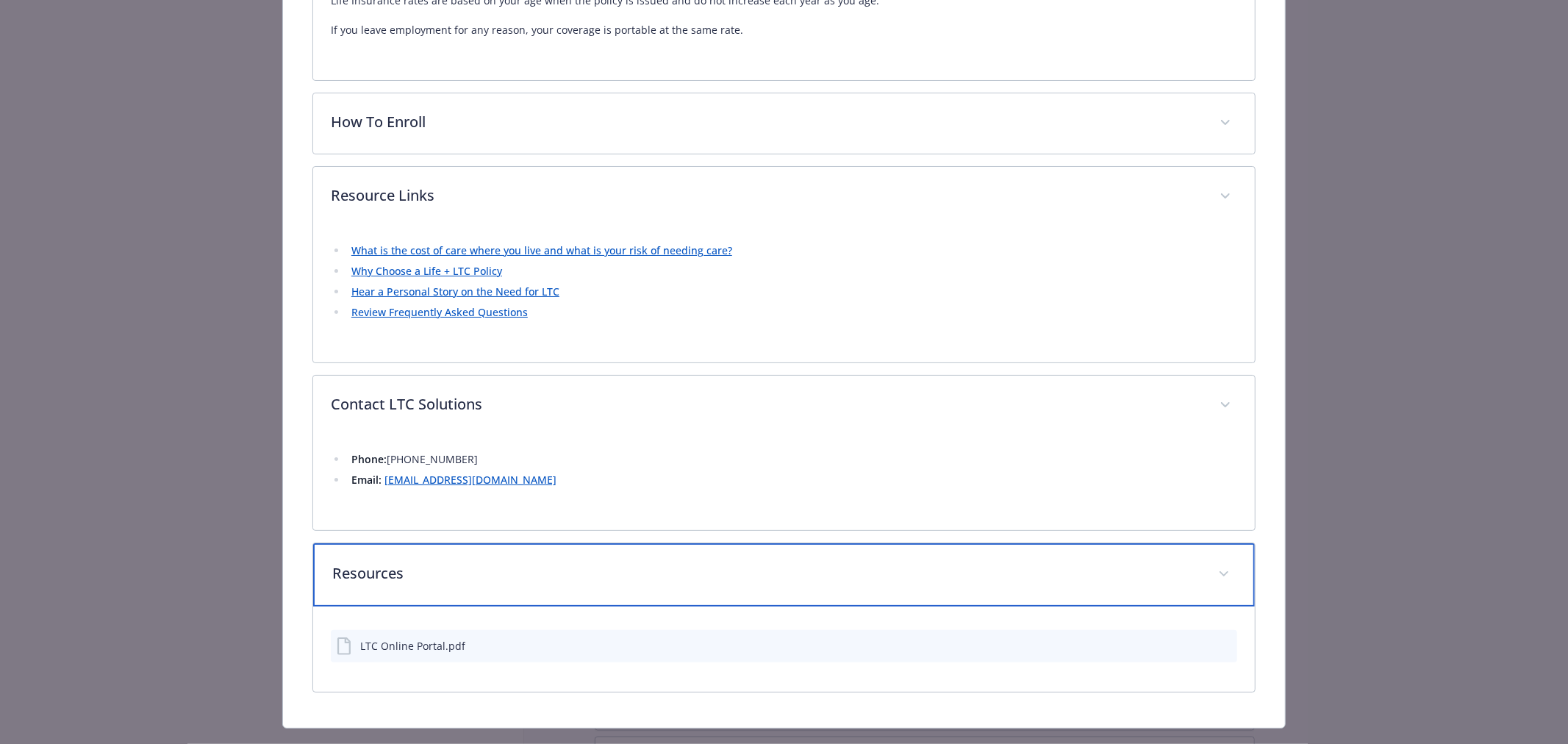
scroll to position [1050, 0]
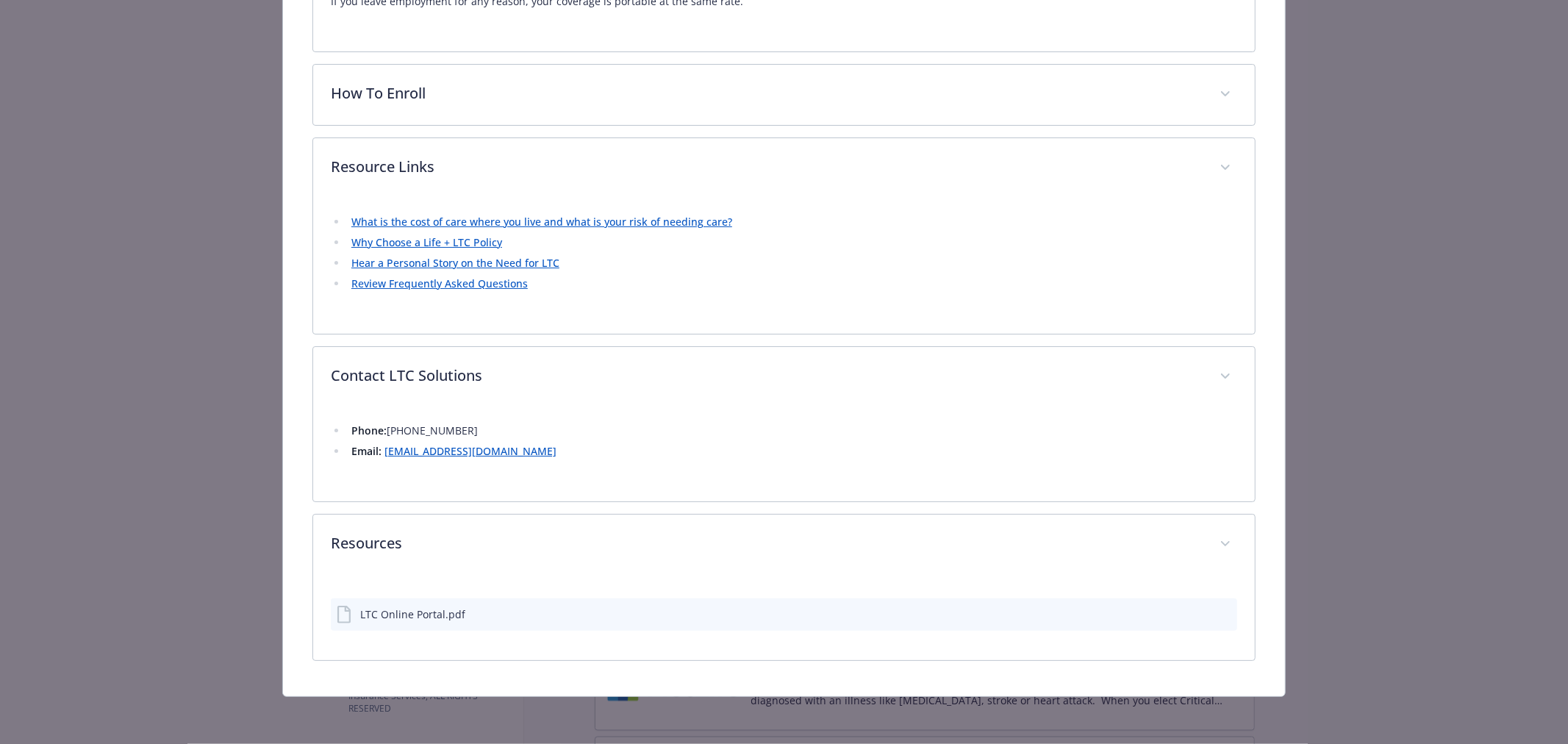
click at [1217, 610] on icon "preview file" at bounding box center [1223, 614] width 13 height 11
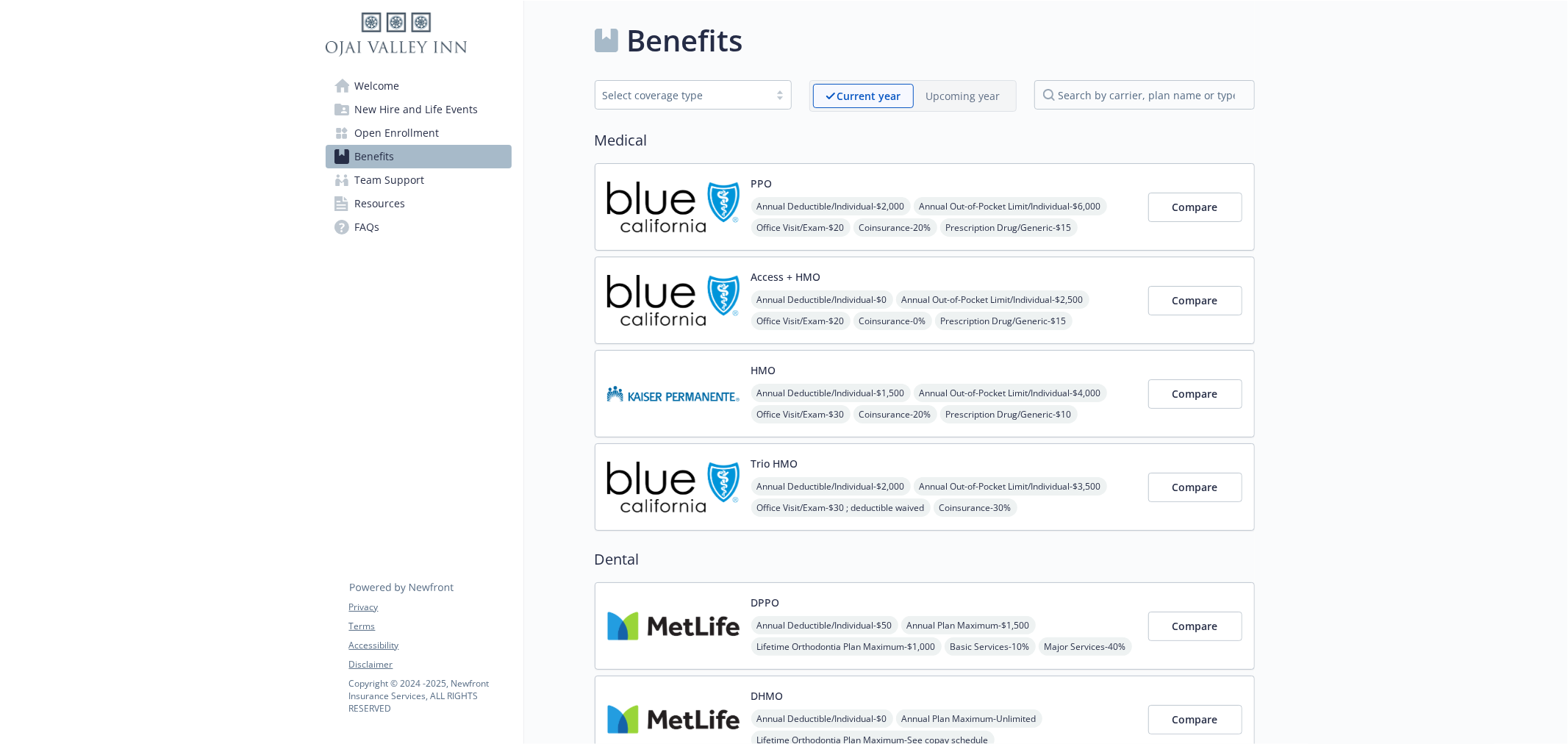
click at [944, 91] on p "Upcoming year" at bounding box center [964, 95] width 74 height 15
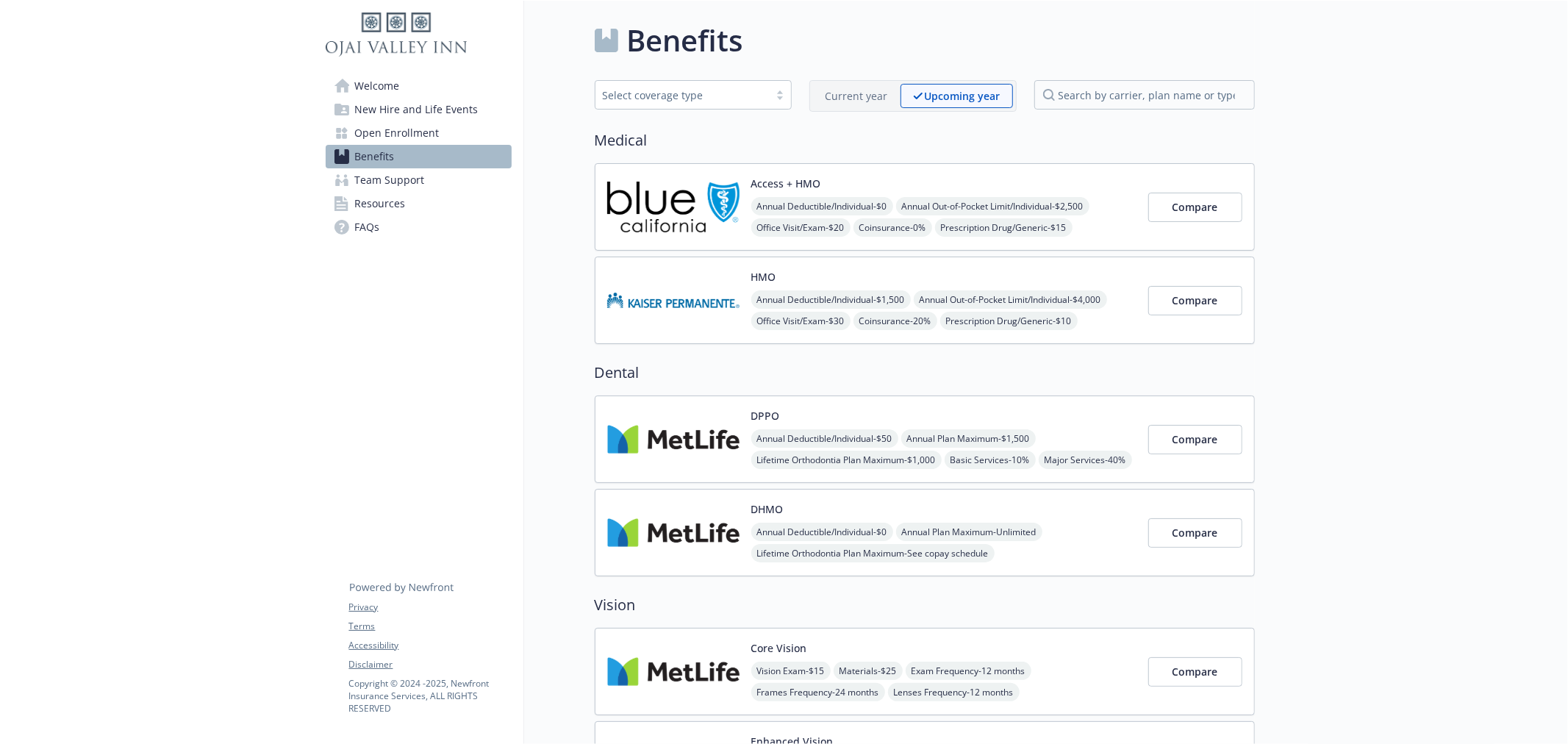
click at [859, 88] on p "Current year" at bounding box center [857, 95] width 62 height 15
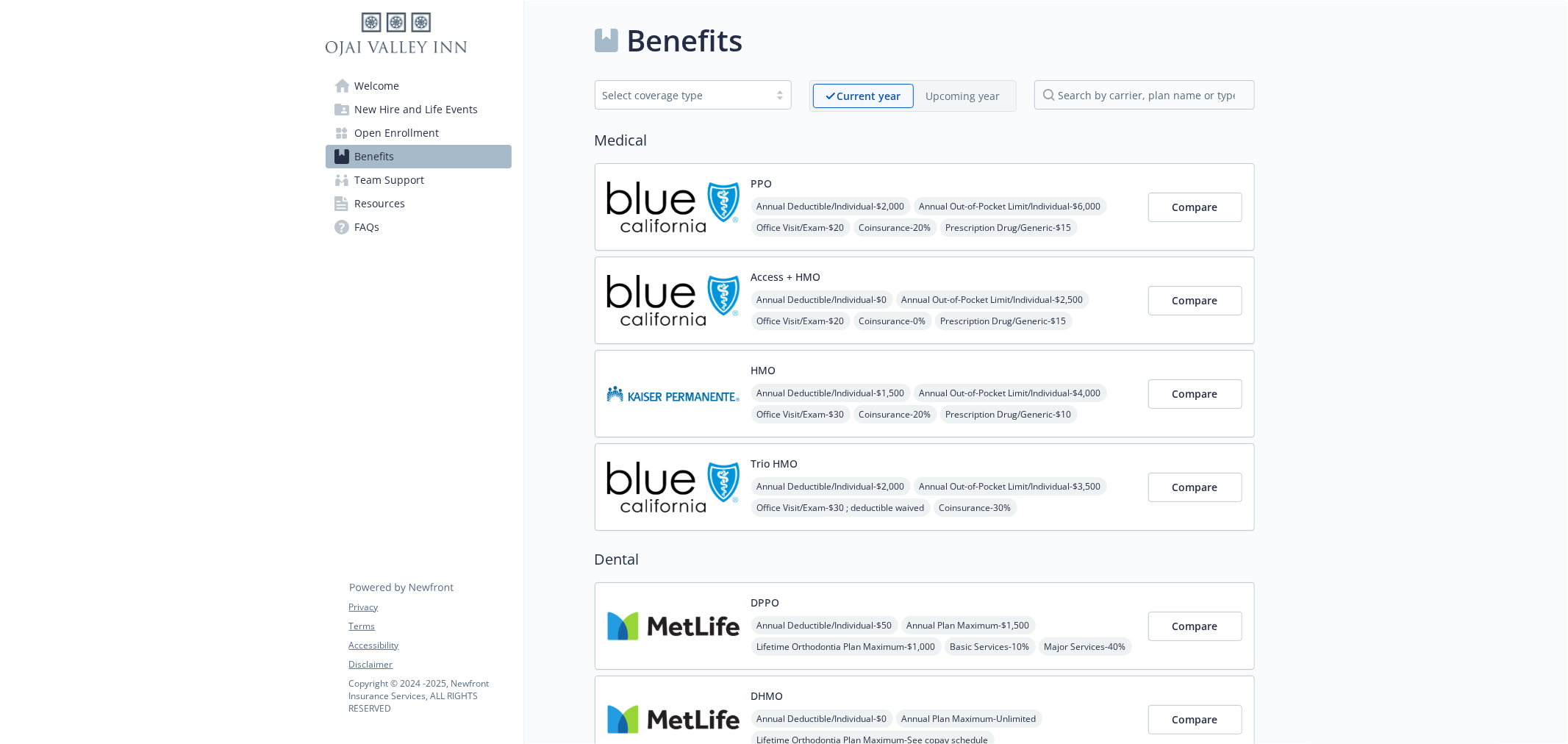
click at [976, 87] on div "Upcoming year" at bounding box center [963, 96] width 99 height 24
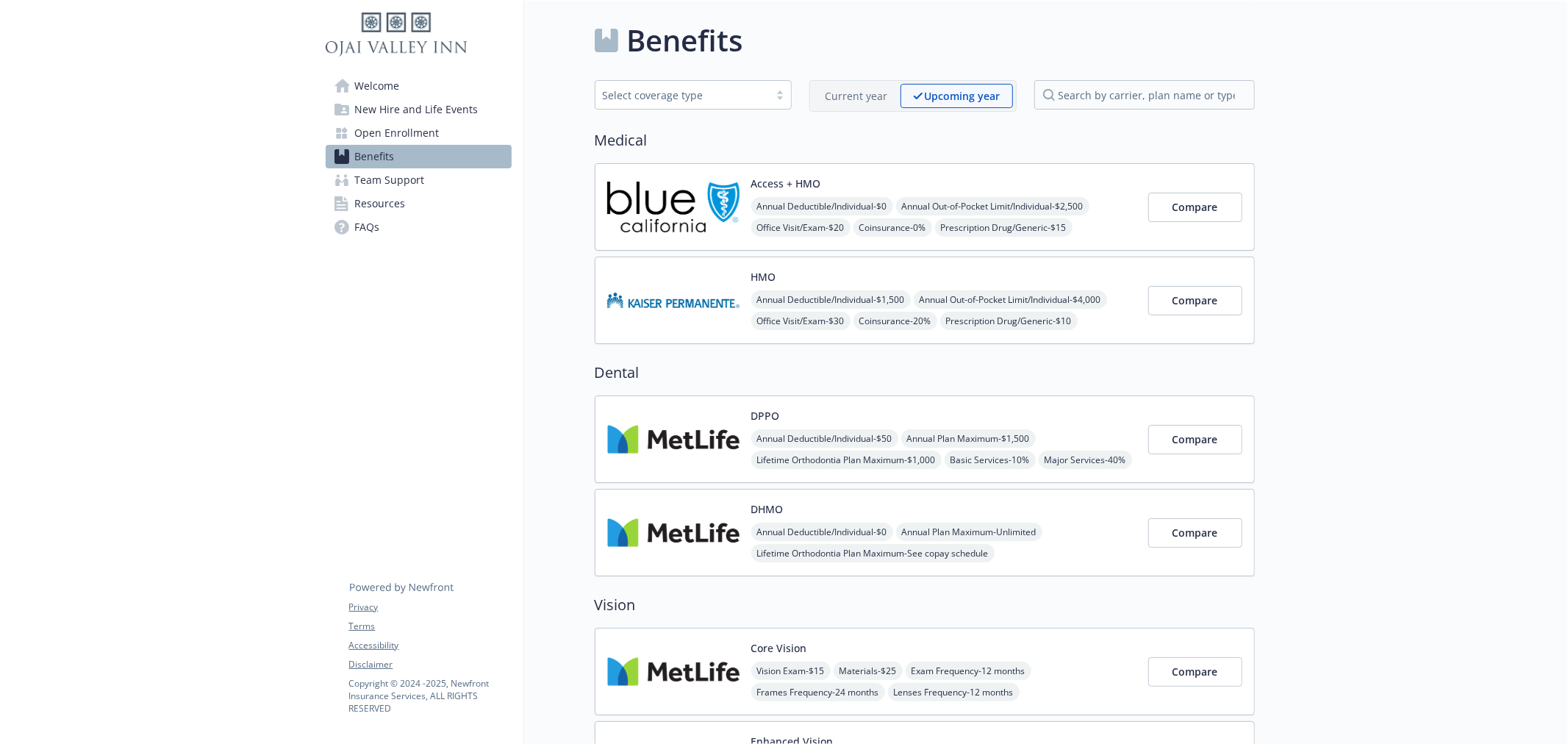
click at [951, 98] on p "Upcoming year" at bounding box center [963, 95] width 76 height 15
click at [863, 82] on div "Current year Upcoming year" at bounding box center [913, 96] width 208 height 32
click at [865, 93] on p "Current year" at bounding box center [857, 95] width 62 height 15
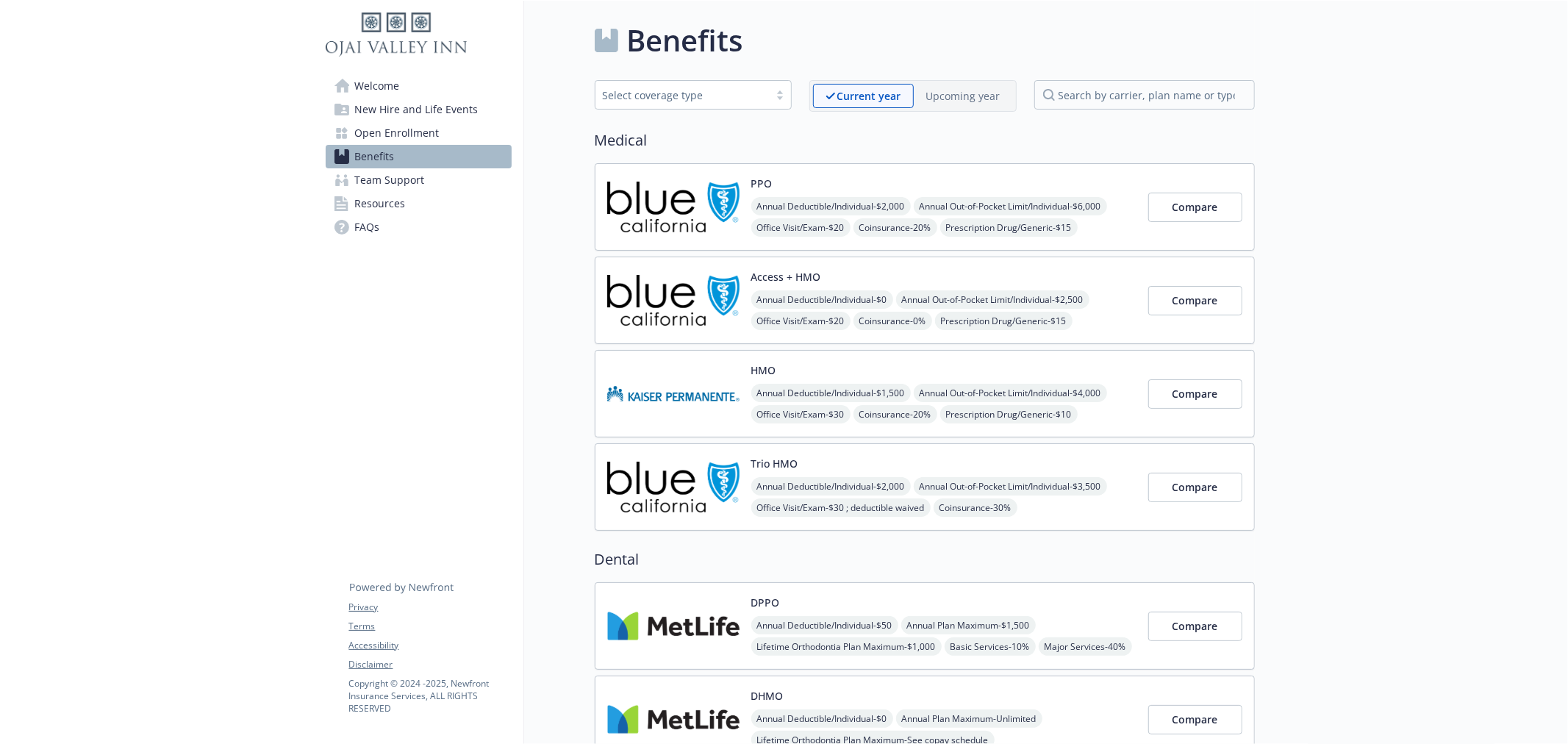
click at [943, 98] on p "Upcoming year" at bounding box center [964, 95] width 74 height 15
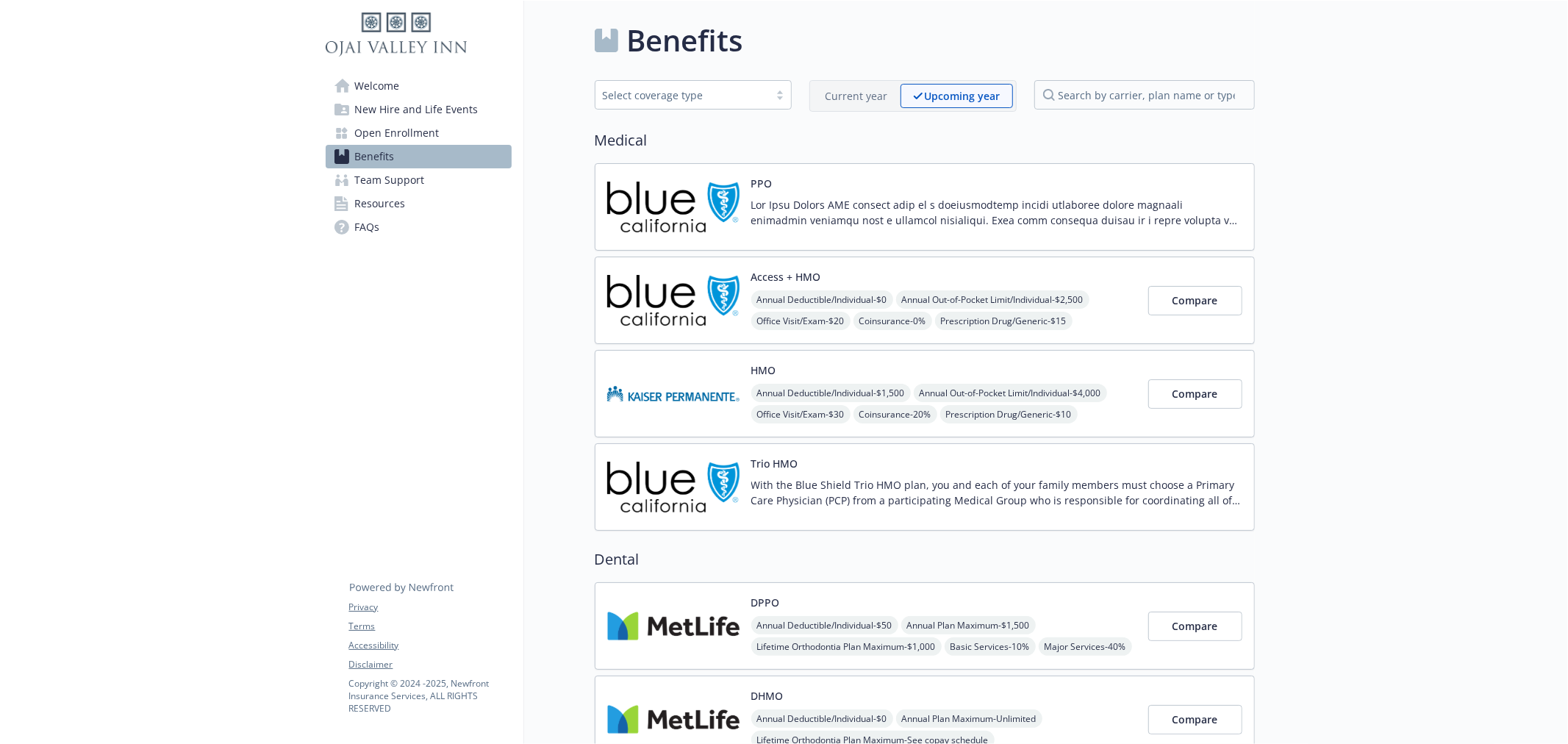
click at [849, 94] on p "Current year" at bounding box center [857, 95] width 62 height 15
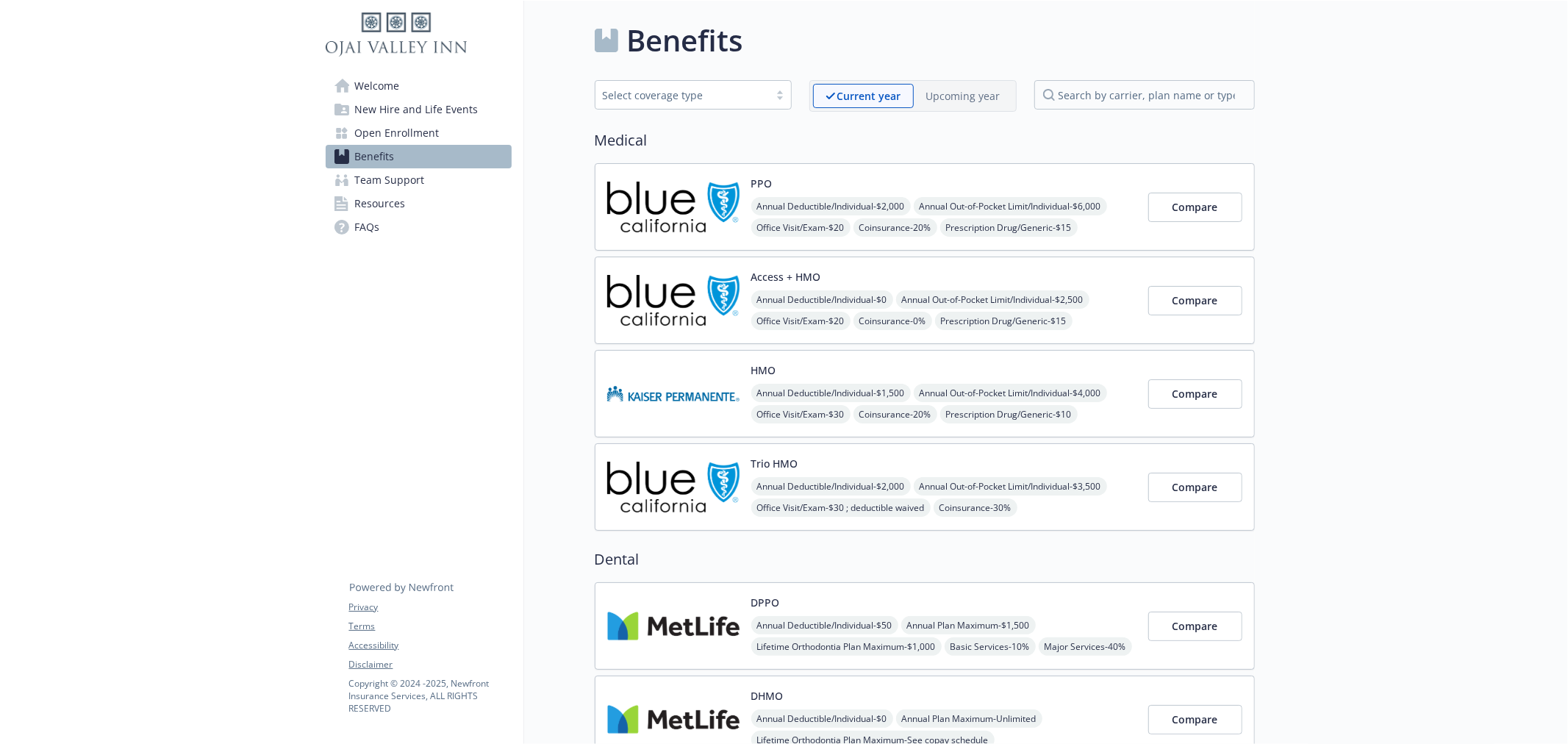
click at [964, 92] on p "Upcoming year" at bounding box center [964, 95] width 74 height 15
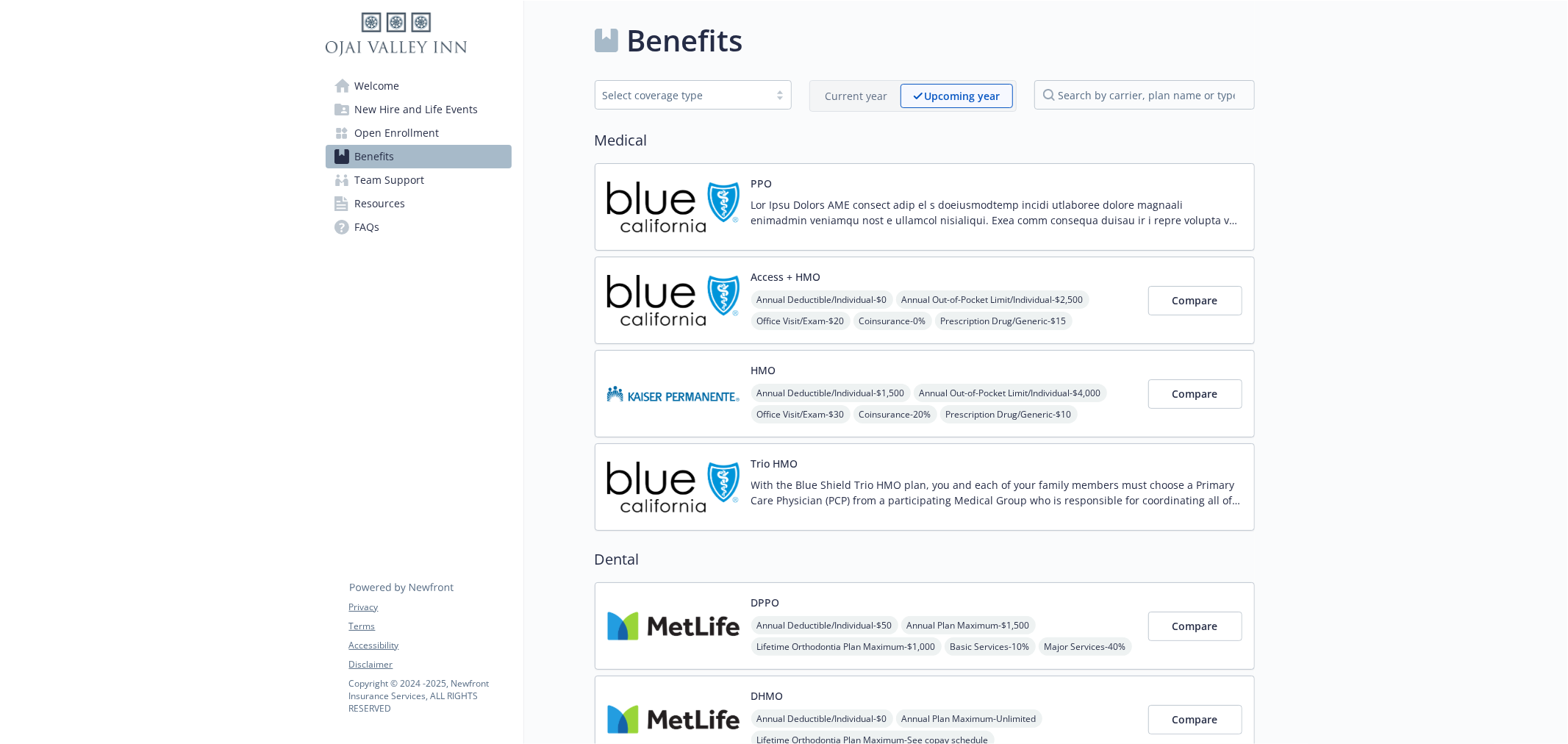
click at [854, 80] on div "Current year Upcoming year" at bounding box center [913, 96] width 208 height 32
click at [854, 84] on div "Current year" at bounding box center [856, 96] width 87 height 24
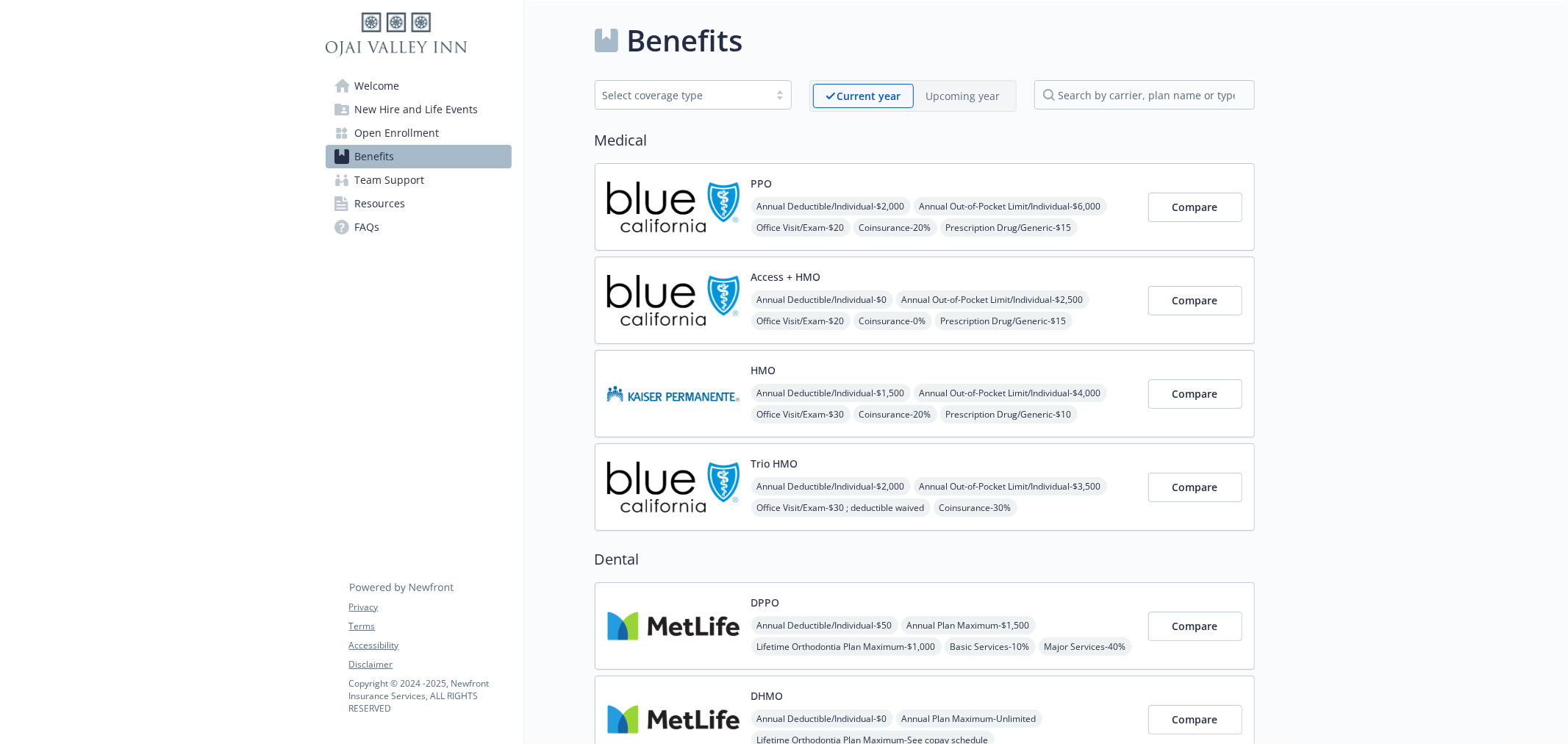
click at [956, 89] on p "Upcoming year" at bounding box center [964, 95] width 74 height 15
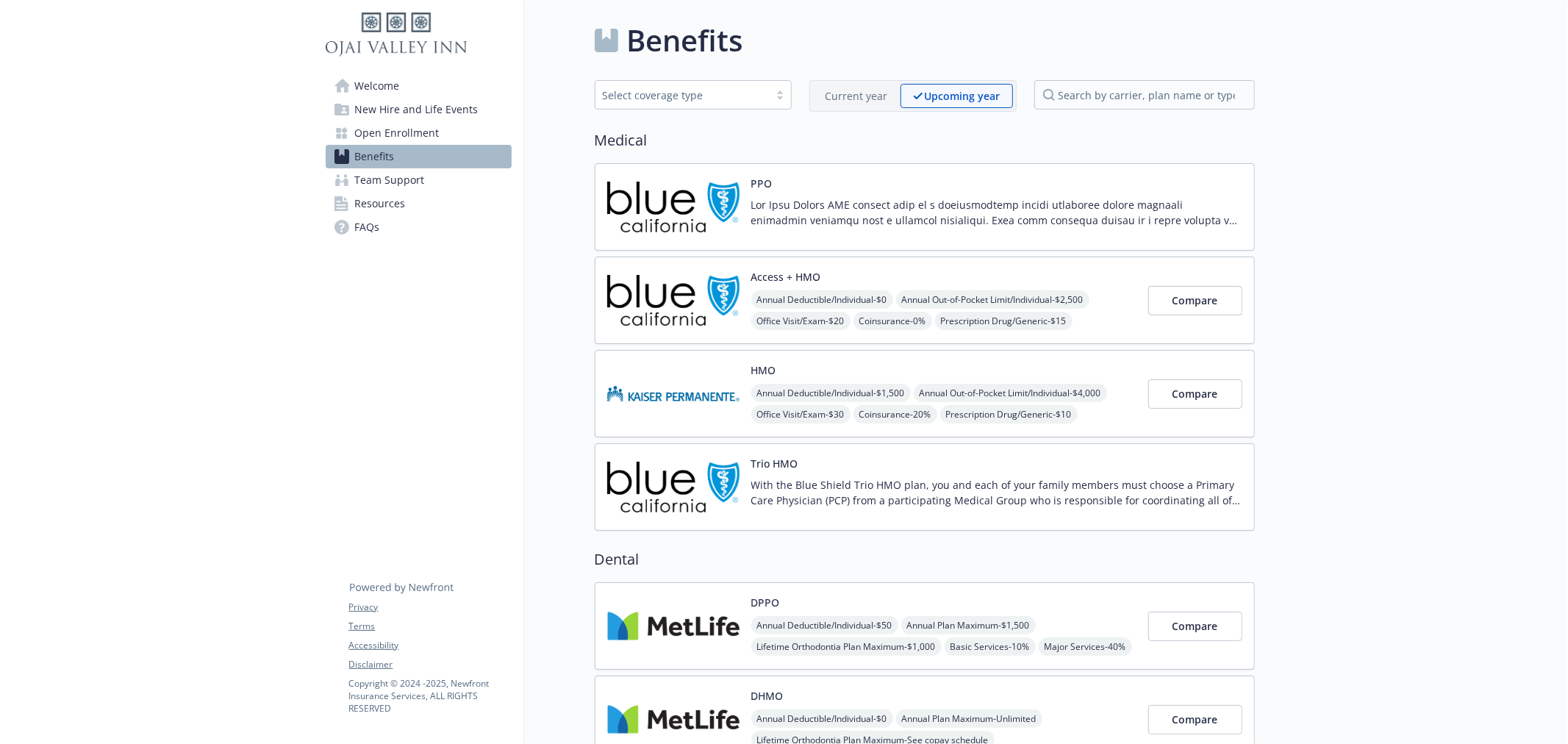
click at [936, 191] on div "PPO" at bounding box center [997, 207] width 491 height 62
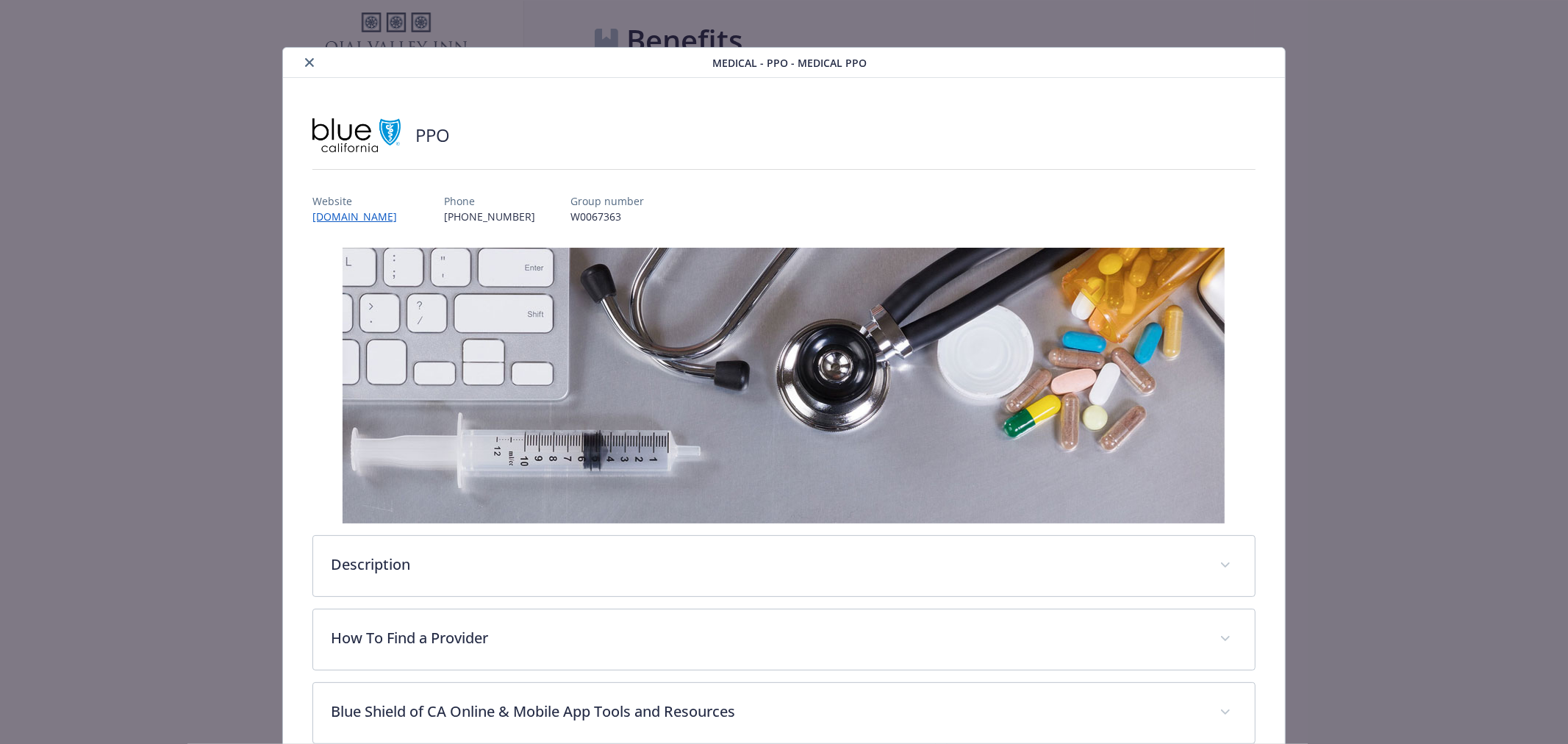
click at [307, 63] on icon "close" at bounding box center [310, 63] width 9 height 9
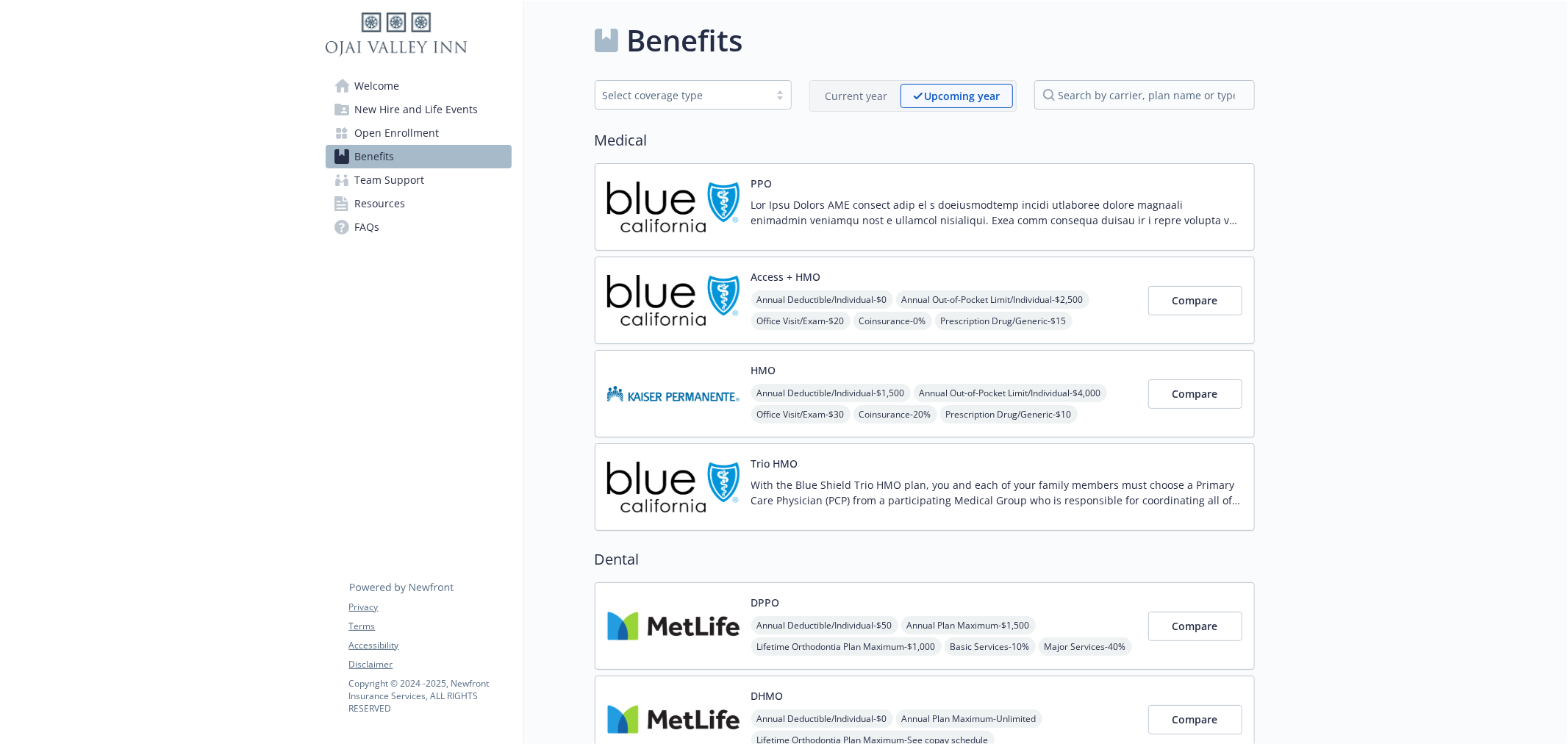
click at [661, 498] on img at bounding box center [673, 487] width 133 height 62
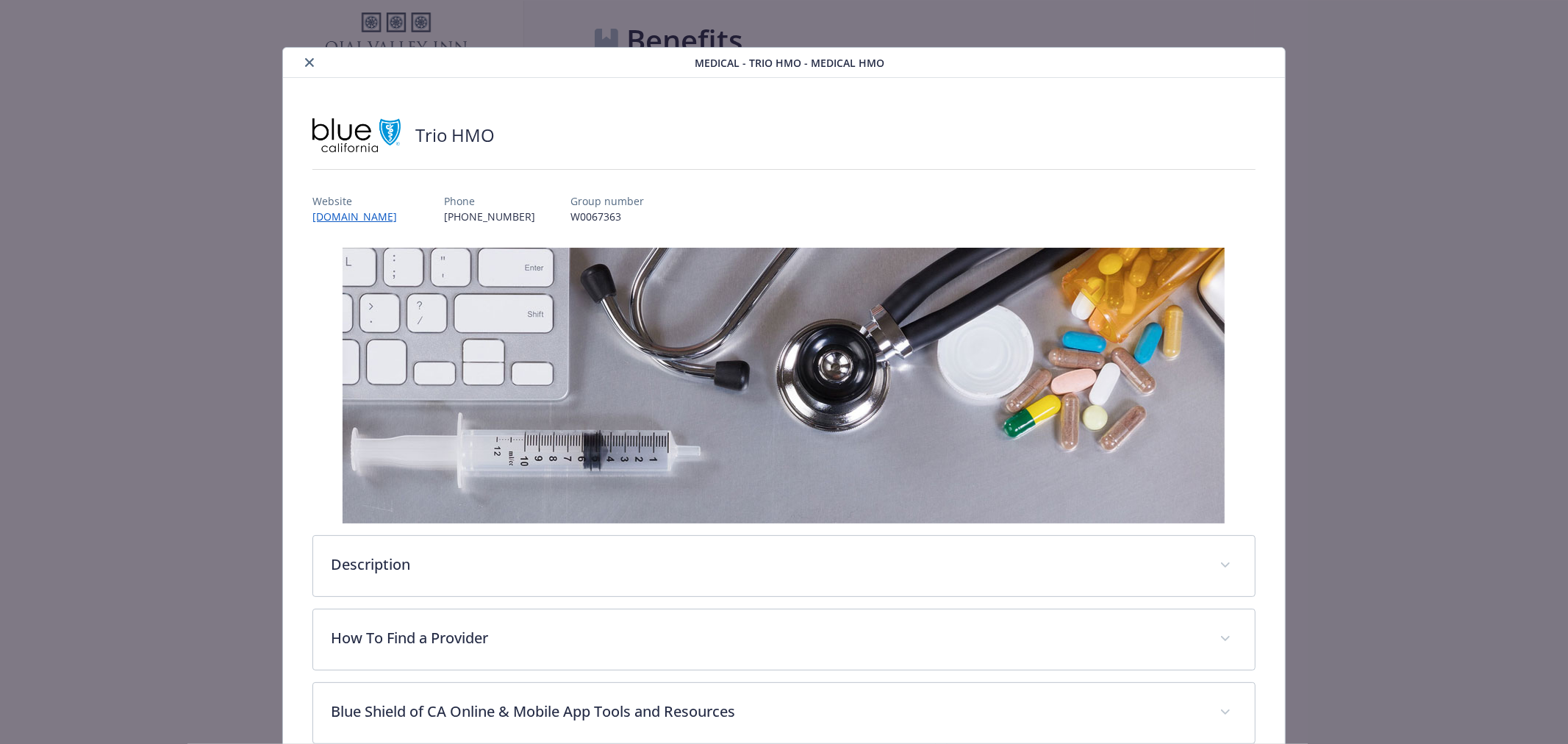
click at [307, 64] on icon "close" at bounding box center [310, 63] width 9 height 9
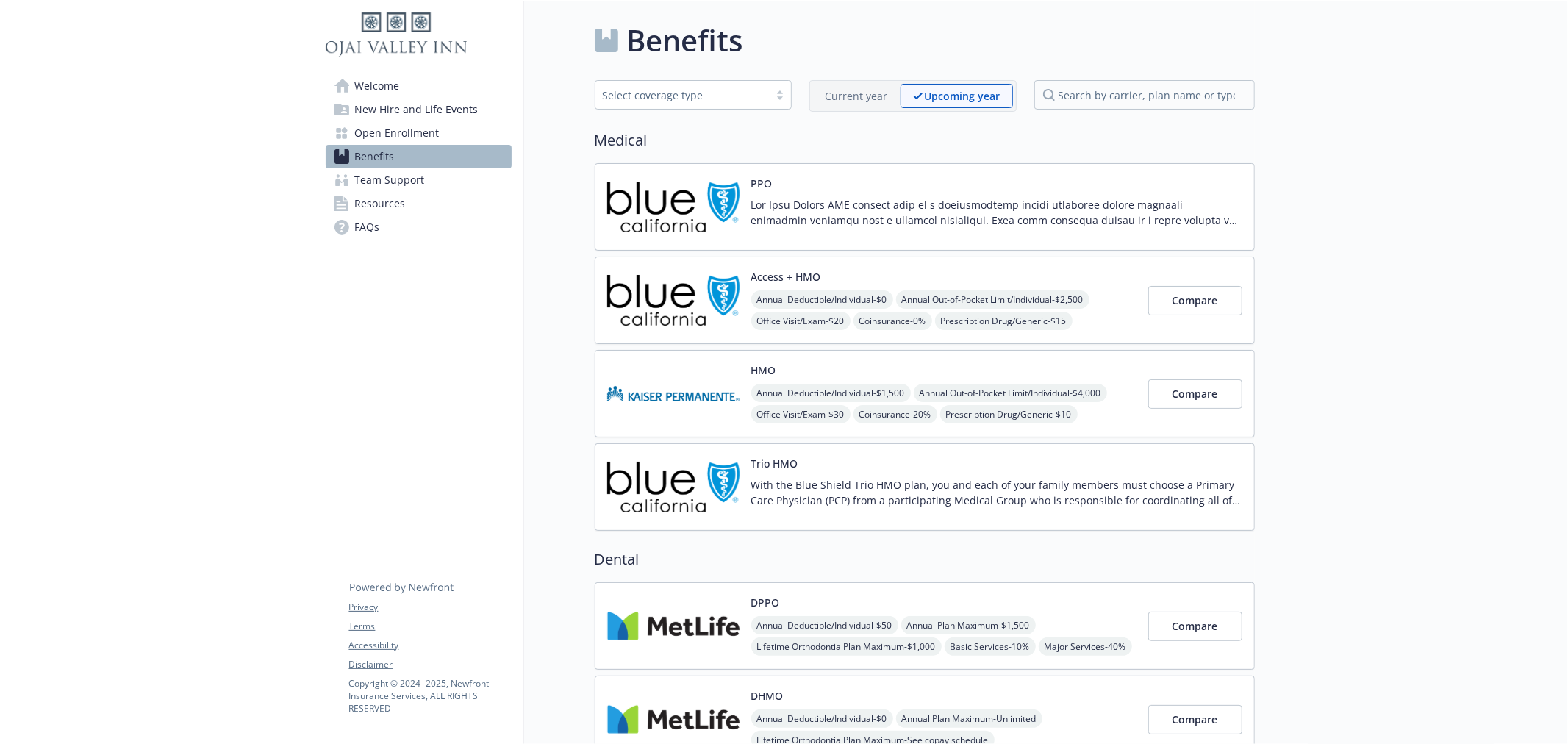
click at [943, 83] on div "Current year Upcoming year" at bounding box center [913, 96] width 208 height 32
click at [679, 459] on img at bounding box center [673, 487] width 133 height 62
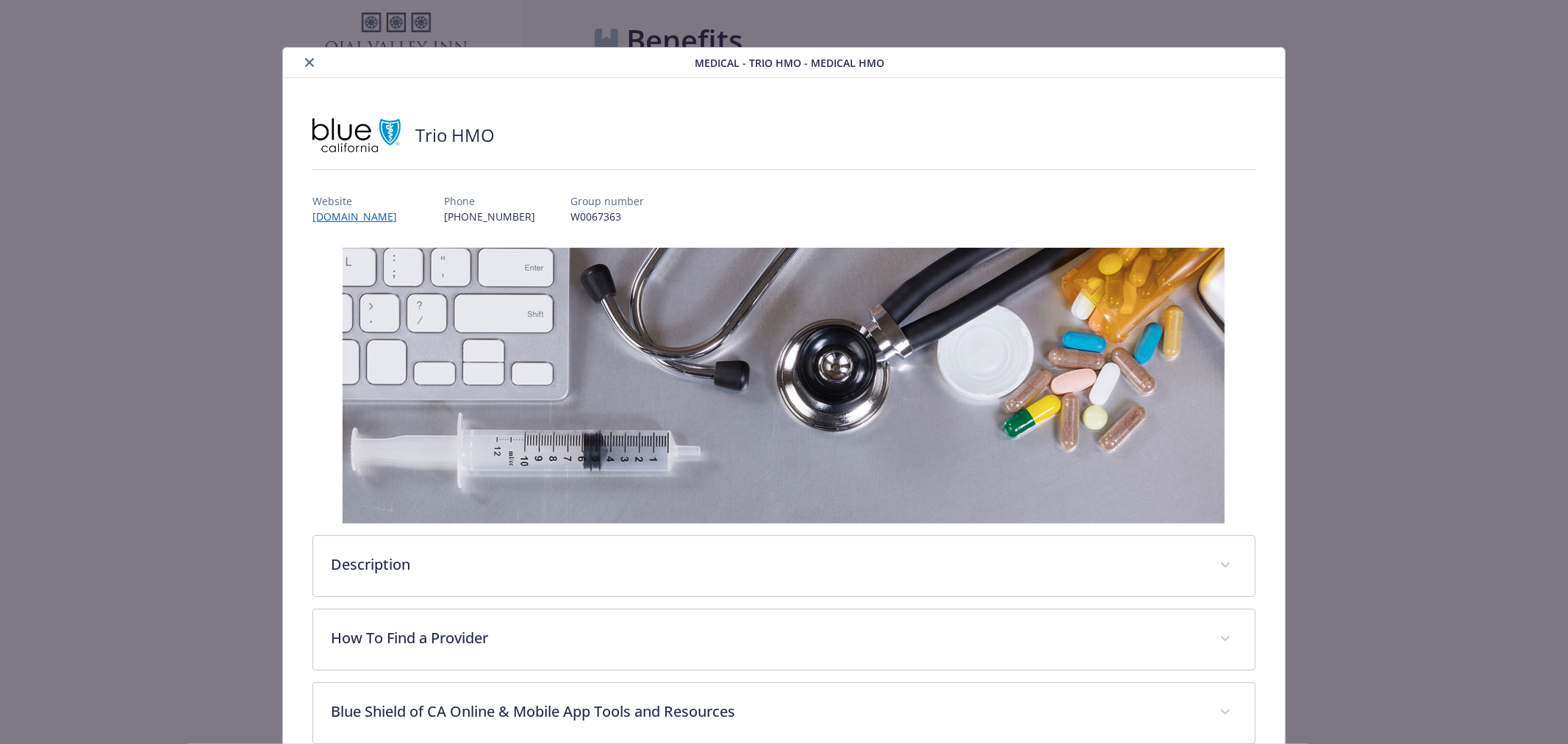
scroll to position [44, 0]
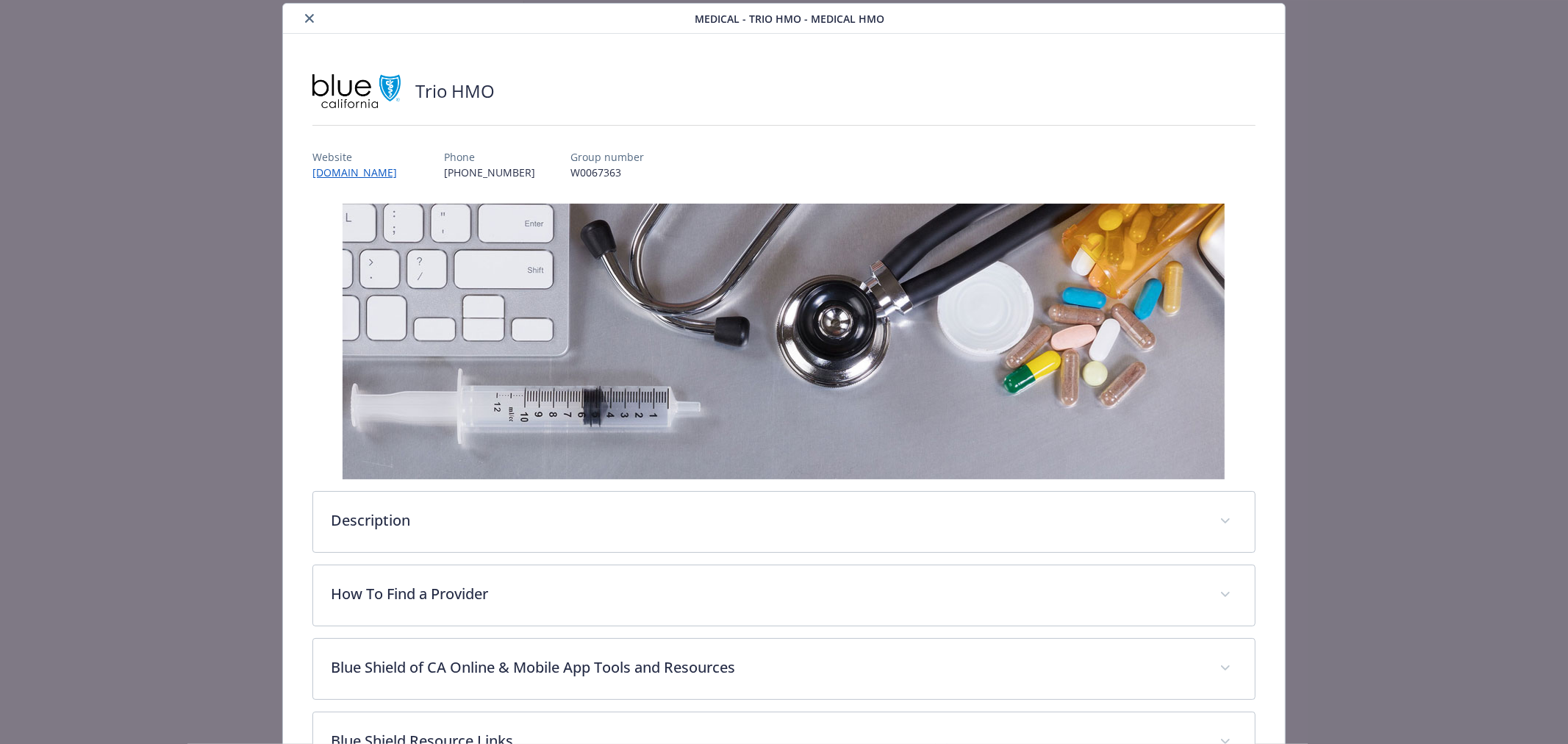
click at [311, 24] on button "close" at bounding box center [309, 18] width 17 height 17
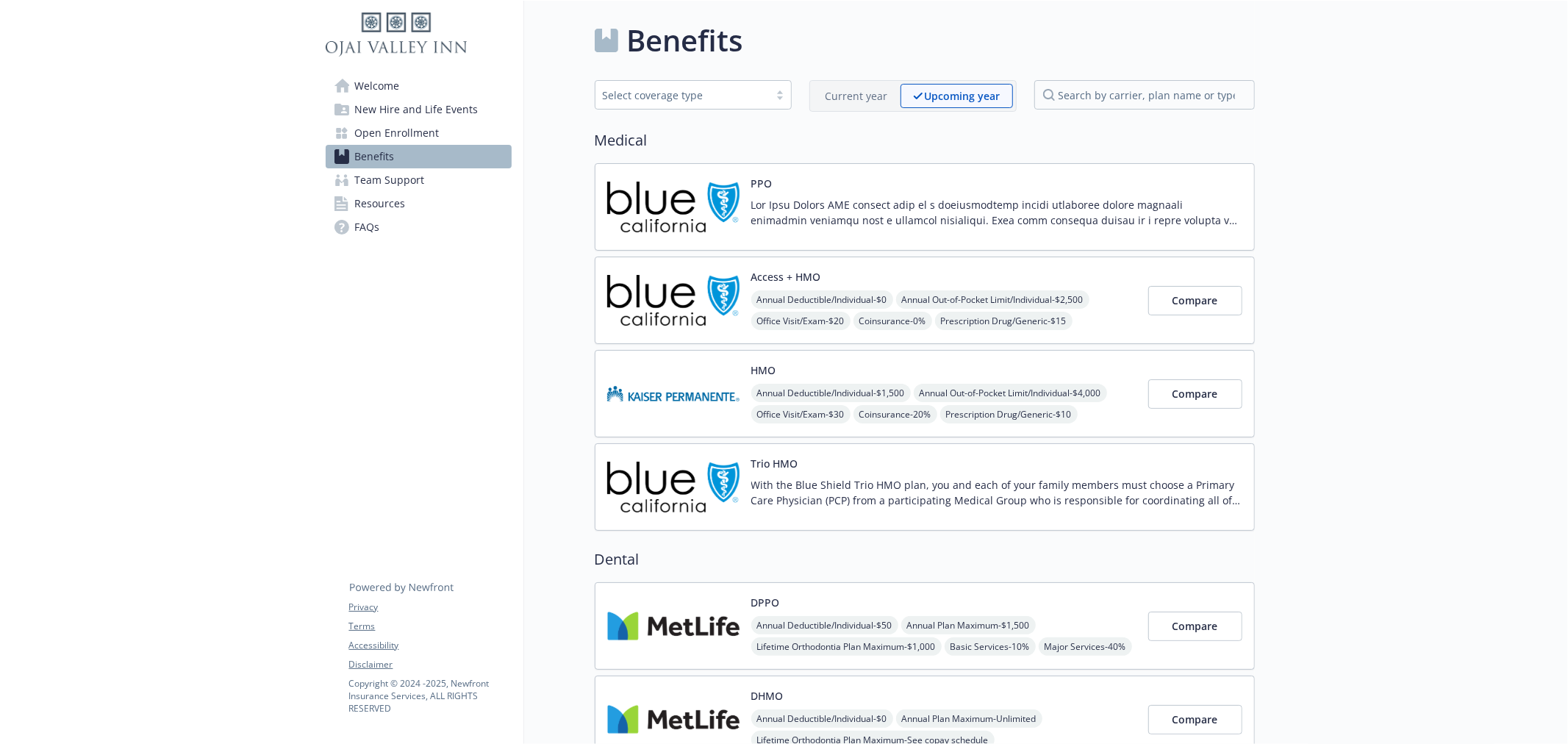
click at [866, 84] on div "Current year" at bounding box center [856, 96] width 87 height 24
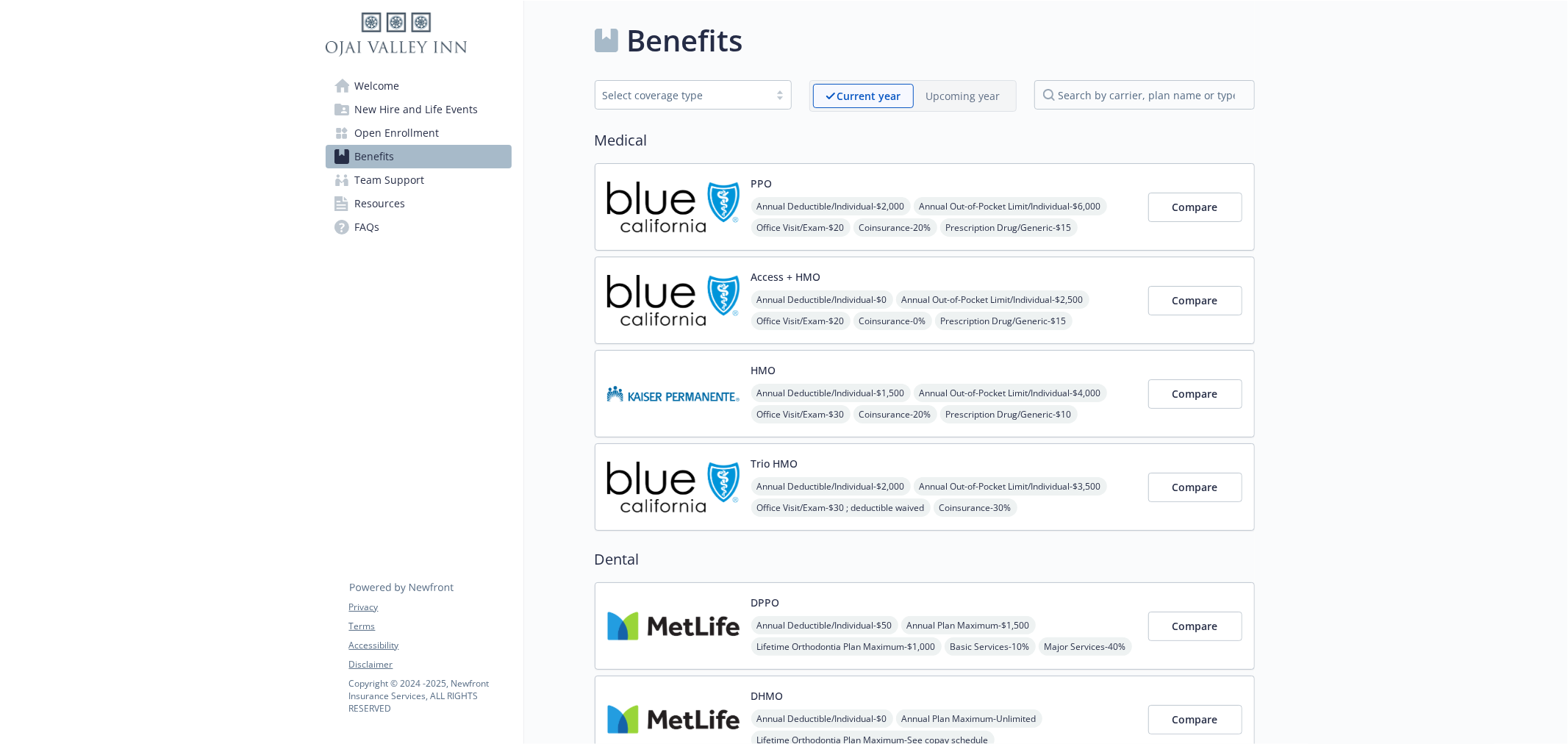
click at [979, 98] on p "Upcoming year" at bounding box center [964, 95] width 74 height 15
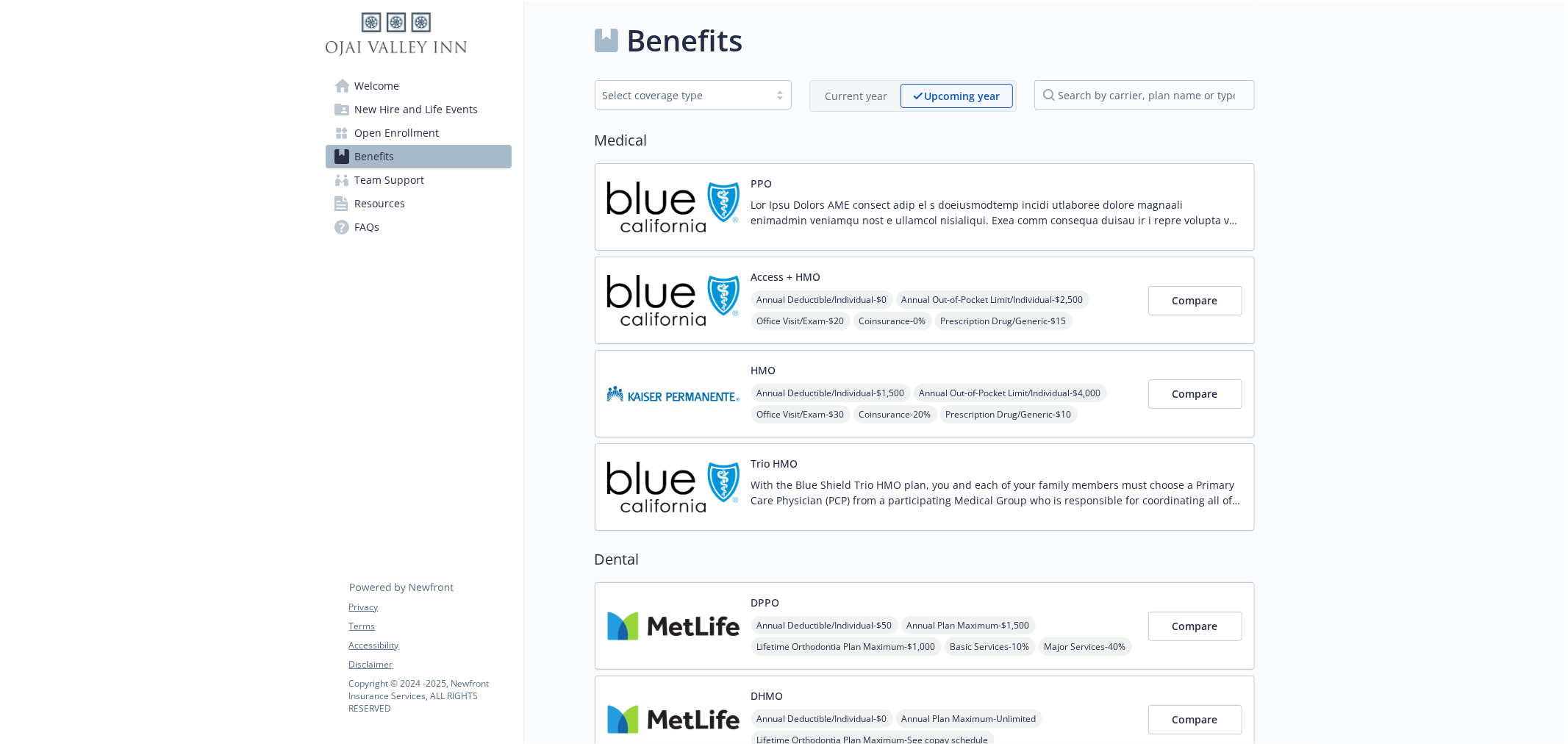
click at [966, 221] on p at bounding box center [997, 212] width 491 height 31
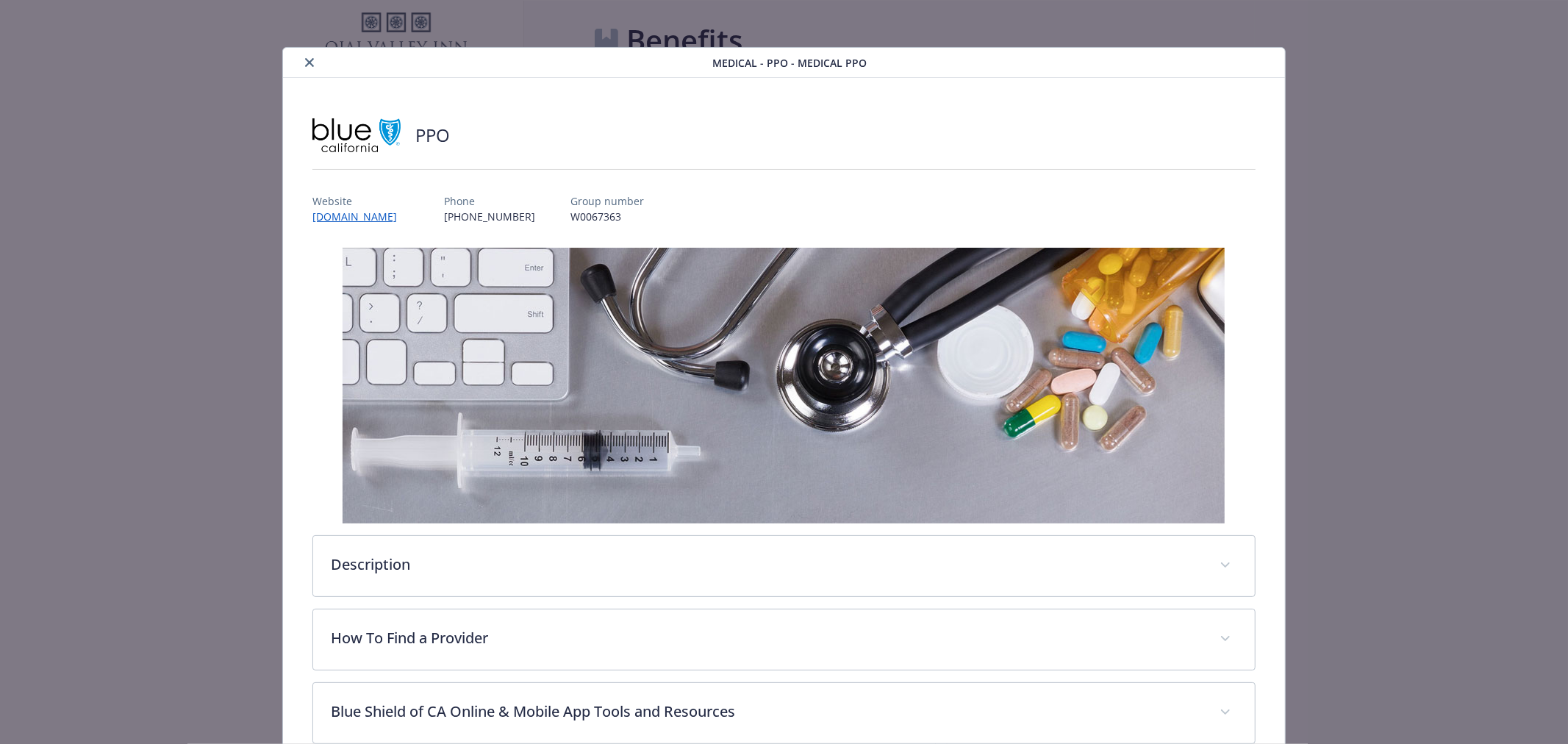
click at [312, 57] on button "close" at bounding box center [309, 62] width 17 height 17
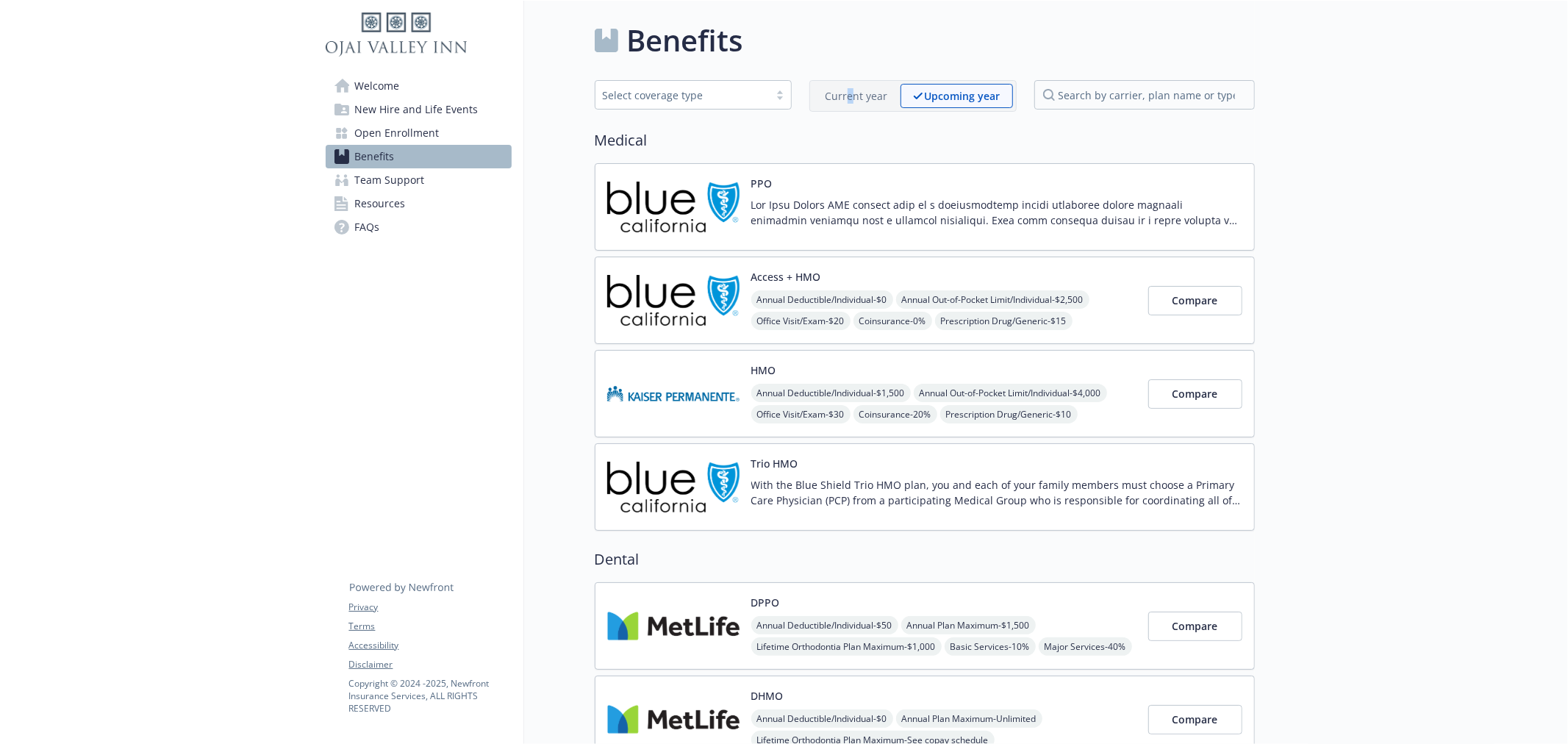
click at [851, 96] on p "Current year" at bounding box center [857, 95] width 62 height 15
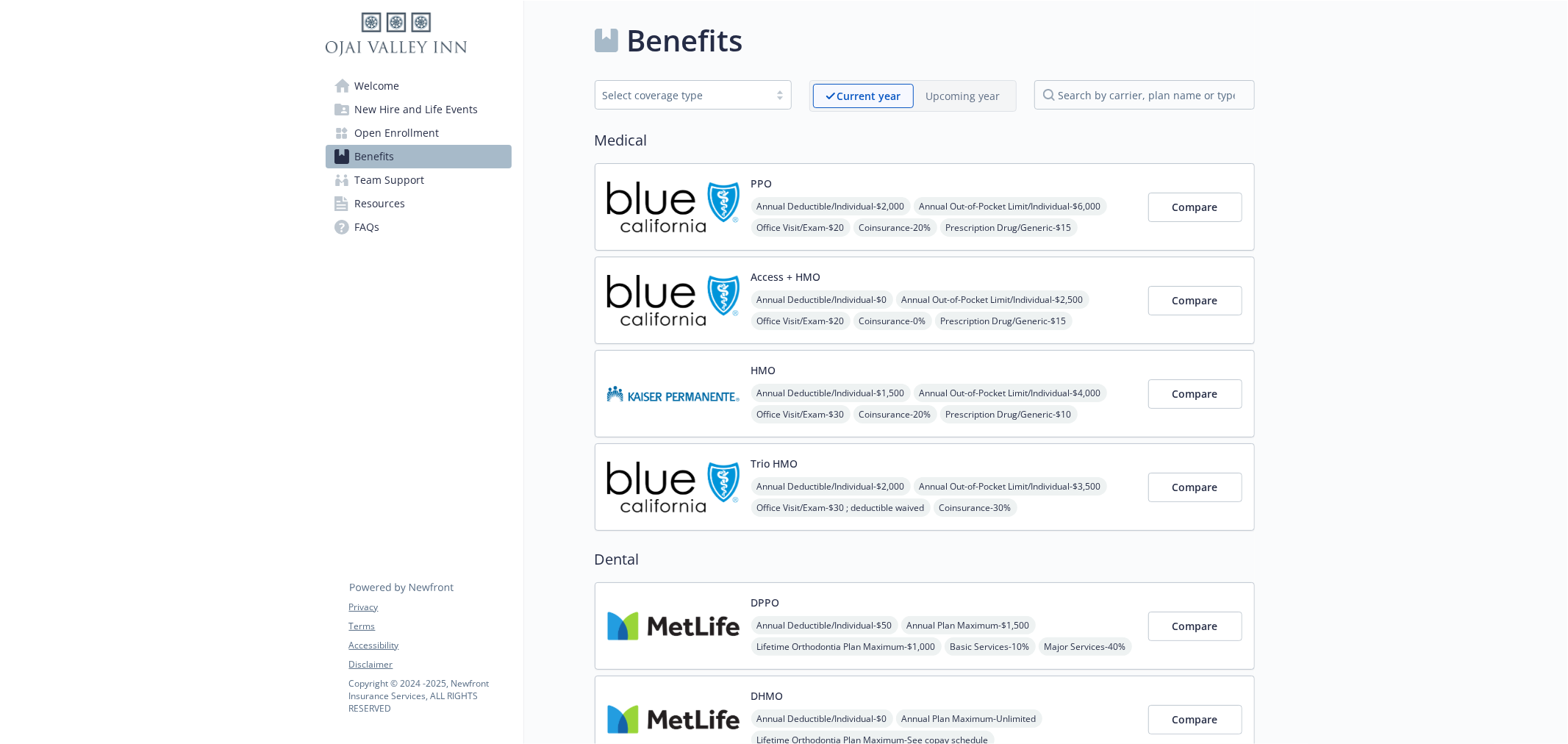
click at [966, 92] on p "Upcoming year" at bounding box center [964, 95] width 74 height 15
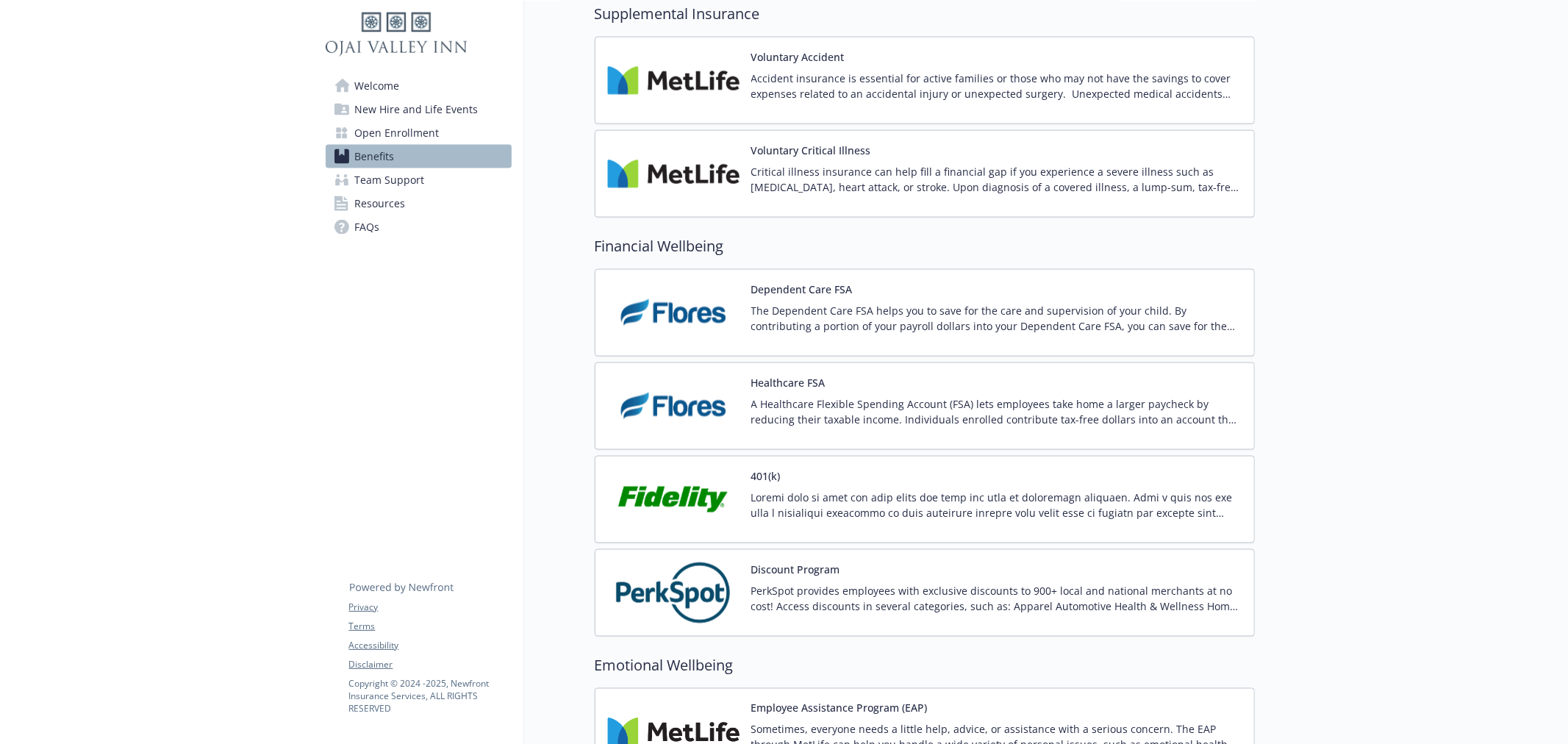
scroll to position [1450, 0]
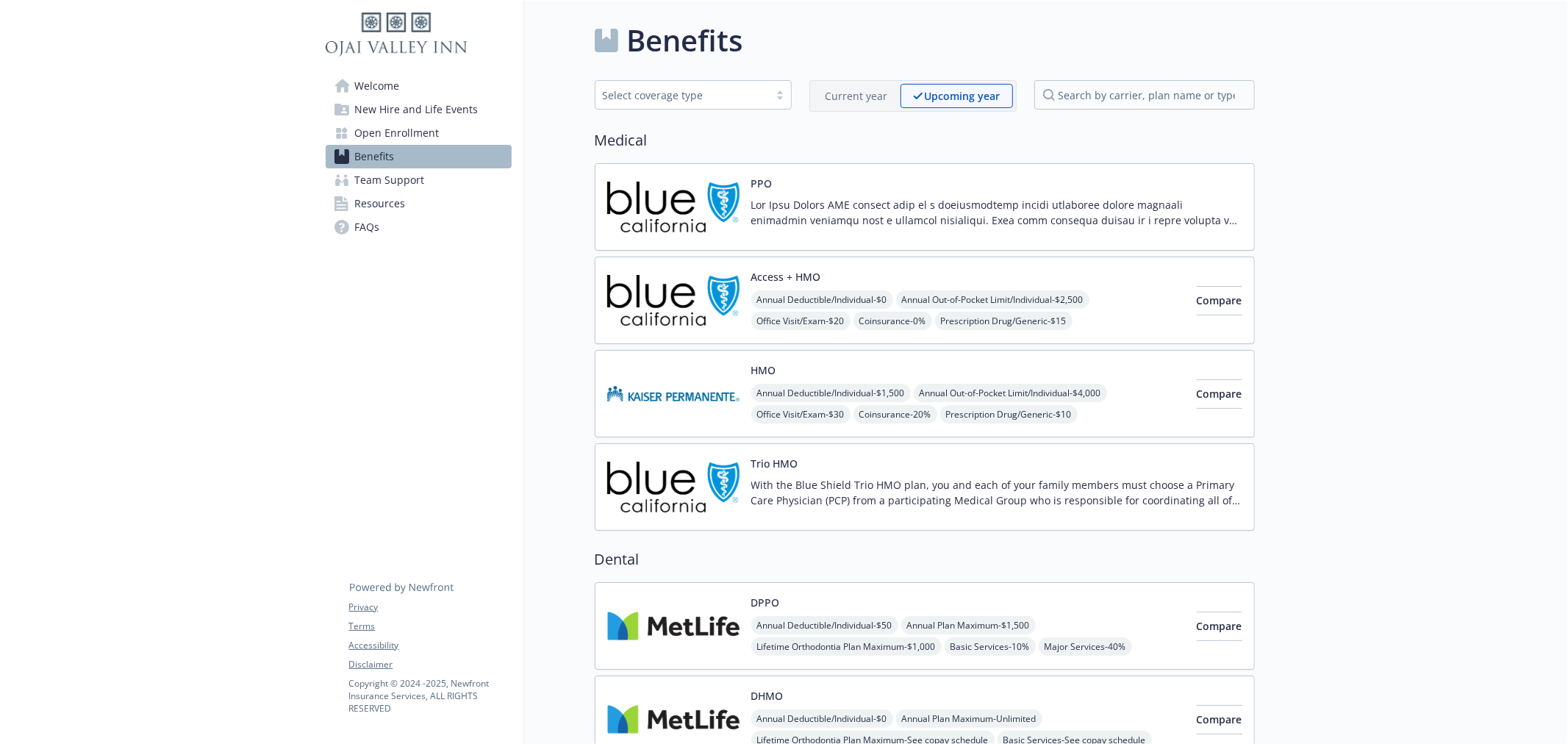
click at [845, 93] on p "Current year" at bounding box center [857, 95] width 62 height 15
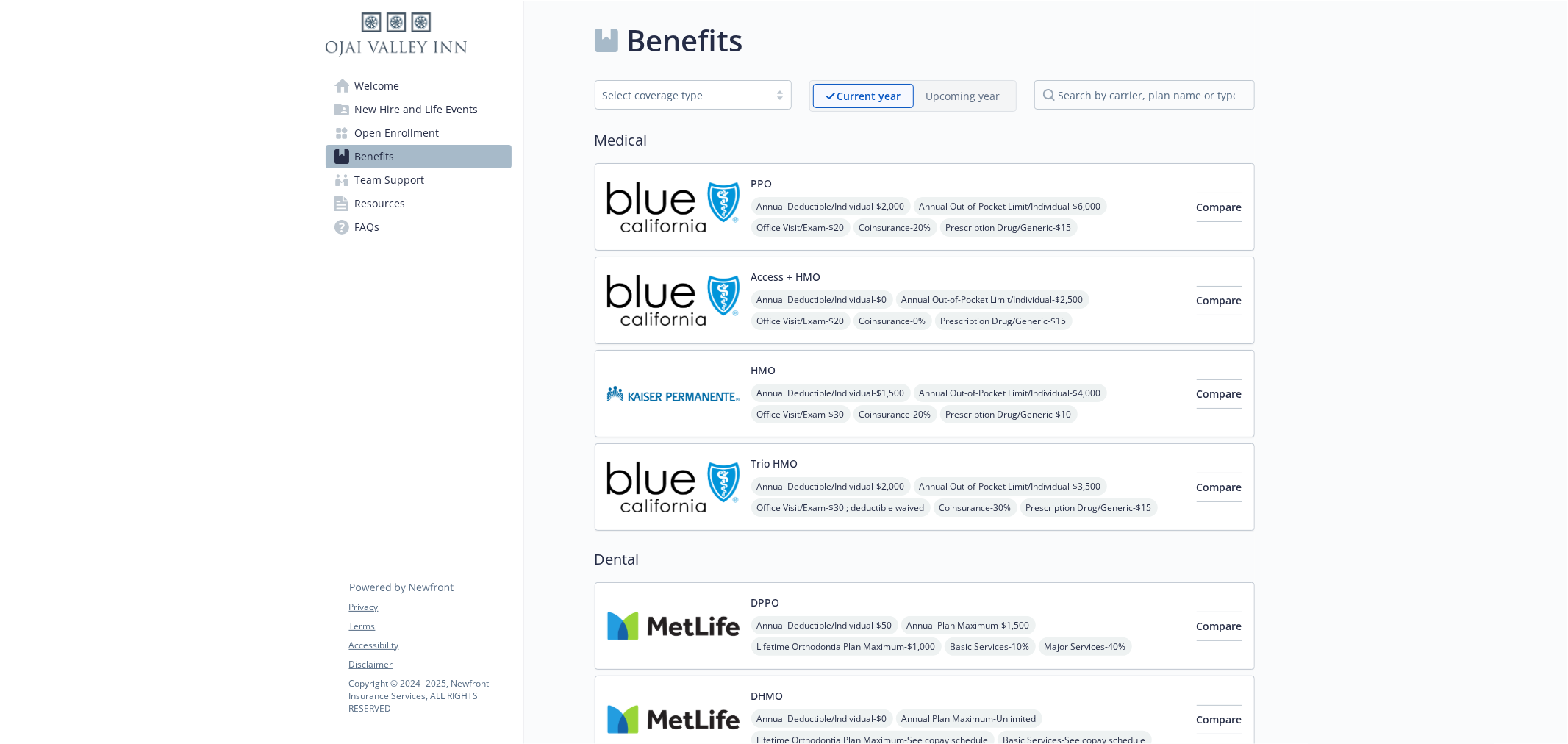
click at [970, 97] on p "Upcoming year" at bounding box center [964, 95] width 74 height 15
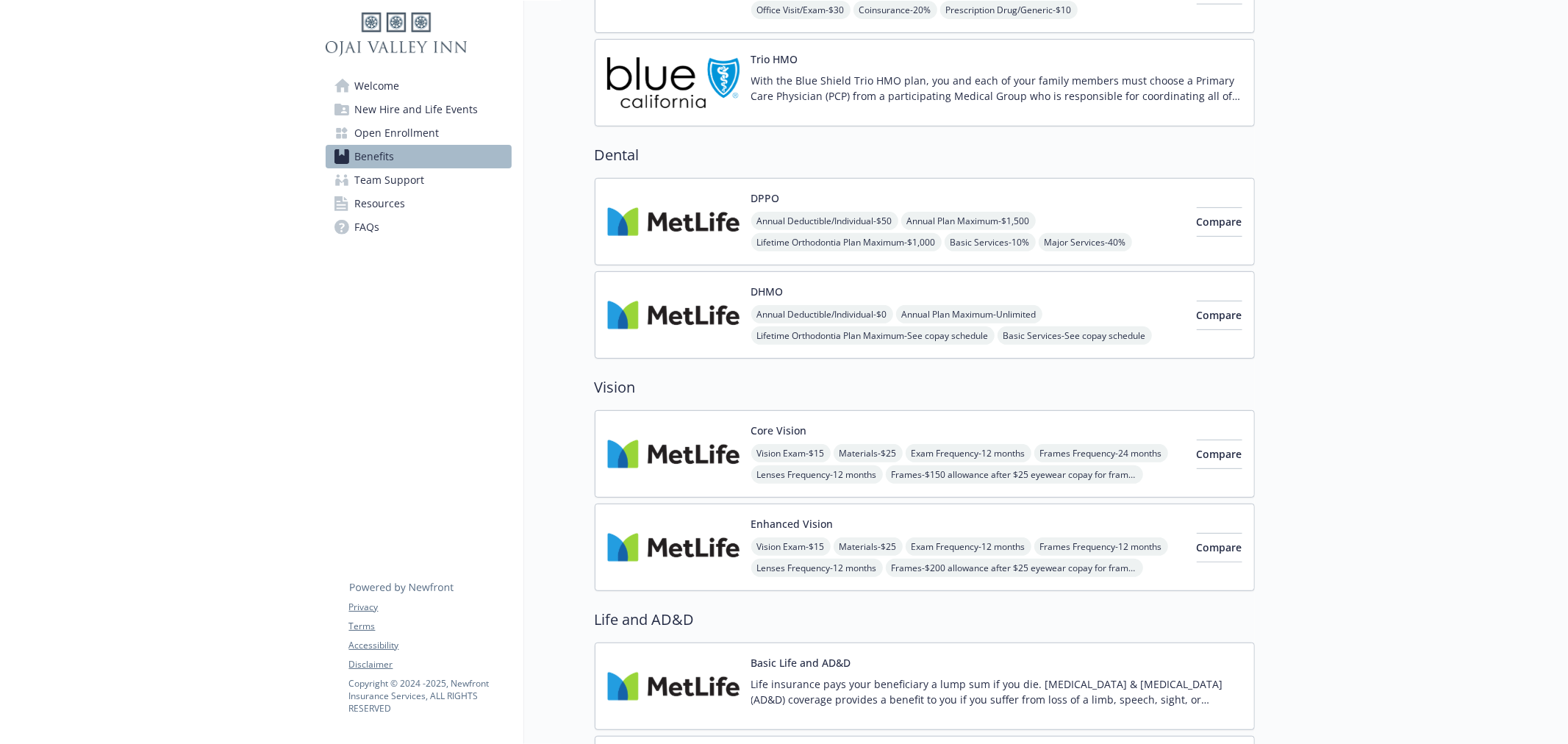
scroll to position [408, 0]
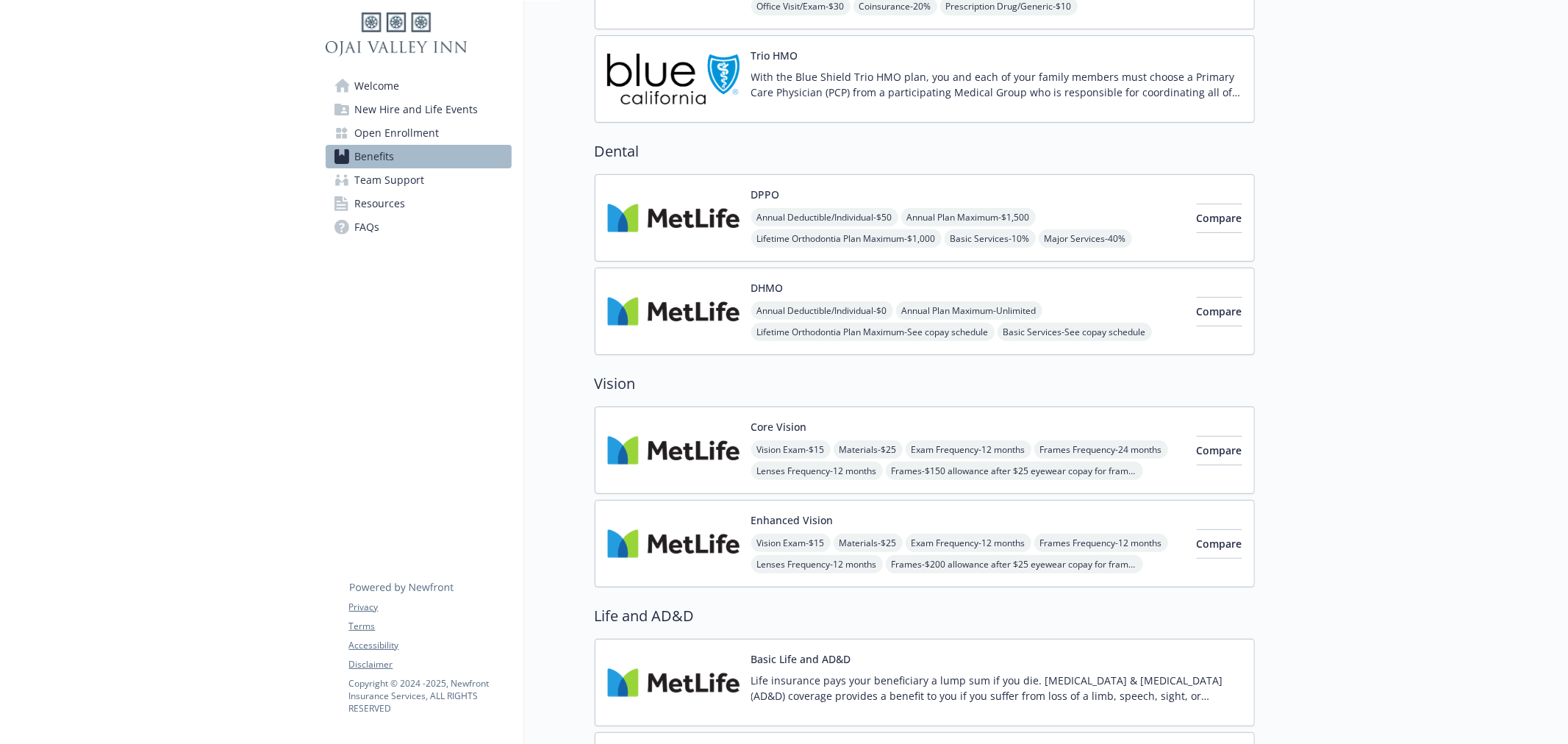
click at [689, 239] on img at bounding box center [673, 217] width 133 height 62
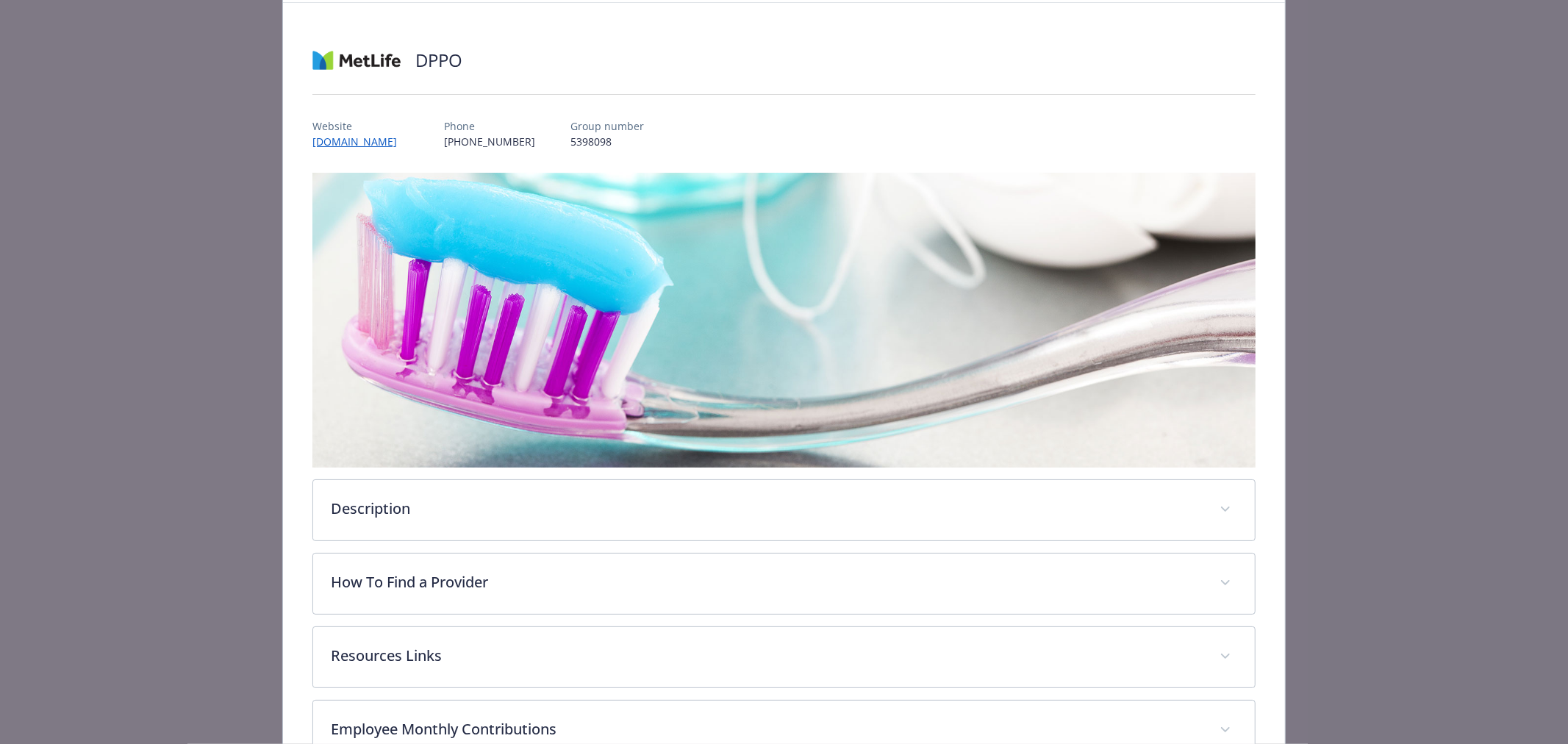
scroll to position [245, 0]
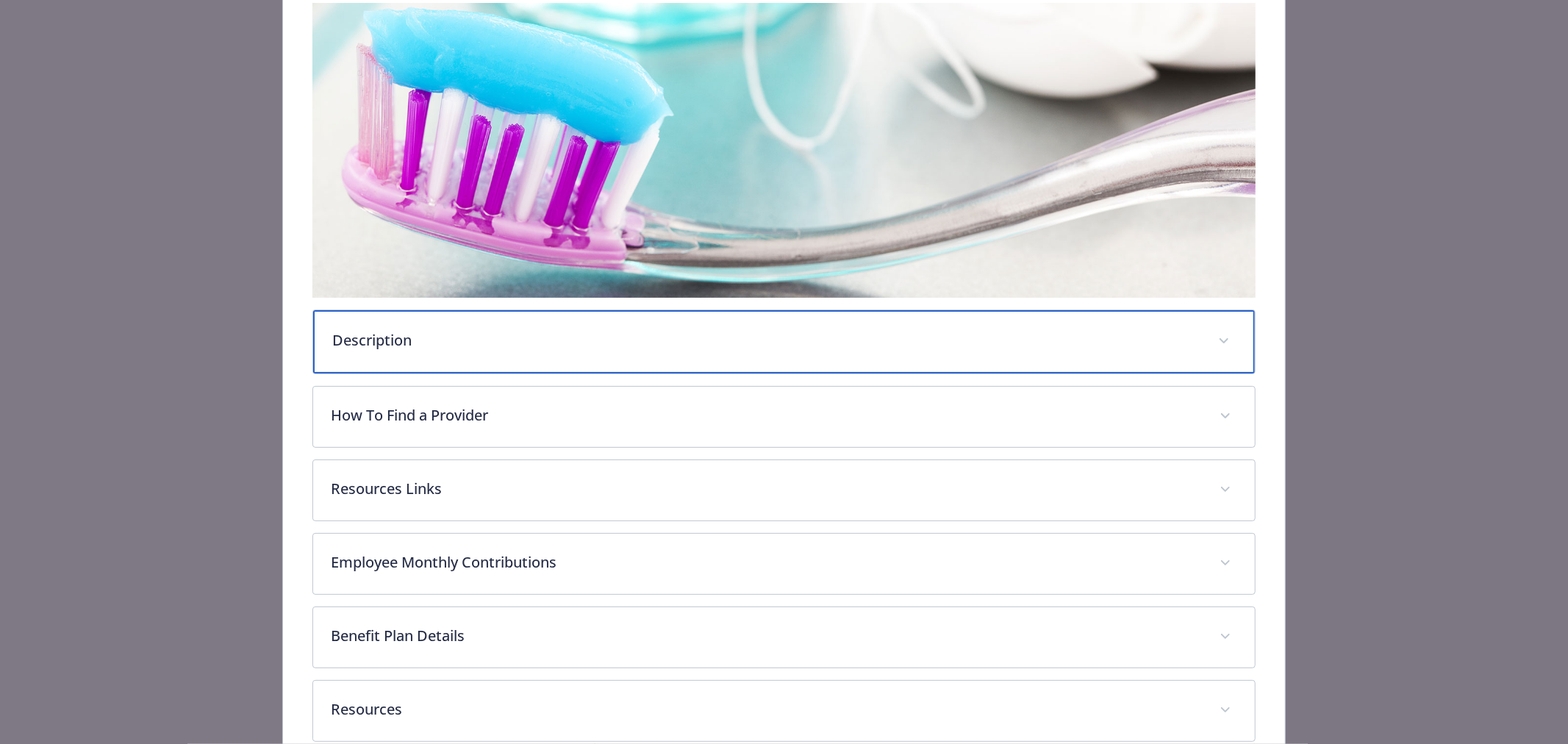
click at [526, 350] on div "Description" at bounding box center [783, 342] width 942 height 63
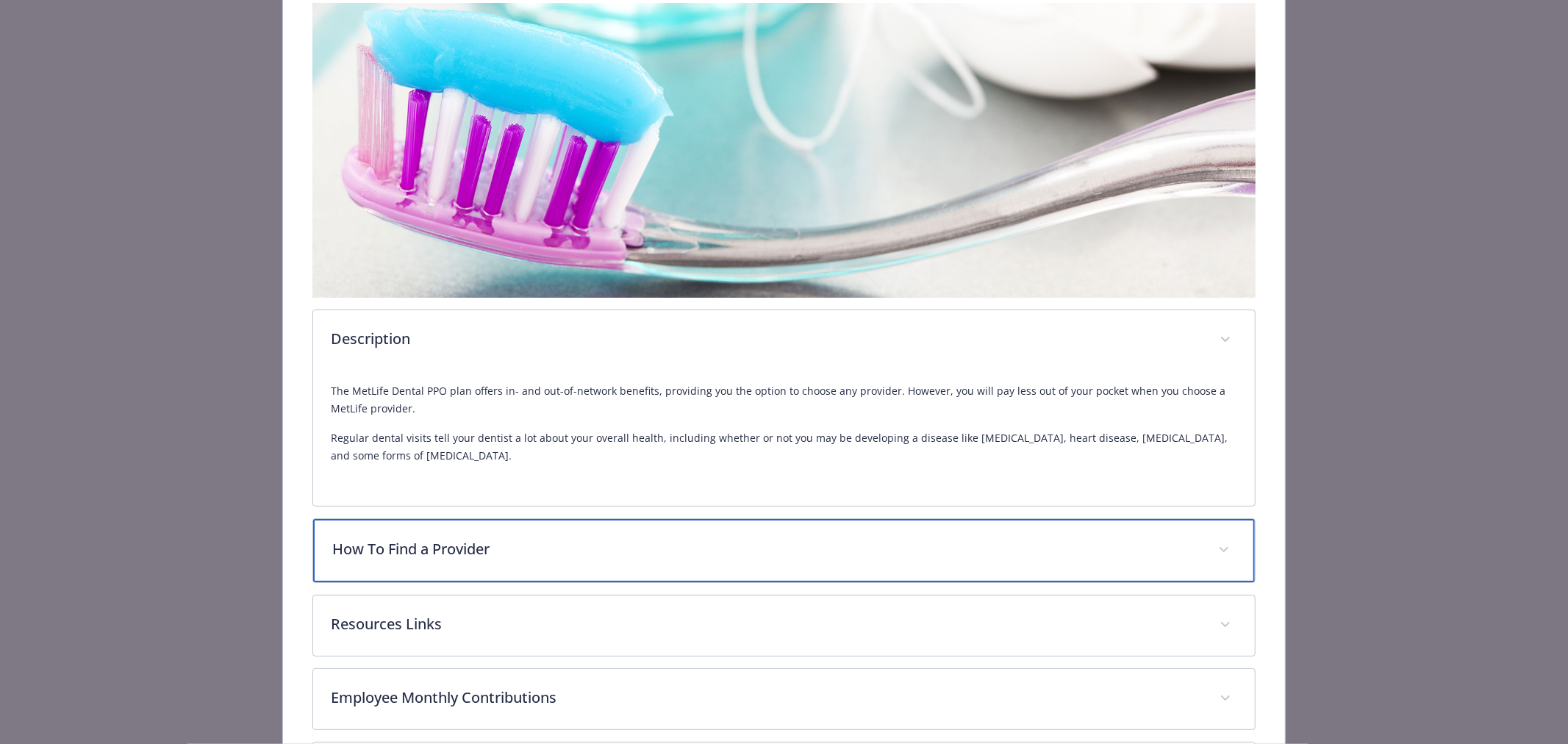
click at [449, 552] on p "How To Find a Provider" at bounding box center [767, 549] width 868 height 22
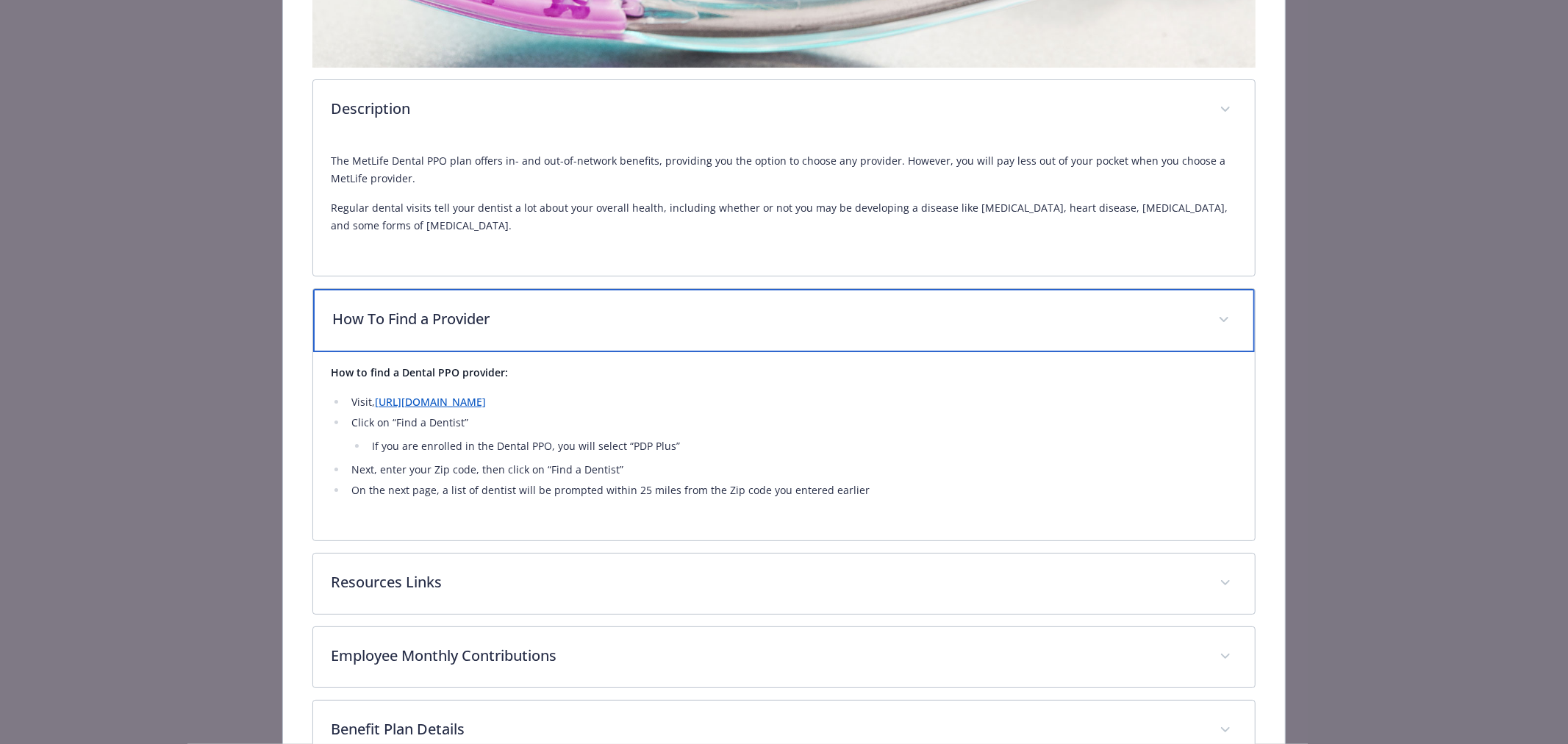
scroll to position [489, 0]
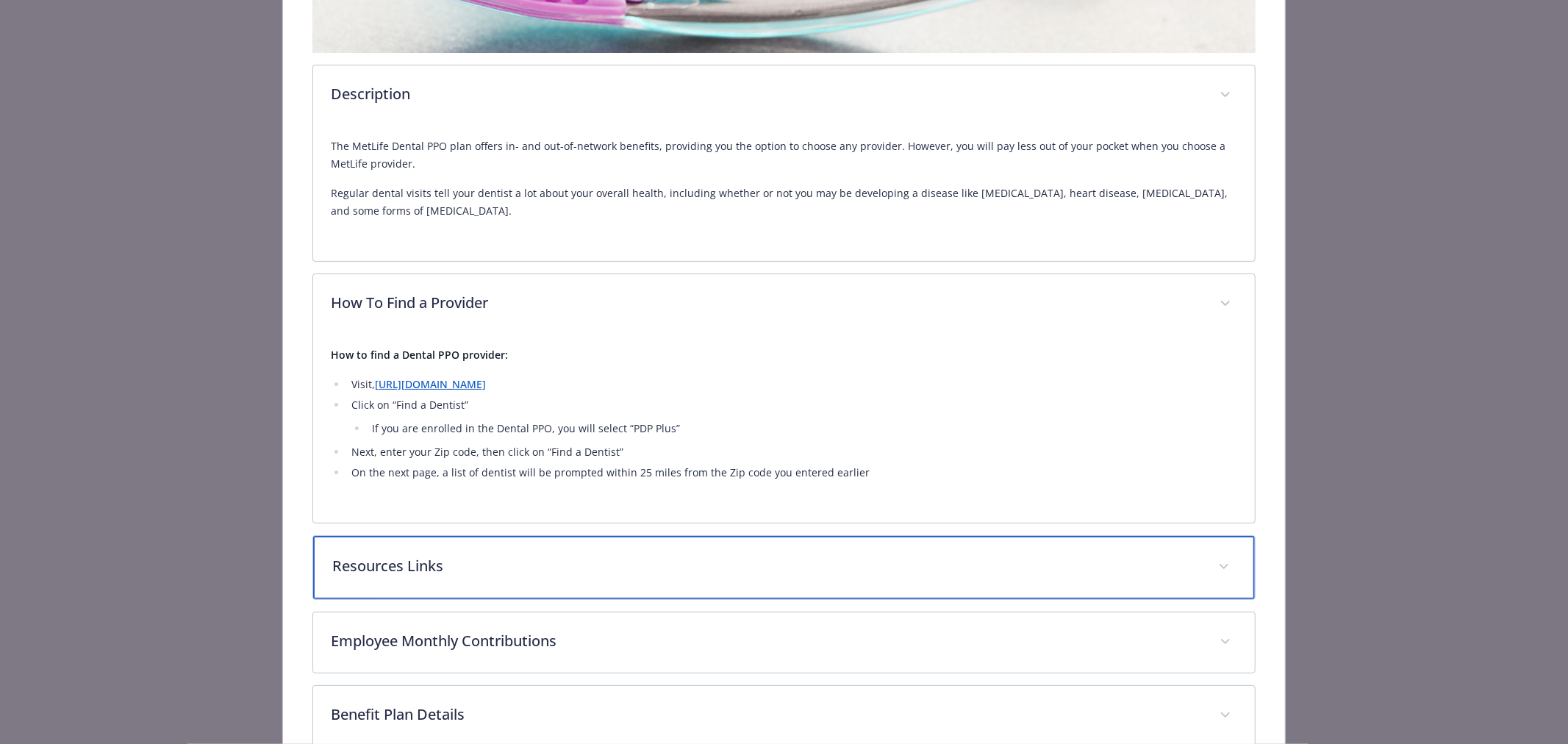
click at [454, 552] on div "Resources Links" at bounding box center [783, 567] width 942 height 63
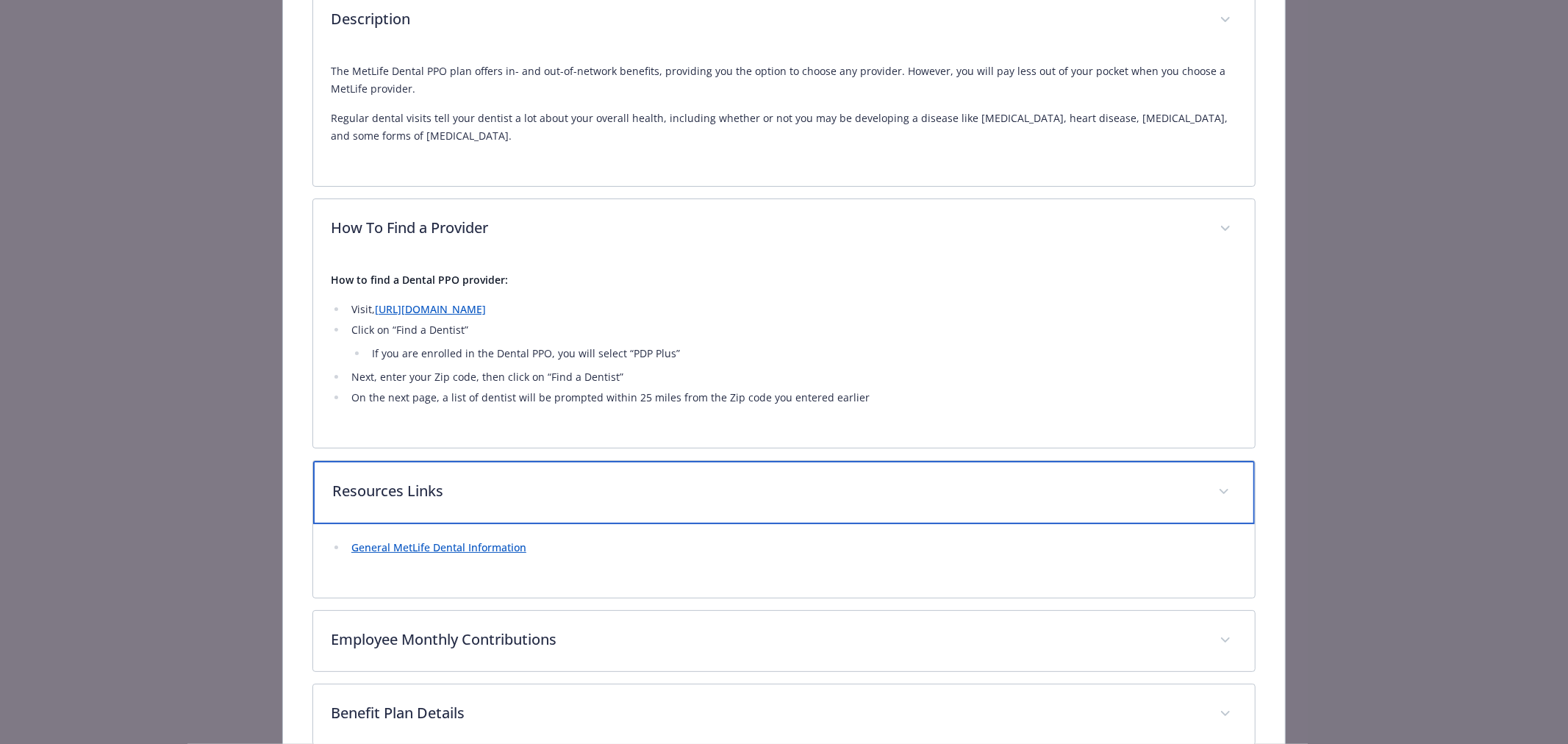
scroll to position [719, 0]
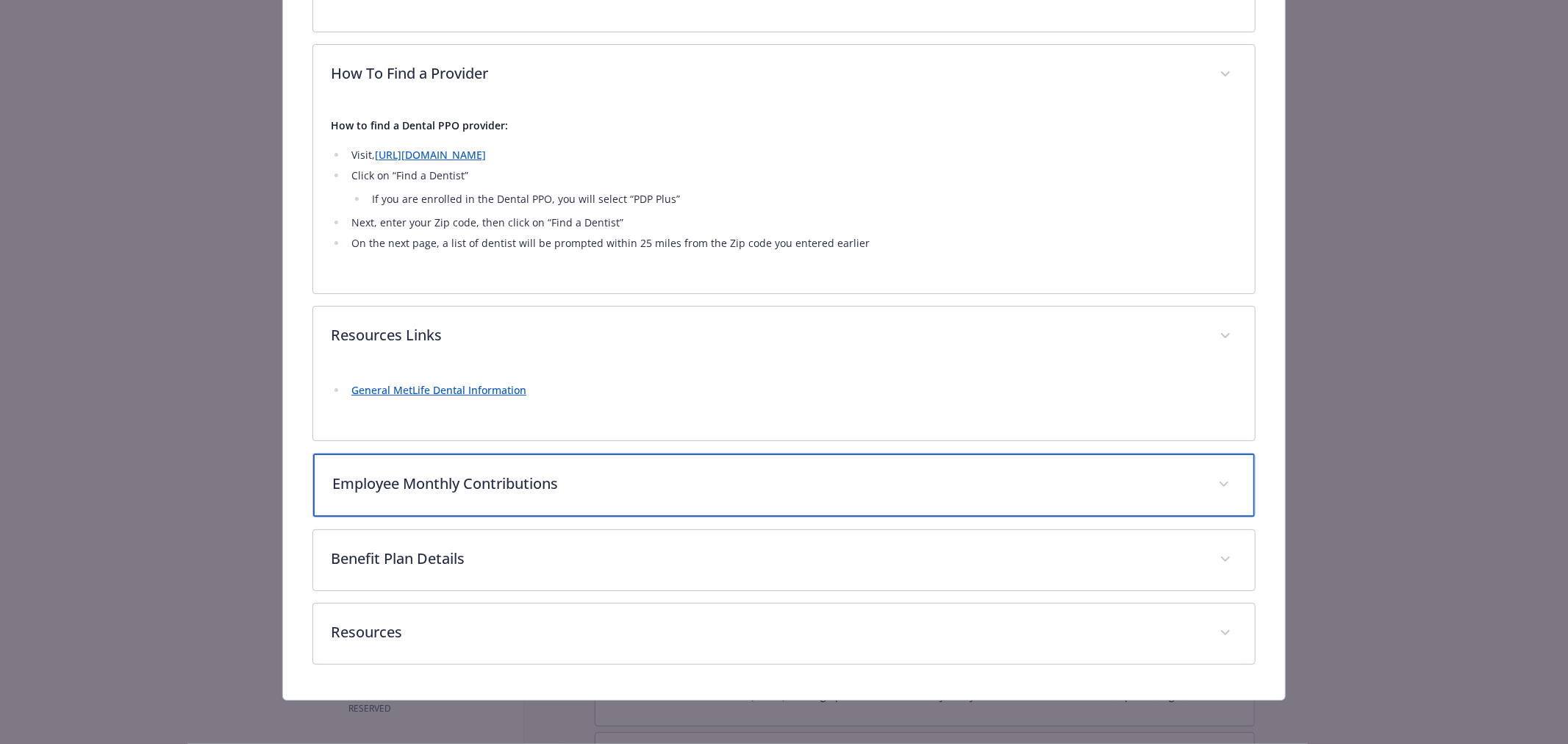
click at [494, 506] on div "Employee Monthly Contributions" at bounding box center [783, 485] width 942 height 63
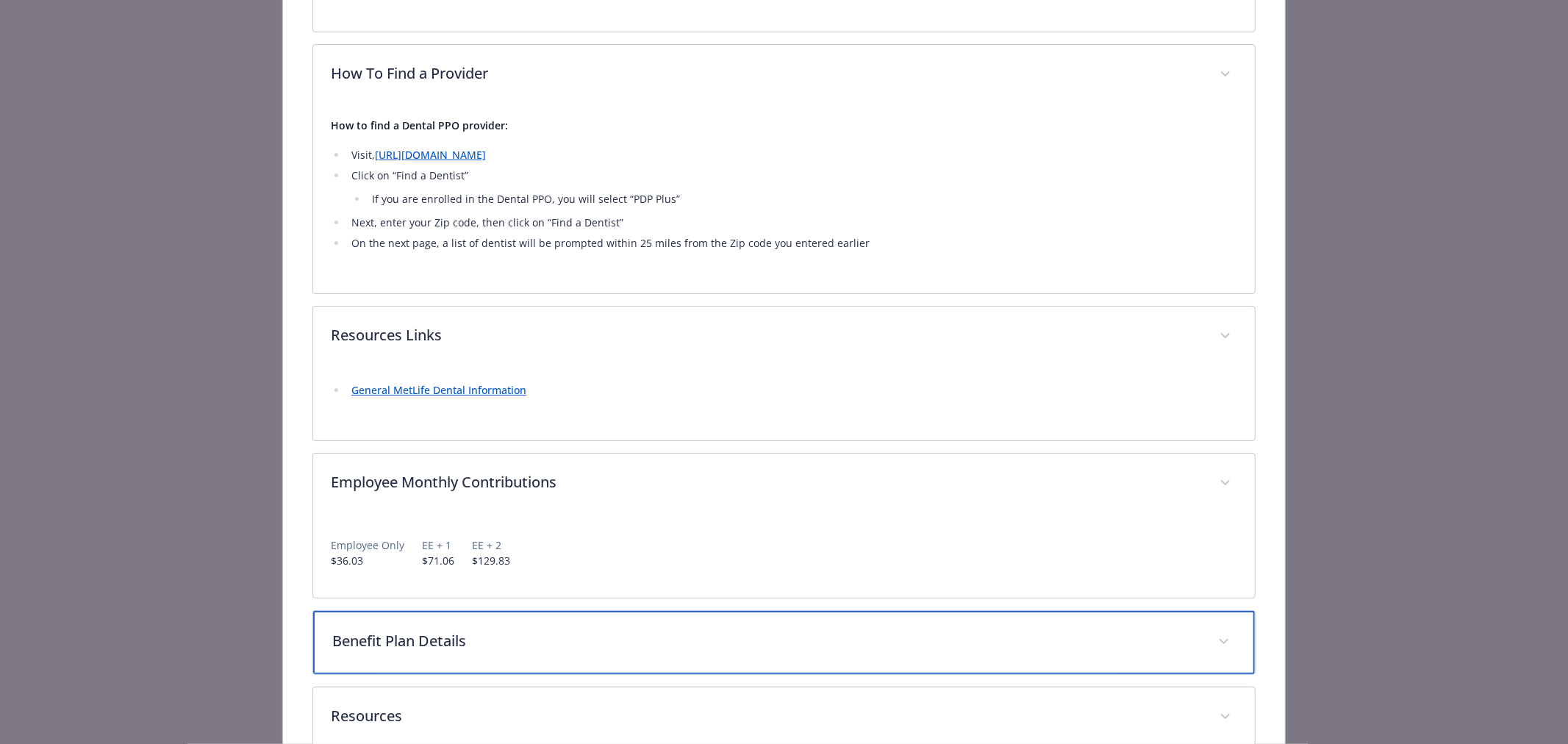
click at [467, 641] on p "Benefit Plan Details" at bounding box center [767, 641] width 868 height 22
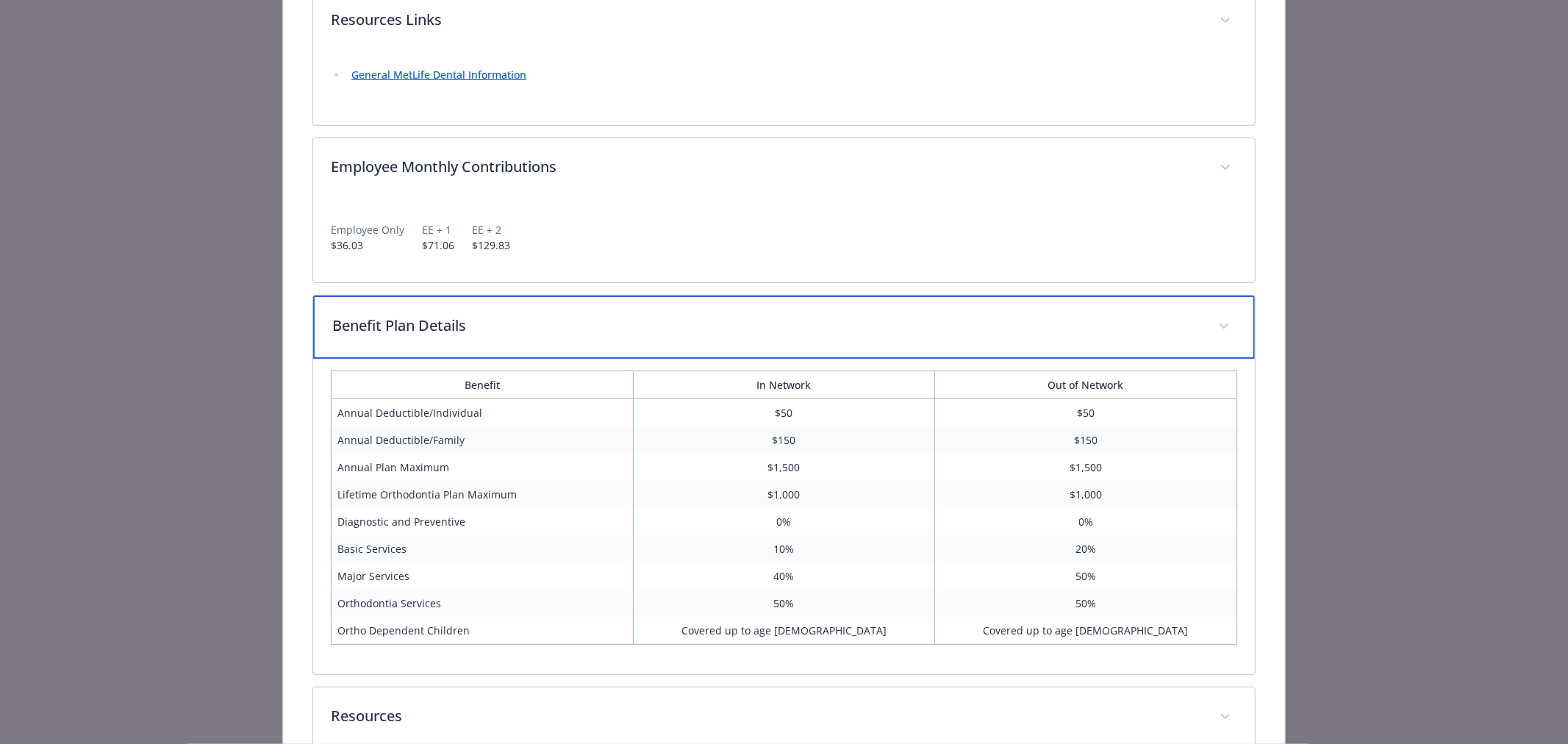
scroll to position [1118, 0]
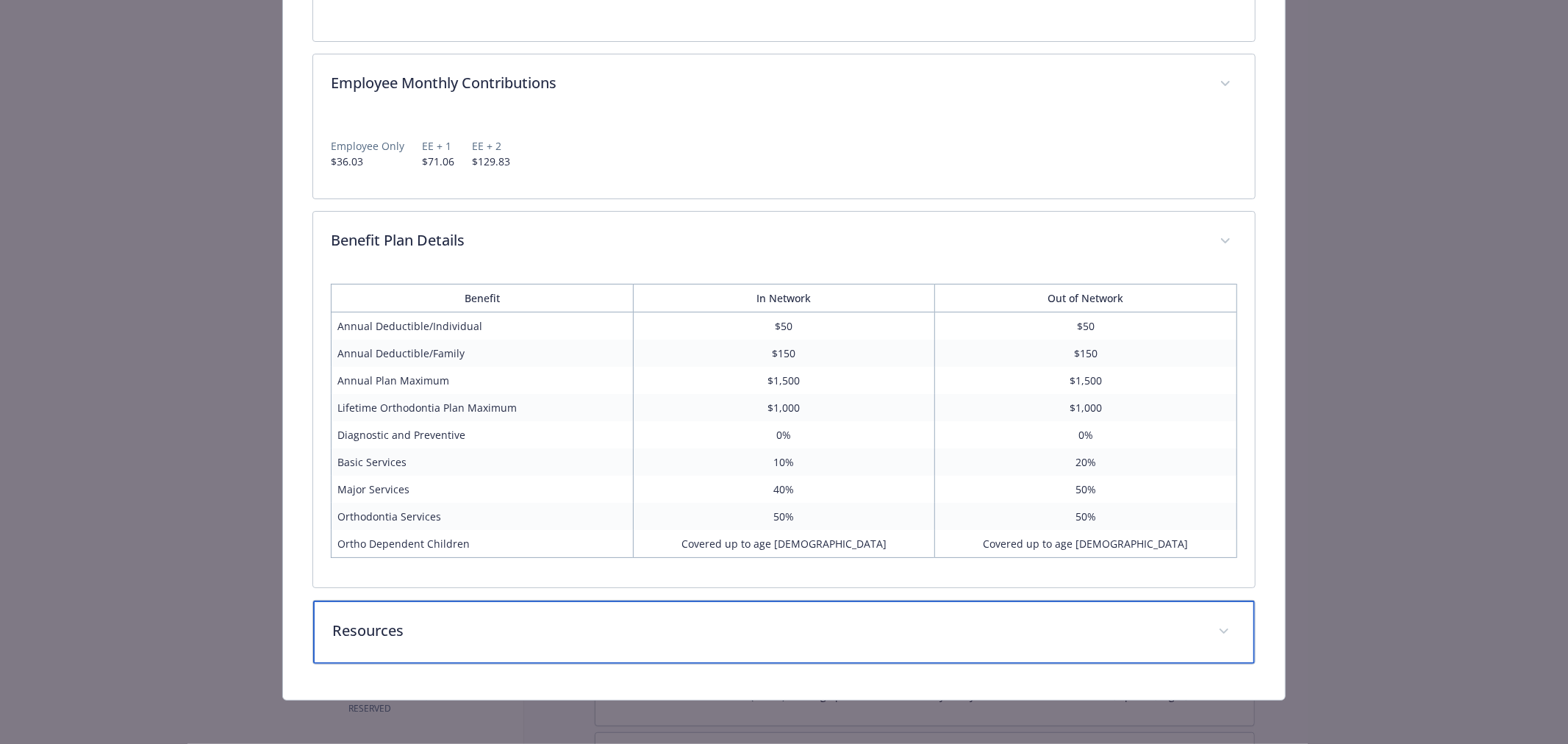
click at [473, 620] on p "Resources" at bounding box center [767, 630] width 868 height 22
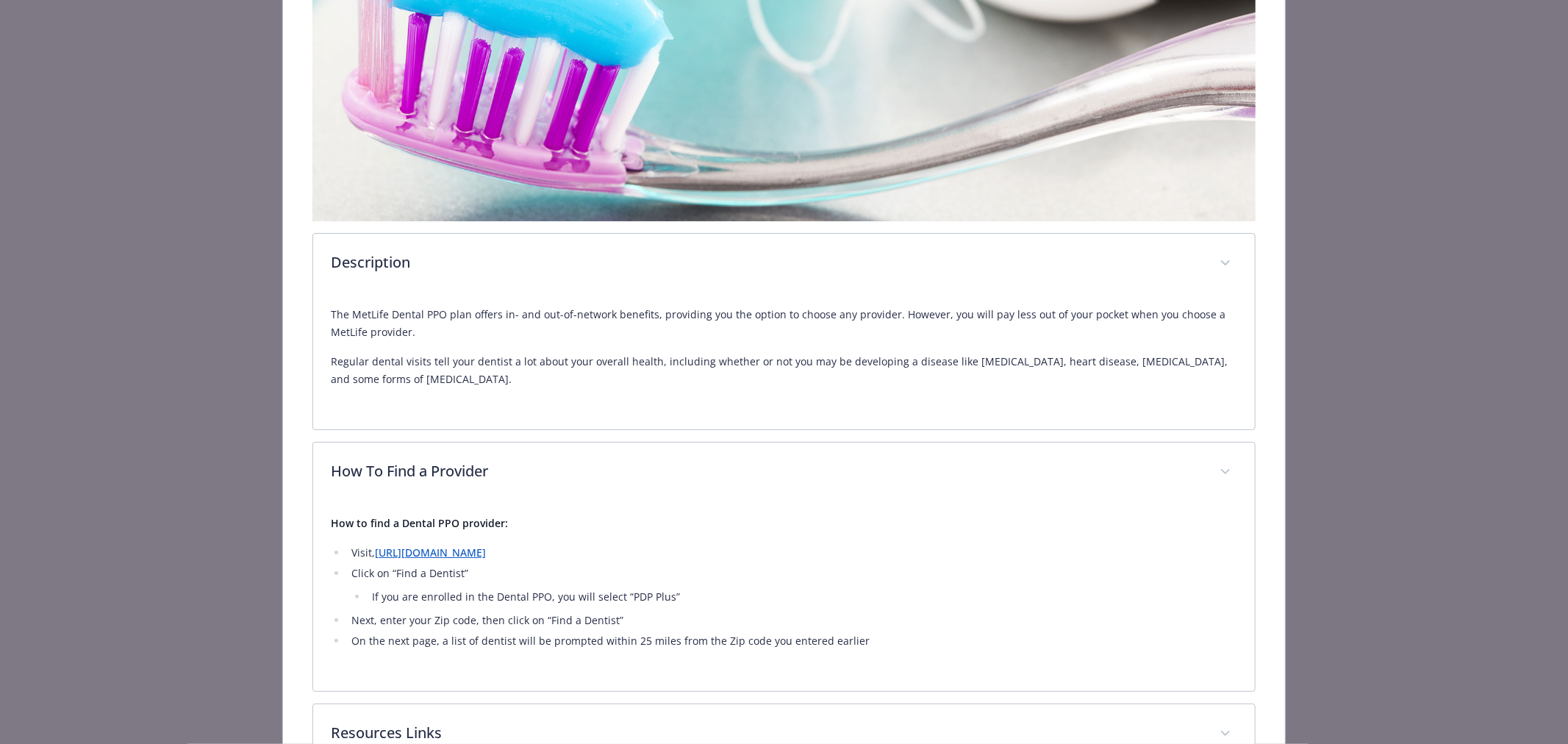
scroll to position [0, 0]
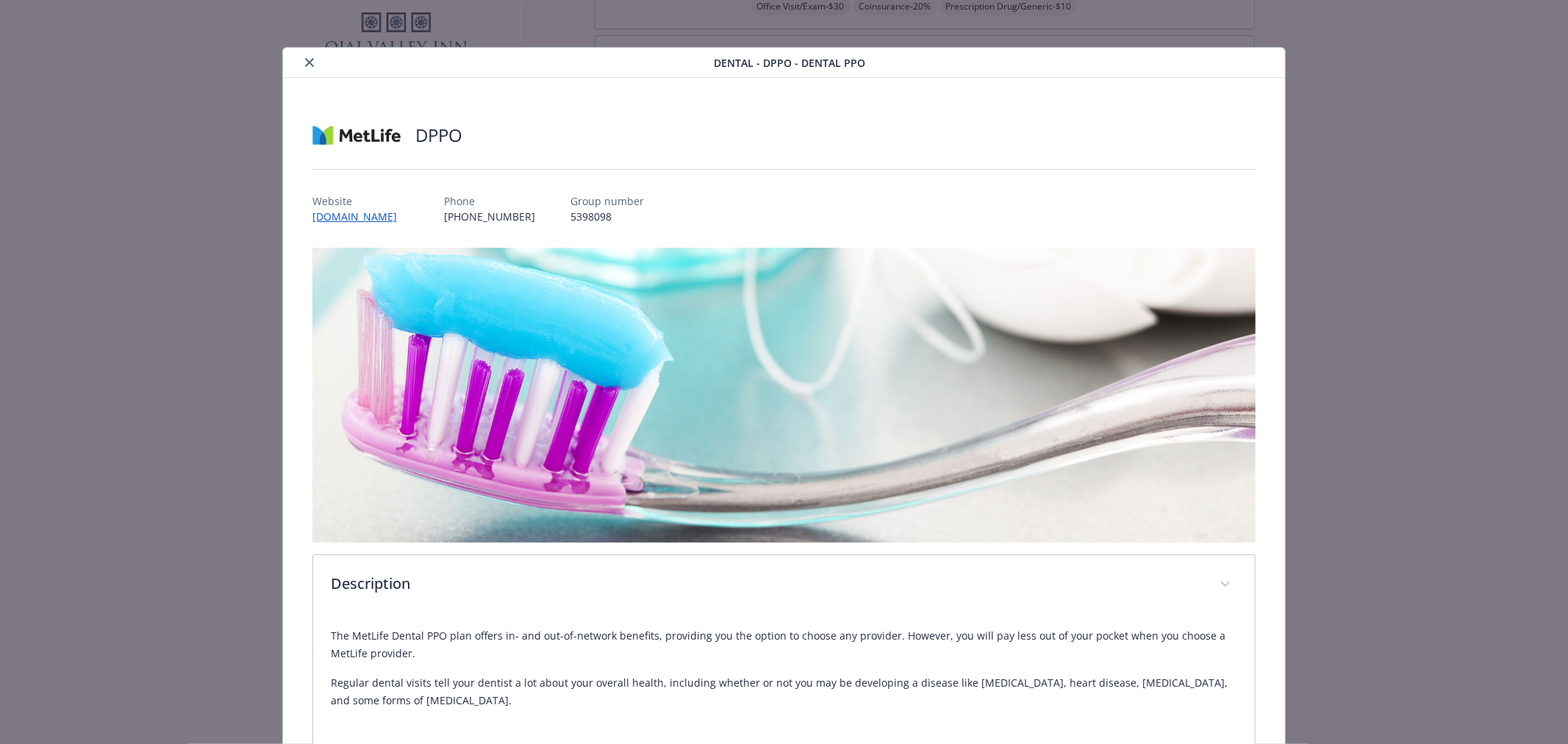
click at [309, 64] on icon "close" at bounding box center [310, 63] width 9 height 9
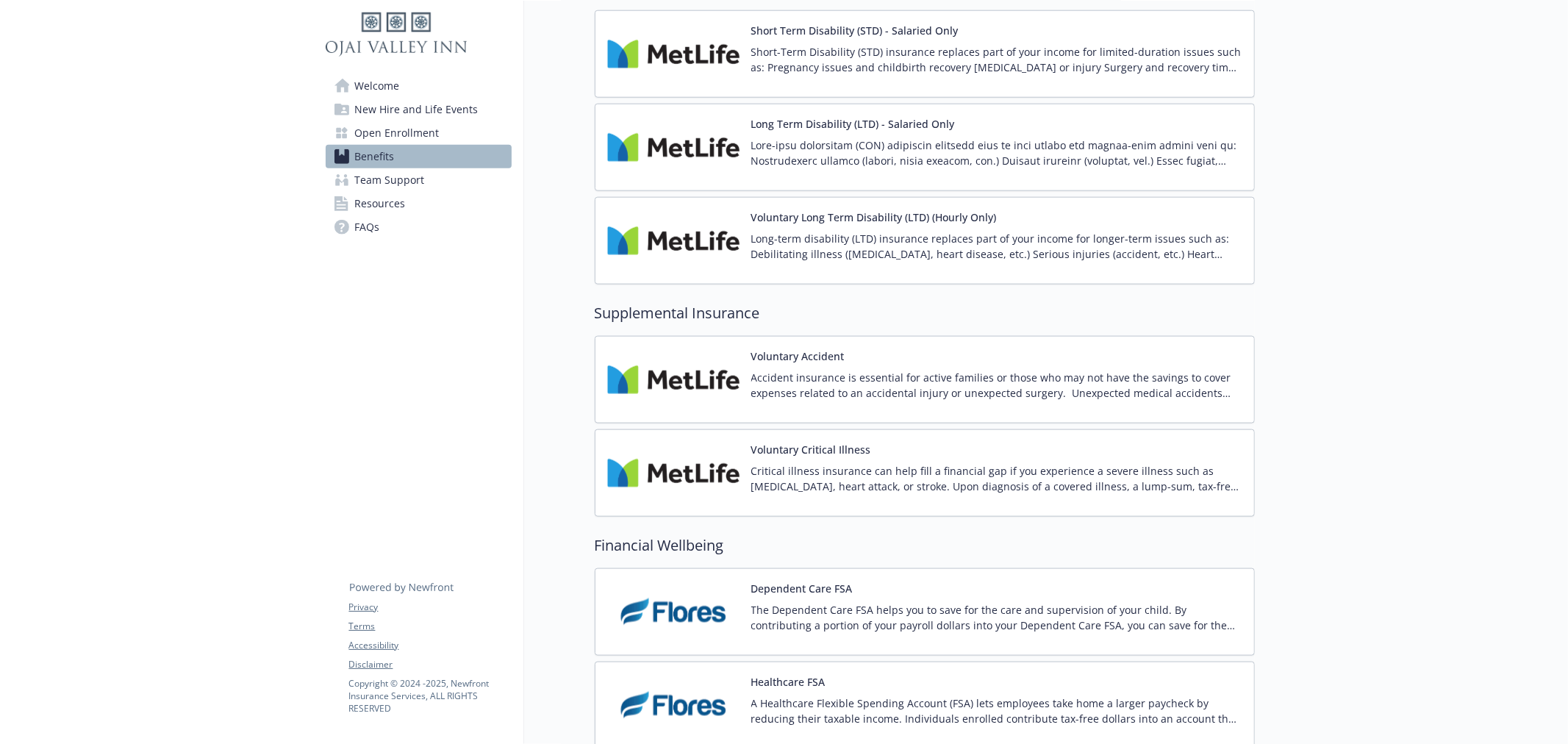
scroll to position [1388, 0]
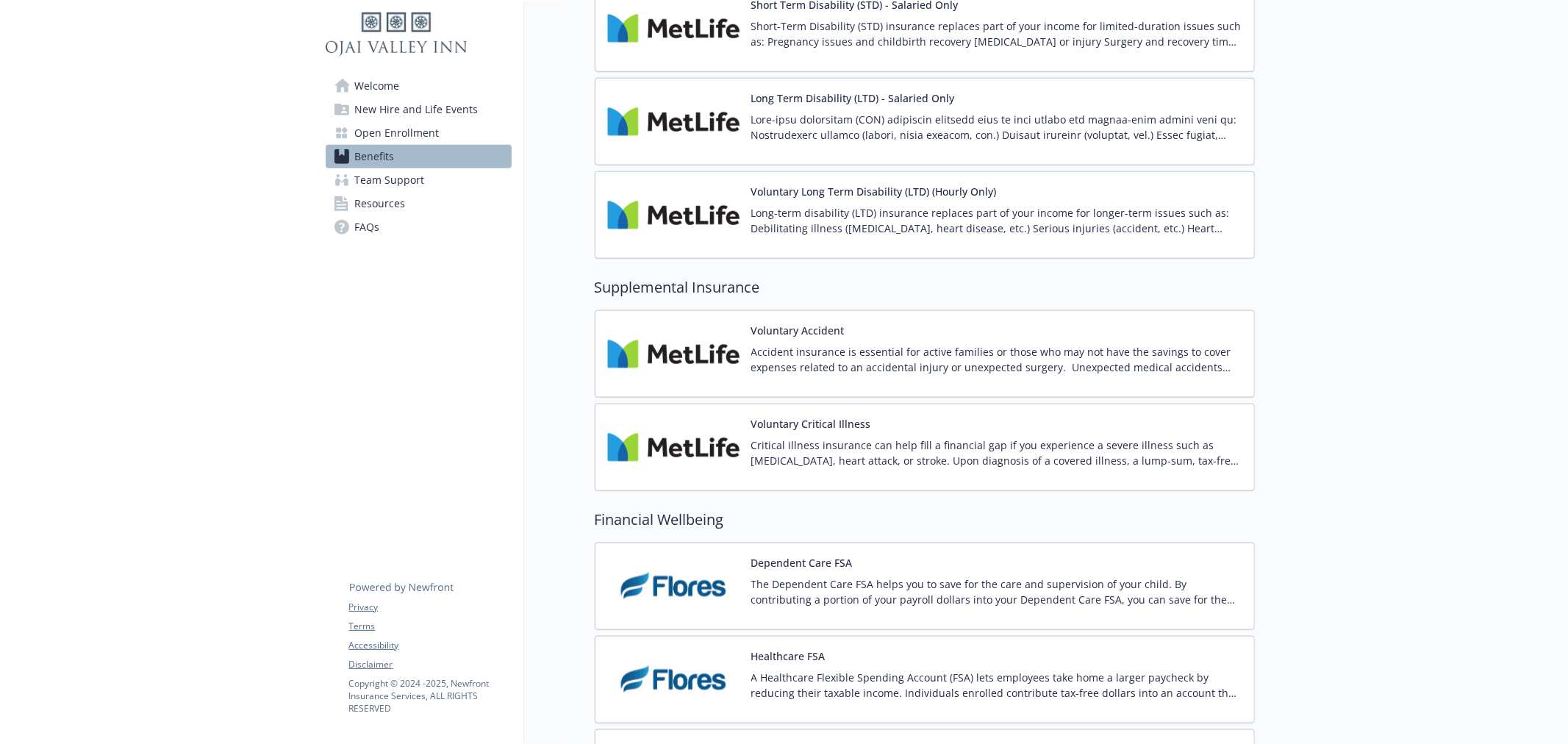
click at [656, 591] on img at bounding box center [673, 586] width 133 height 62
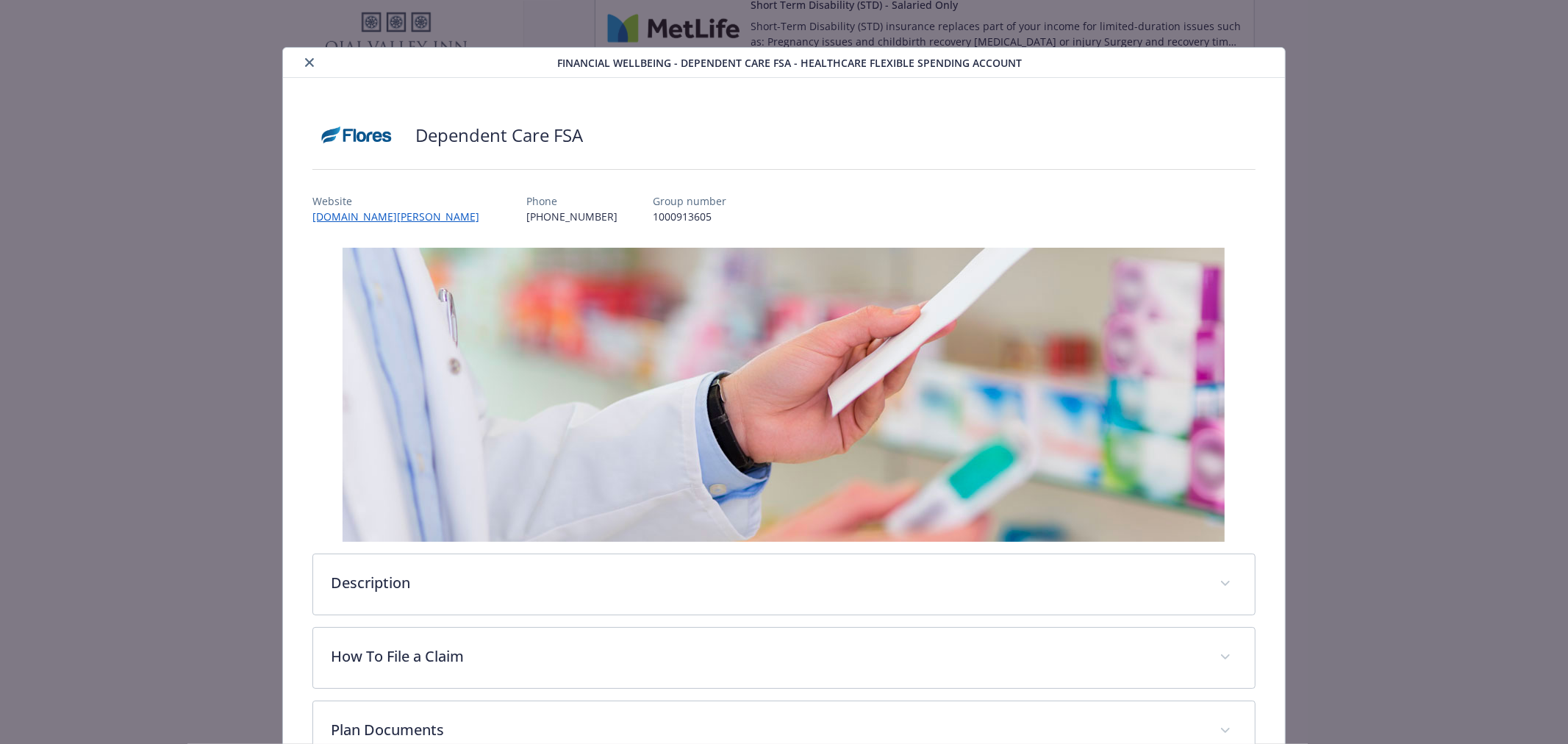
click at [306, 57] on button "close" at bounding box center [309, 62] width 17 height 17
